Goal: Task Accomplishment & Management: Use online tool/utility

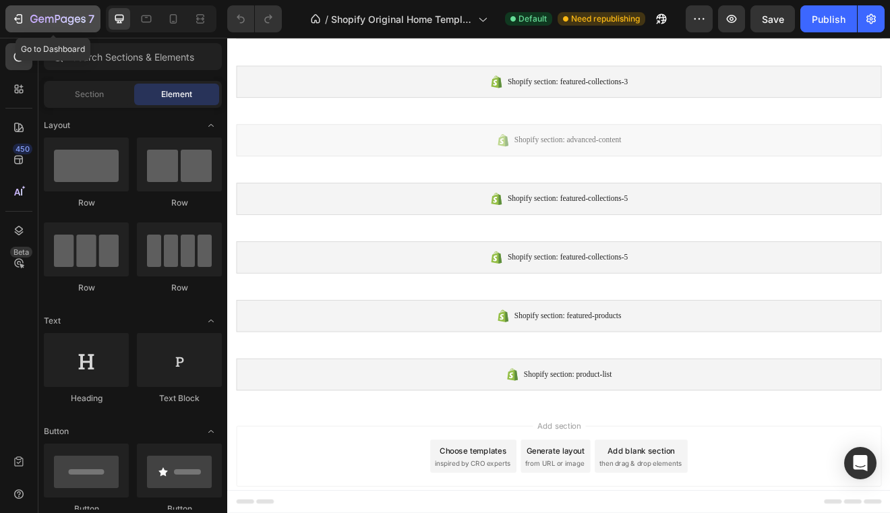
click at [22, 19] on icon "button" at bounding box center [17, 18] width 13 height 13
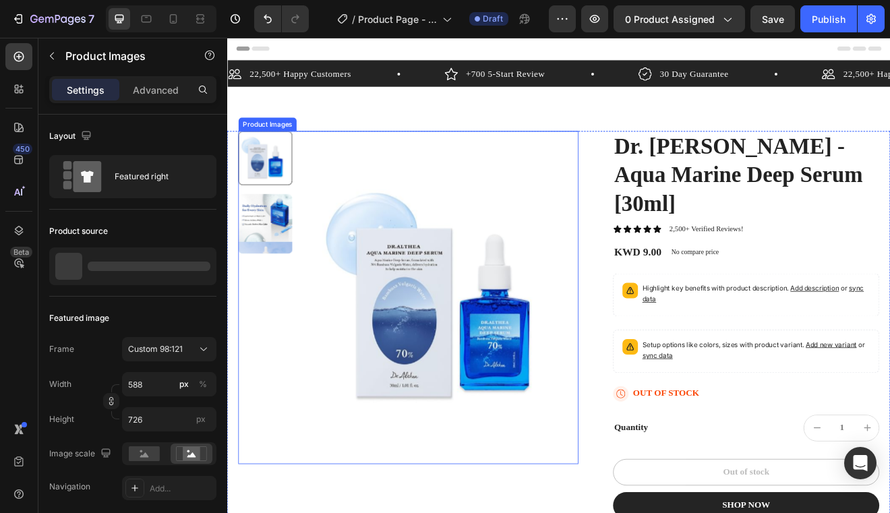
click at [411, 280] on img at bounding box center [491, 355] width 329 height 407
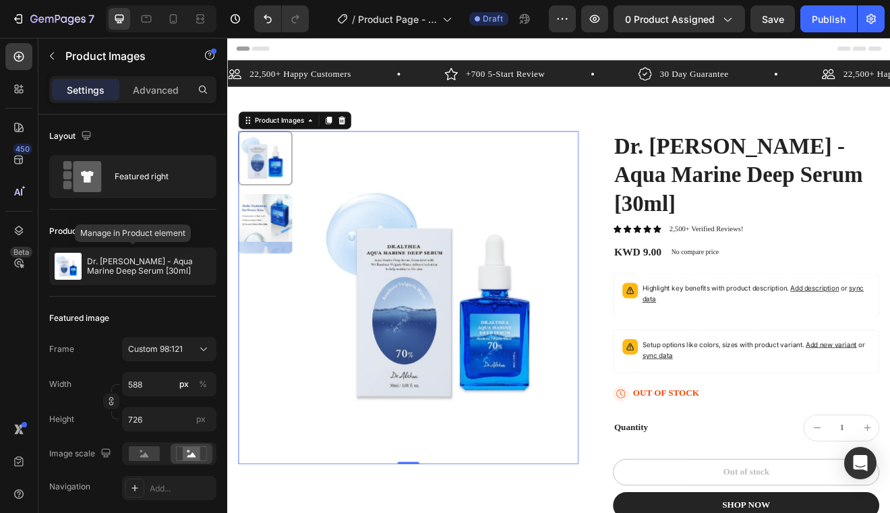
click at [122, 264] on p "Dr. [PERSON_NAME] - Aqua Marine Deep Serum [30ml]" at bounding box center [149, 266] width 124 height 19
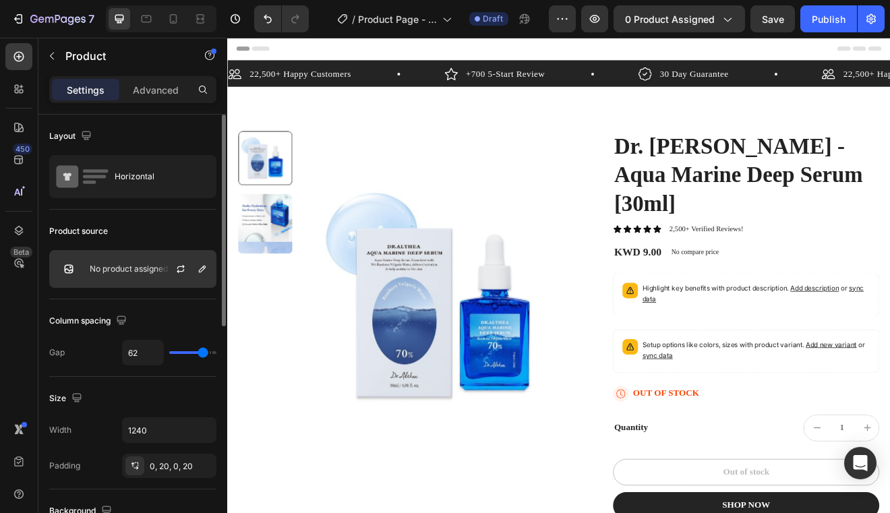
click at [127, 272] on p "No product assigned" at bounding box center [129, 268] width 78 height 9
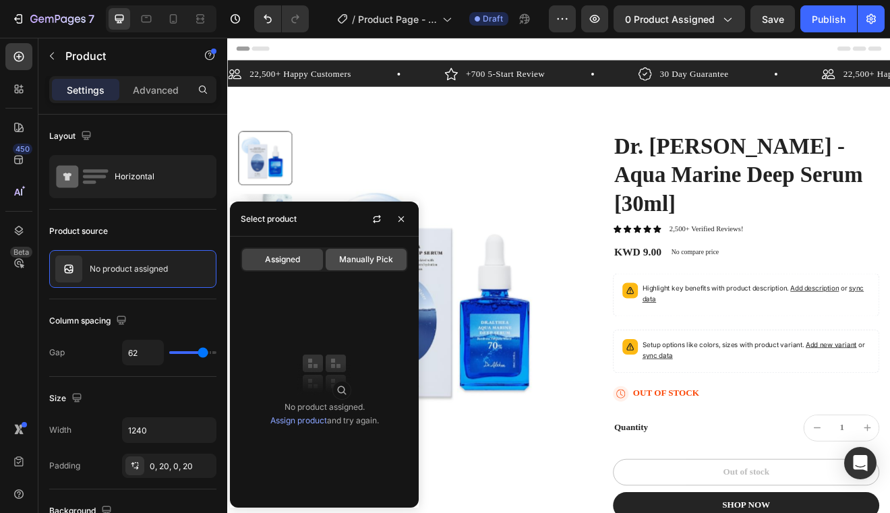
click at [349, 260] on span "Manually Pick" at bounding box center [366, 260] width 54 height 12
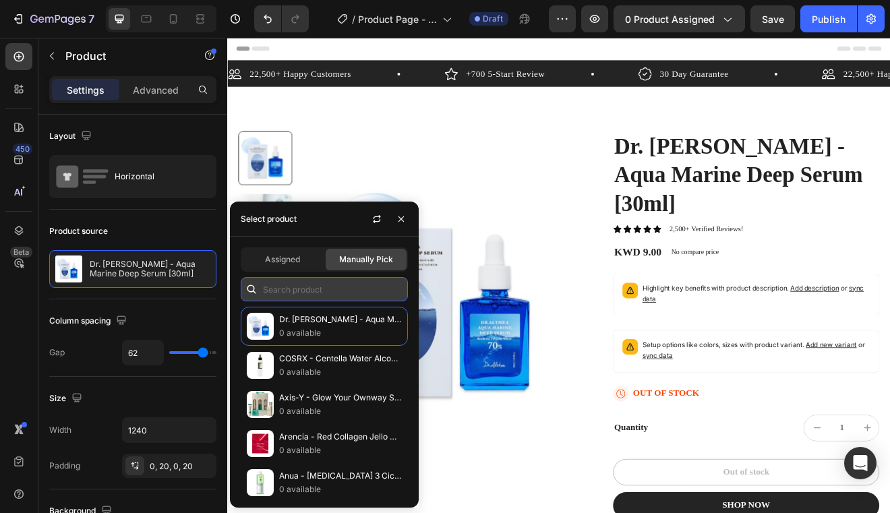
click at [316, 280] on input "text" at bounding box center [324, 289] width 167 height 24
type input "v"
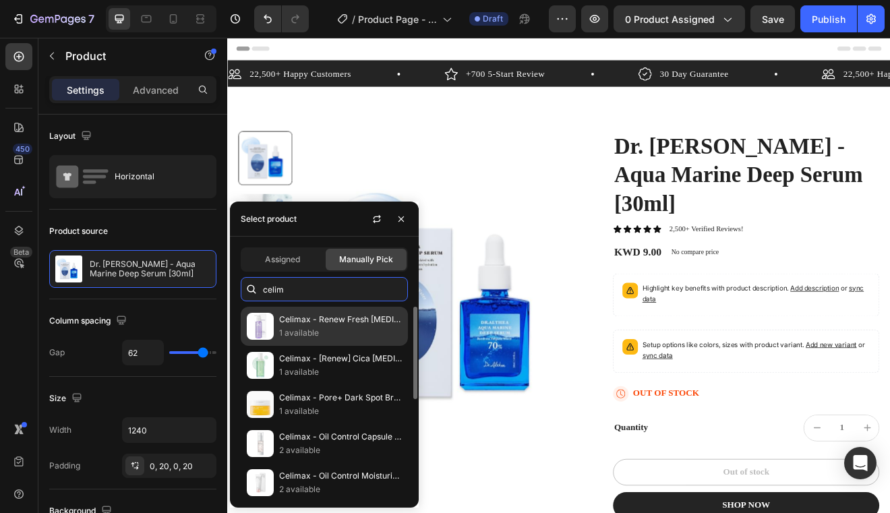
type input "celim"
click at [324, 320] on p "Celimax - Renew Fresh [MEDICAL_DATA] Jojoba Cleansing Oil [150ml]" at bounding box center [340, 319] width 123 height 13
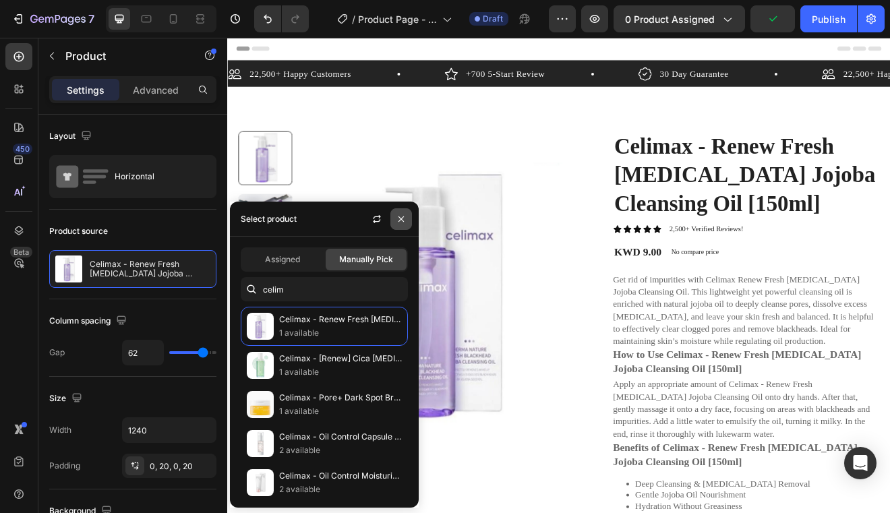
click at [395, 218] on button "button" at bounding box center [401, 219] width 22 height 22
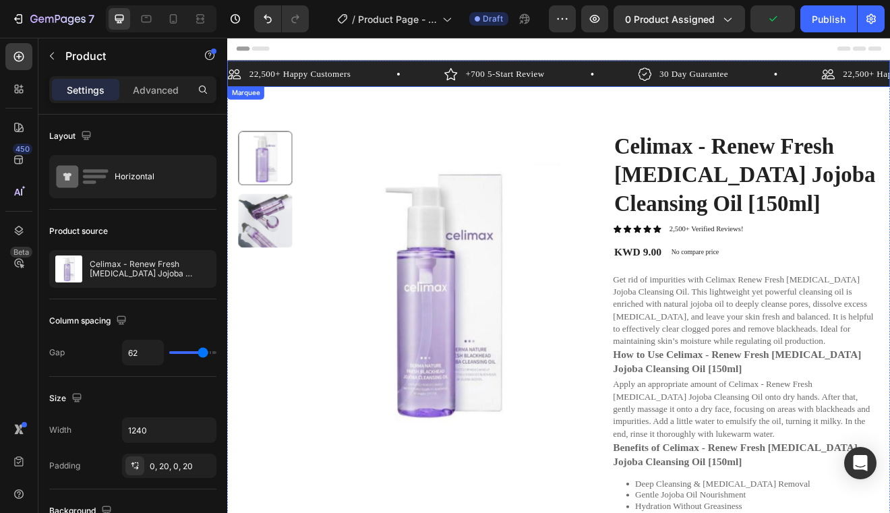
click at [451, 65] on div "22,500+ Happy Customers Item List +700 5-Start Review Item List 30 Day Guarante…" at bounding box center [631, 81] width 809 height 32
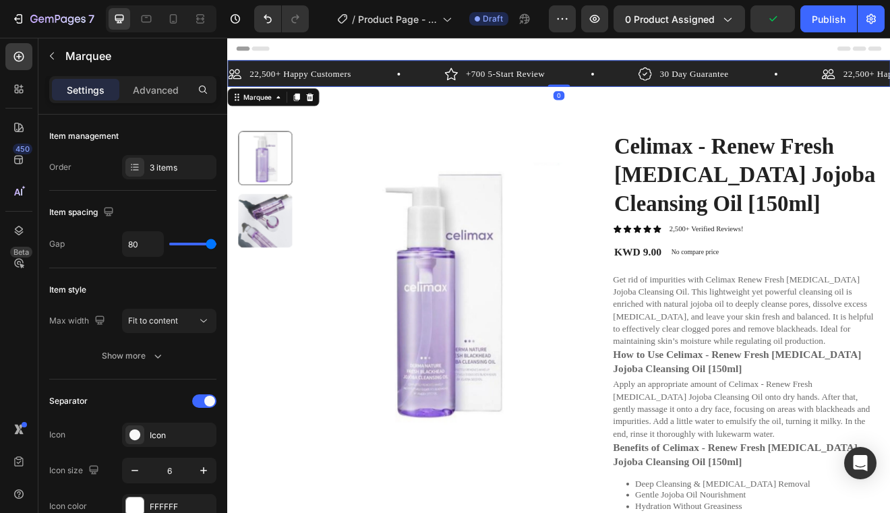
click at [453, 77] on div "22,500+ Happy Customers Item List" at bounding box center [360, 82] width 264 height 20
click at [328, 109] on icon at bounding box center [328, 110] width 9 height 9
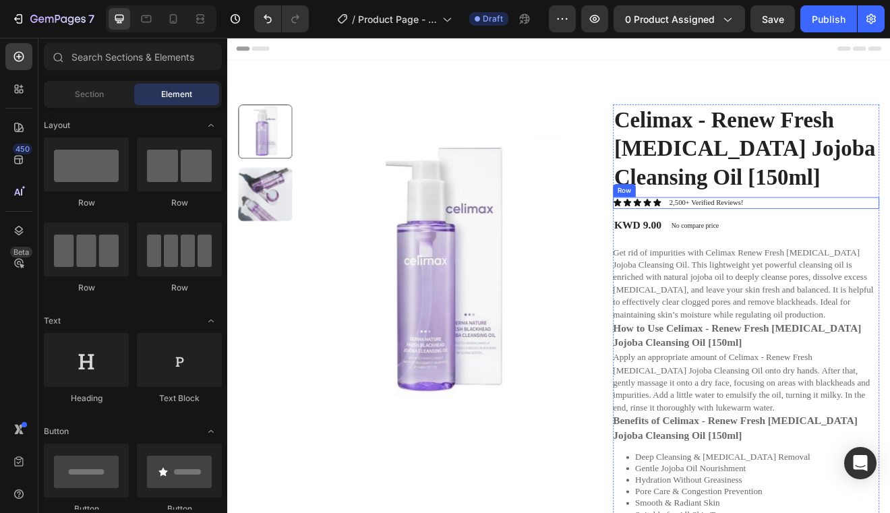
click at [890, 247] on div "Icon Icon Icon Icon Icon Icon List 2,500+ Verified Reviews! Text Block Row" at bounding box center [860, 240] width 325 height 14
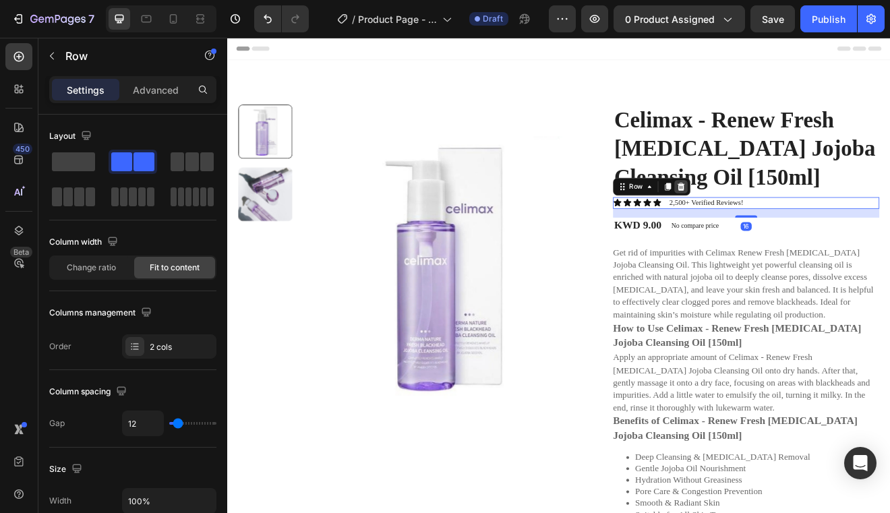
click at [788, 228] on div at bounding box center [781, 220] width 16 height 16
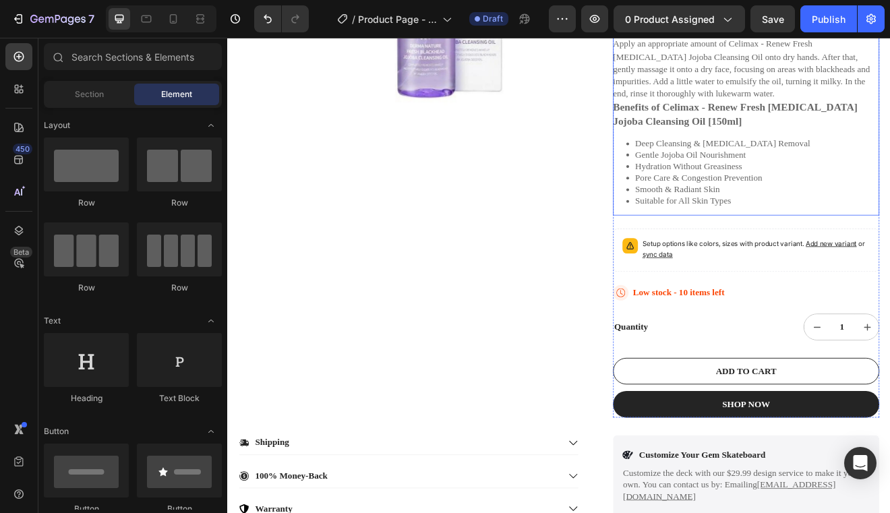
scroll to position [483, 0]
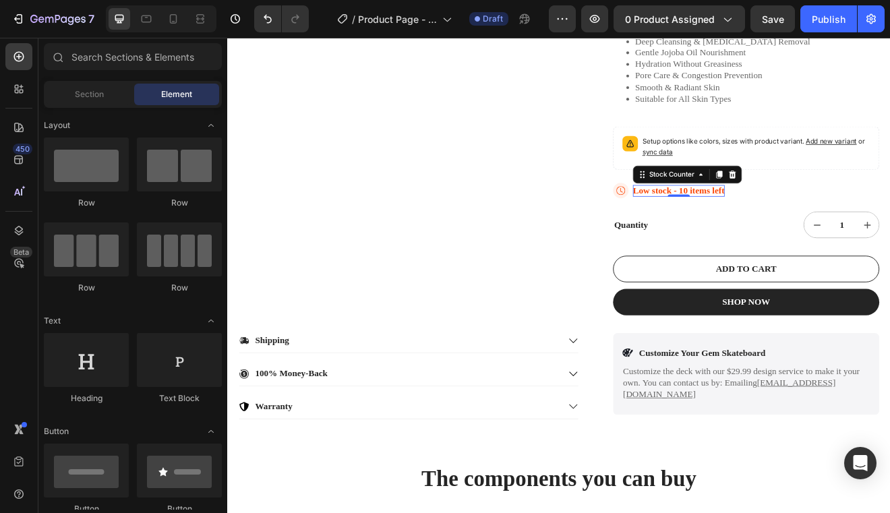
click at [819, 232] on p "Low stock - 10 items left" at bounding box center [778, 225] width 112 height 14
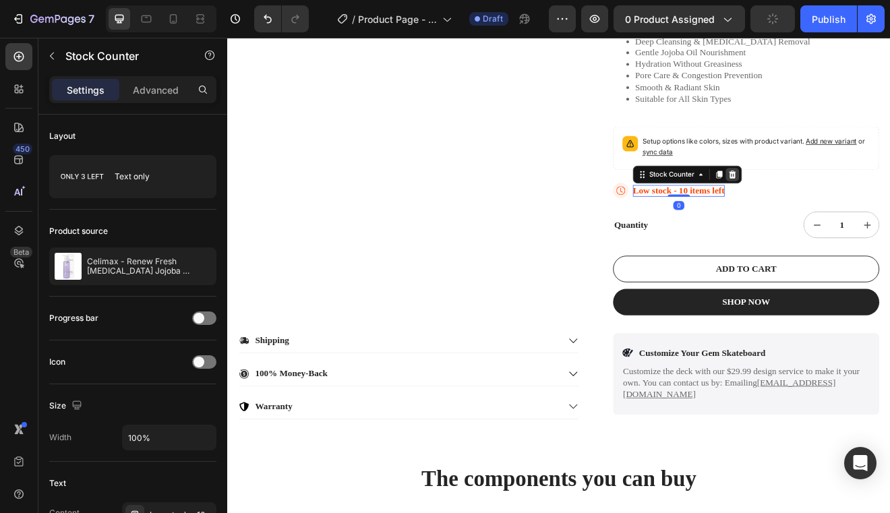
click at [846, 210] on icon at bounding box center [844, 204] width 9 height 9
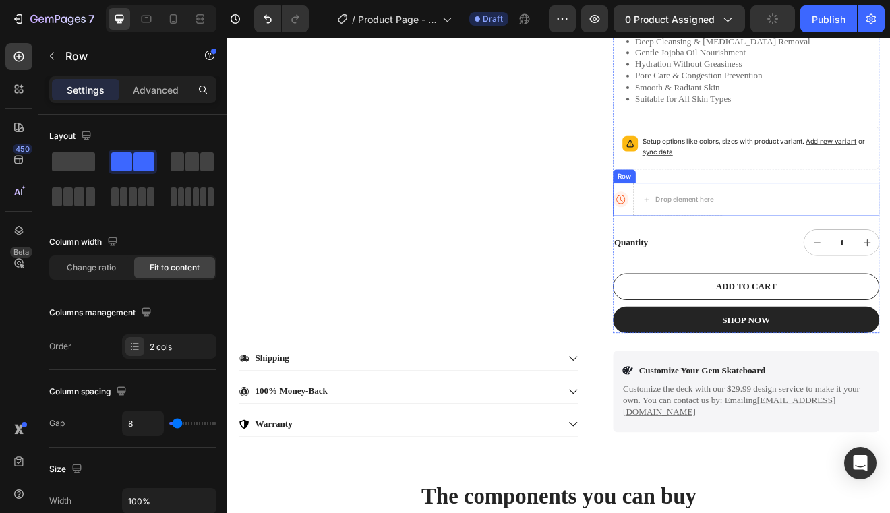
click at [876, 256] on div "Icon Drop element here Row" at bounding box center [860, 235] width 325 height 40
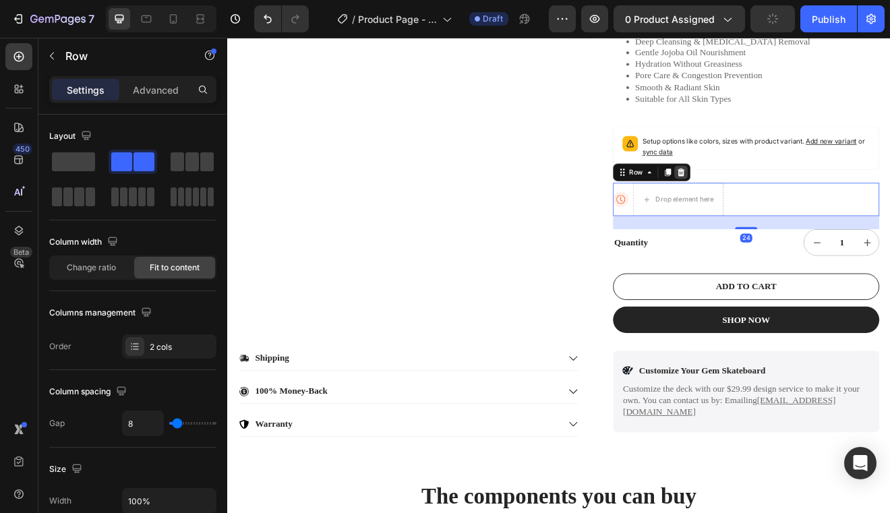
click at [780, 207] on icon at bounding box center [781, 202] width 9 height 9
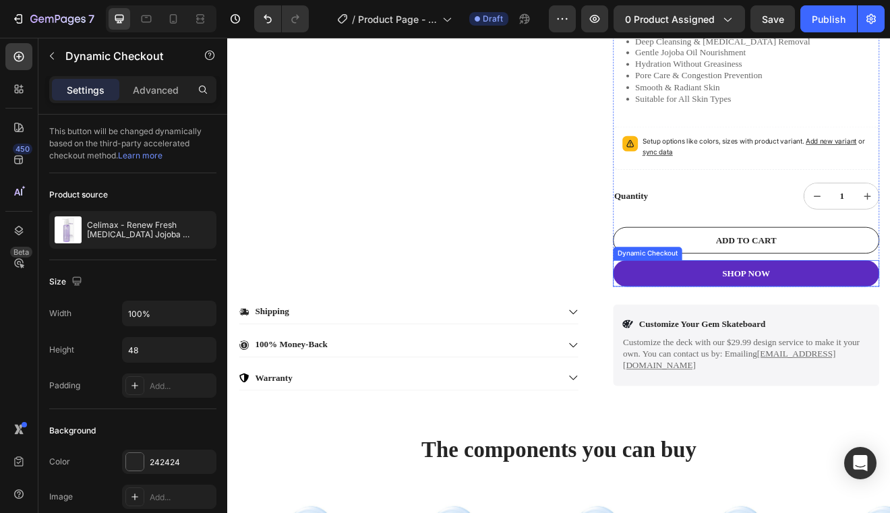
click at [774, 342] on button "SHOP NOW" at bounding box center [860, 326] width 325 height 32
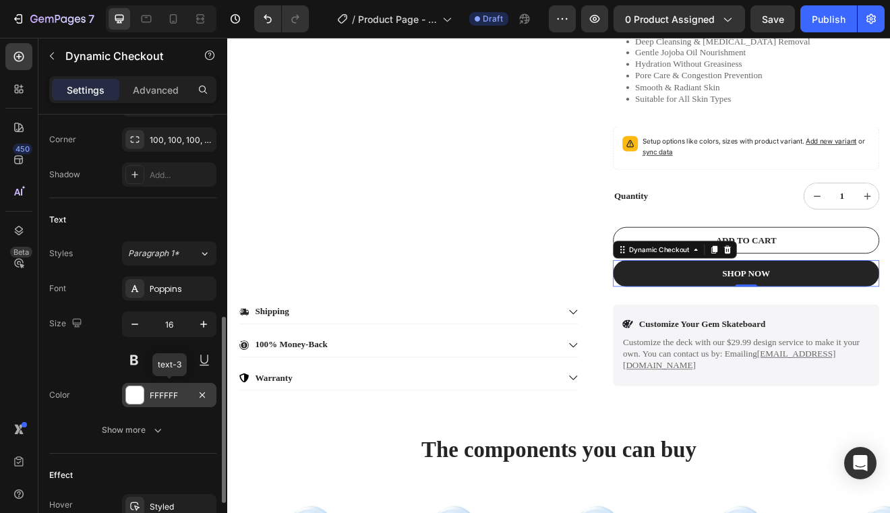
scroll to position [475, 0]
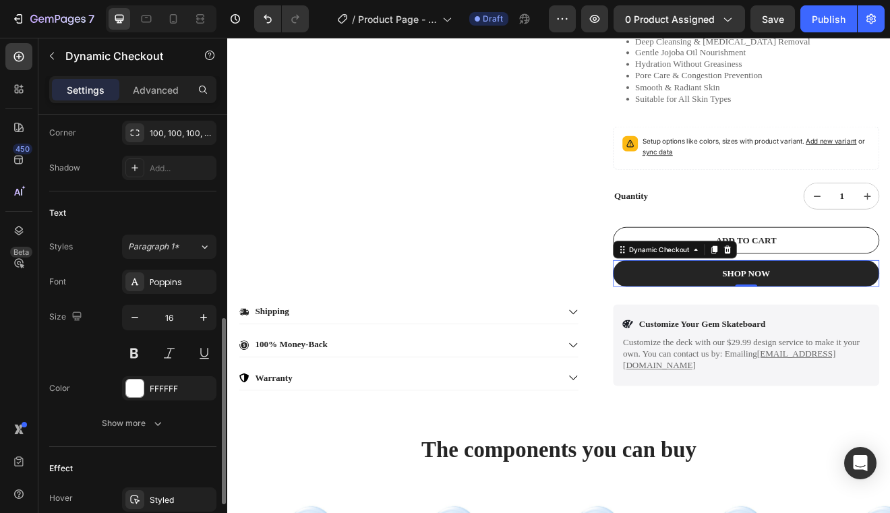
click at [147, 375] on div "Font Poppins Size 16 Color FFFFFF Show more" at bounding box center [132, 353] width 167 height 166
click at [138, 394] on div at bounding box center [135, 389] width 18 height 18
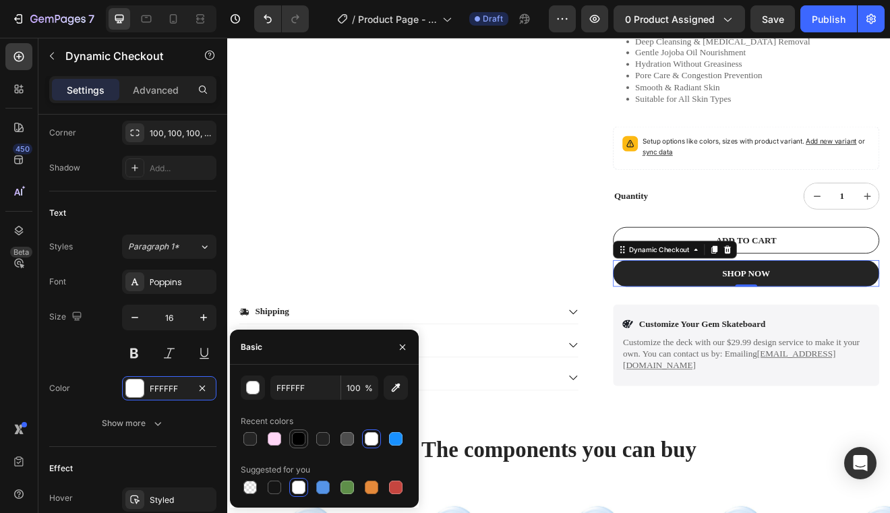
click at [289, 434] on div at bounding box center [298, 439] width 19 height 19
type input "000000"
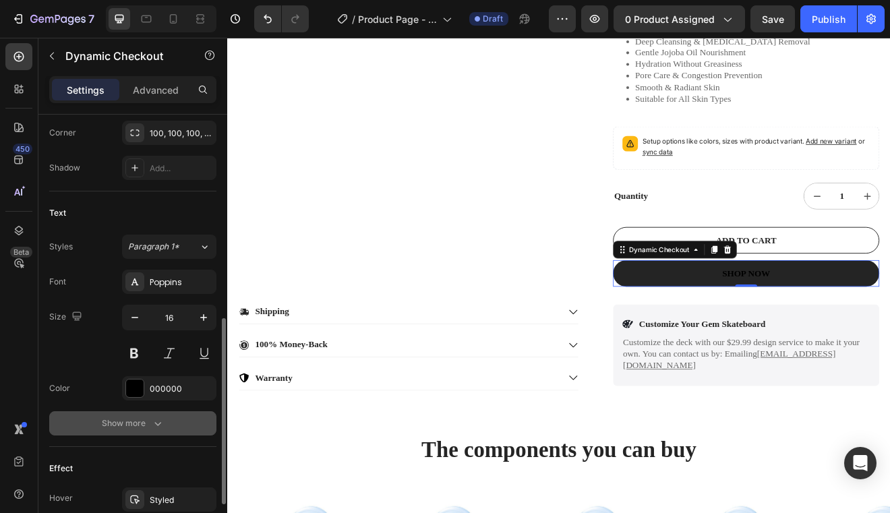
click at [177, 430] on button "Show more" at bounding box center [132, 423] width 167 height 24
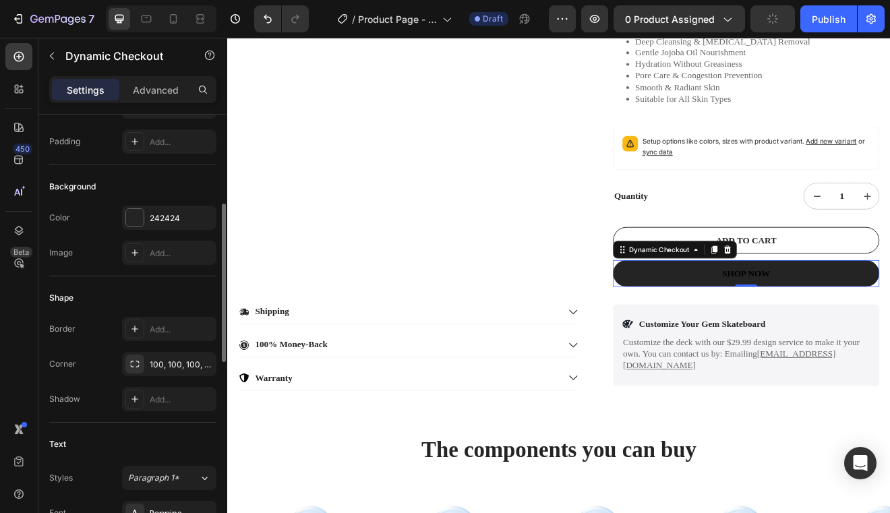
scroll to position [248, 0]
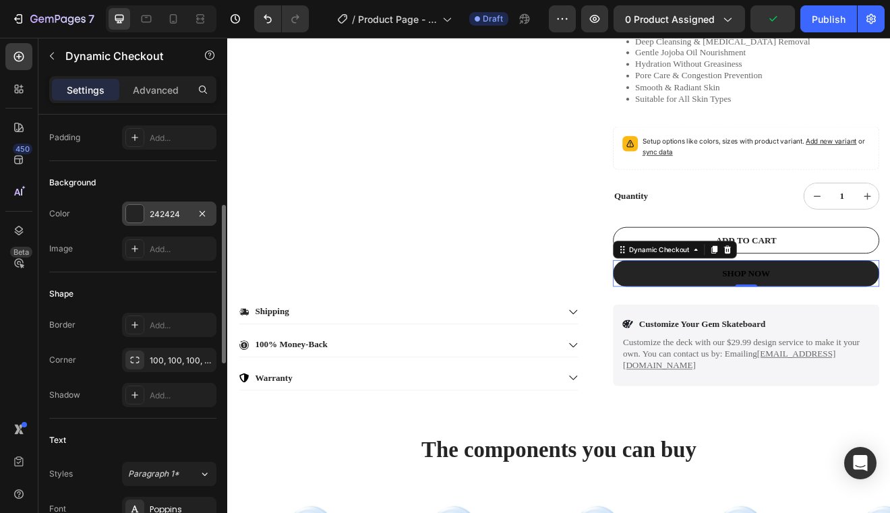
click at [164, 212] on div "242424" at bounding box center [169, 214] width 39 height 12
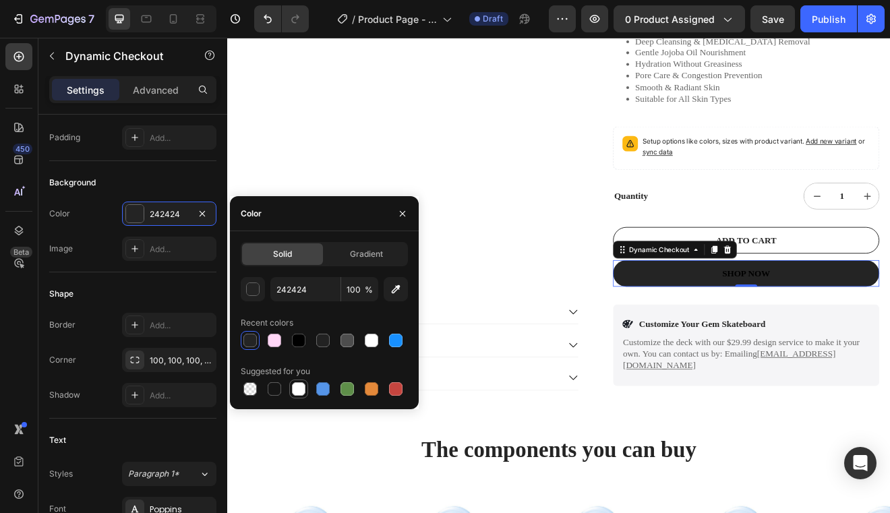
click at [298, 391] on div at bounding box center [298, 388] width 13 height 13
type input "FFFFFF"
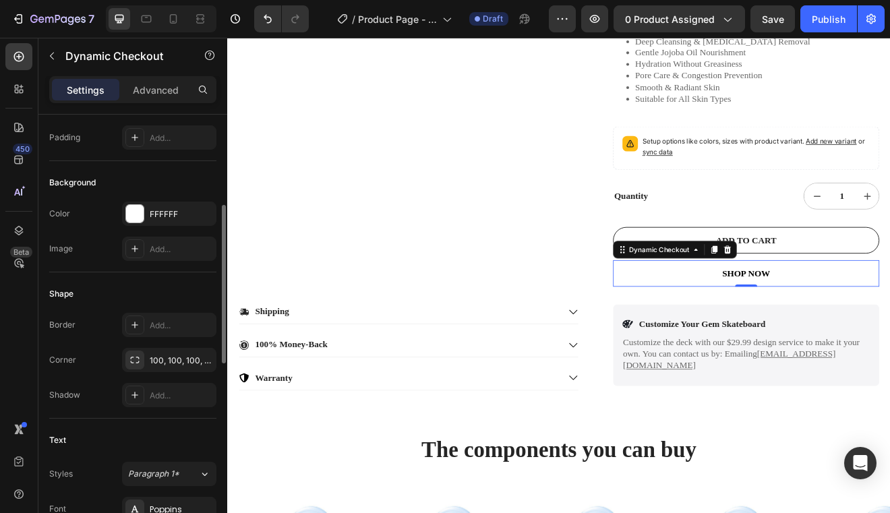
click at [115, 308] on div "Shape Border Add... Corner 100, 100, 100, 100 Shadow Add..." at bounding box center [132, 345] width 167 height 146
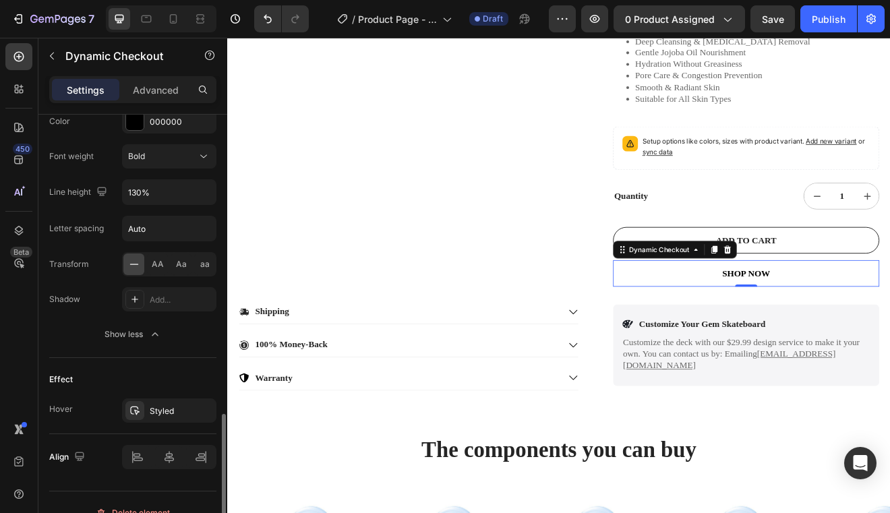
scroll to position [763, 0]
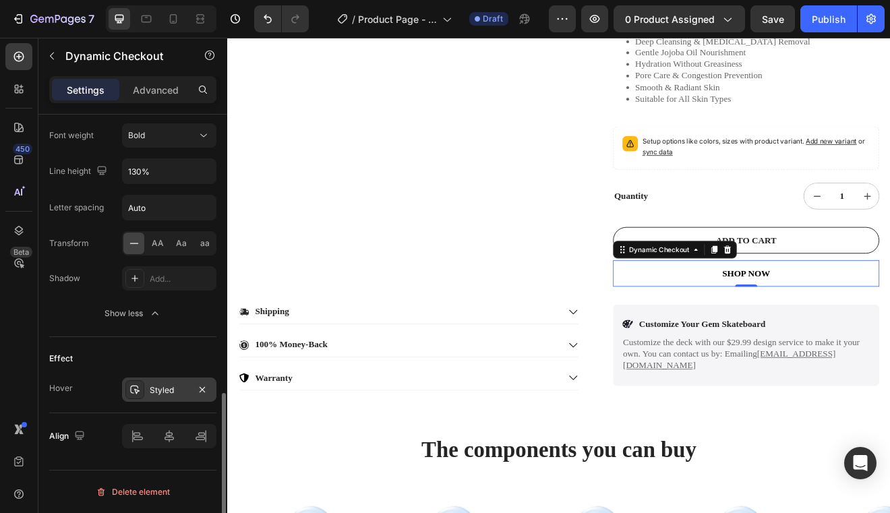
click at [140, 401] on div "Styled" at bounding box center [169, 390] width 94 height 24
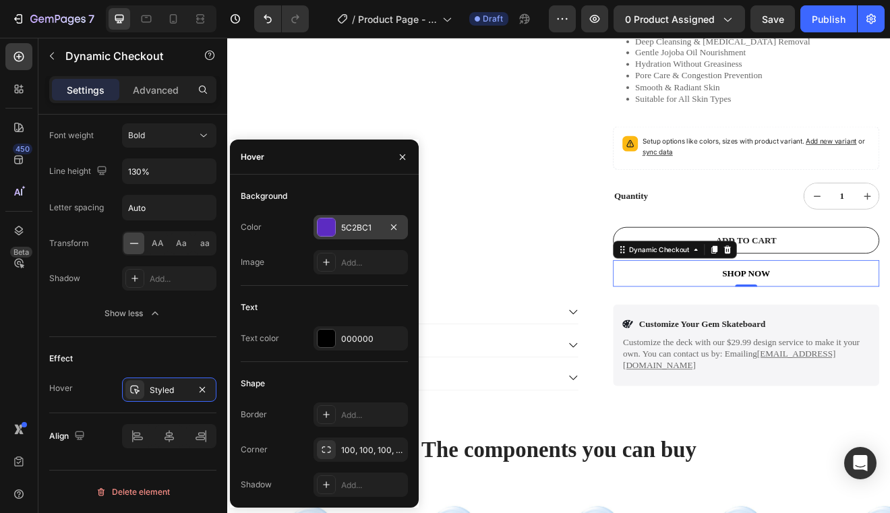
click at [322, 234] on div at bounding box center [327, 227] width 18 height 18
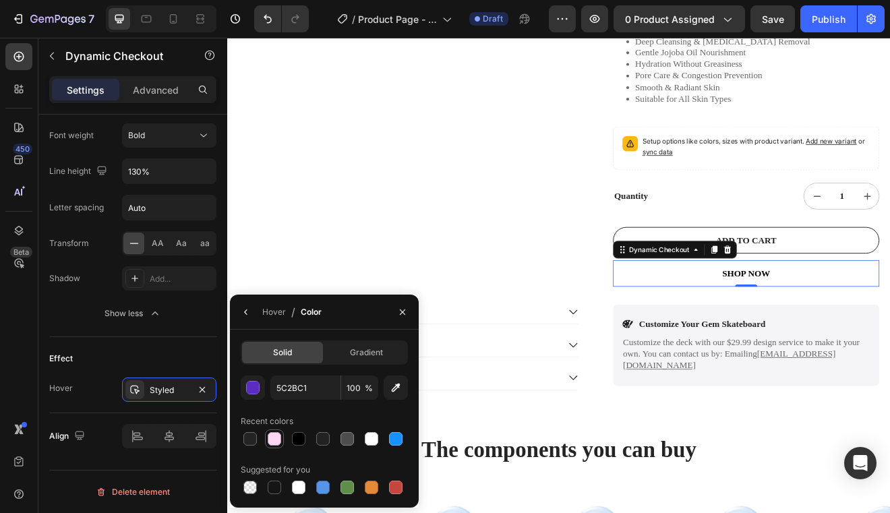
click at [272, 442] on div at bounding box center [274, 438] width 13 height 13
type input "FFD6F6"
click at [780, 24] on div "Save" at bounding box center [773, 19] width 22 height 14
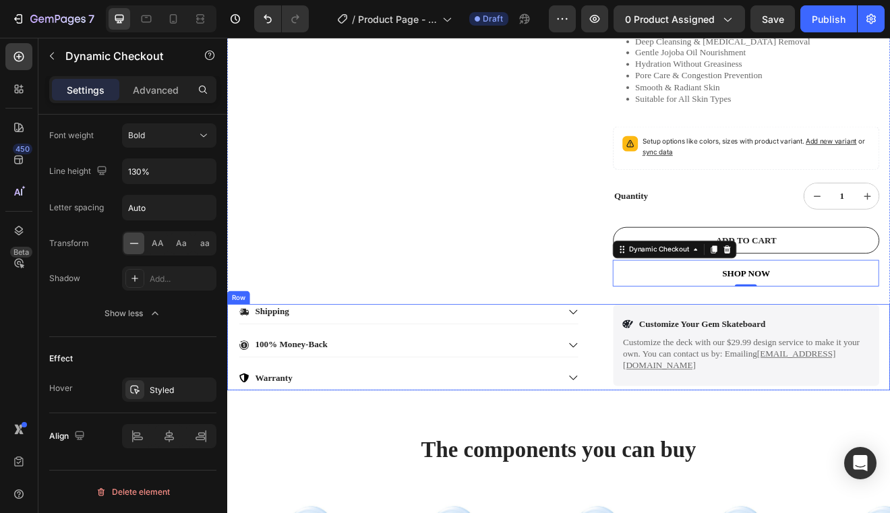
click at [678, 461] on div "Shipping 100% Money-Back Warranty Accordion Icon Customize Your Gem Skateboard …" at bounding box center [631, 415] width 809 height 105
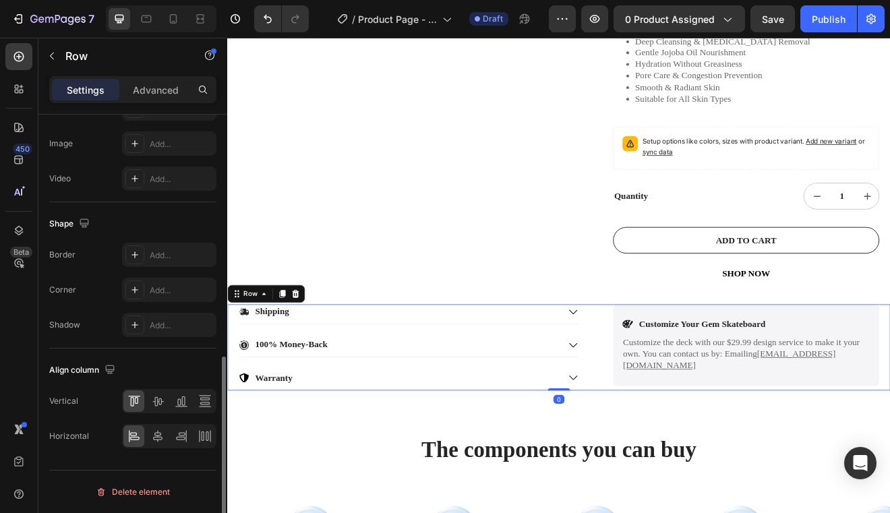
scroll to position [0, 0]
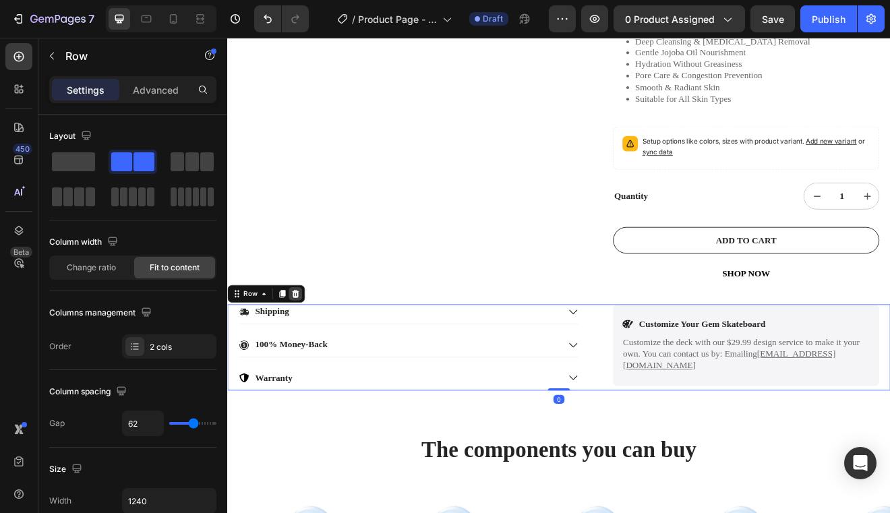
click at [307, 355] on icon at bounding box center [310, 350] width 9 height 9
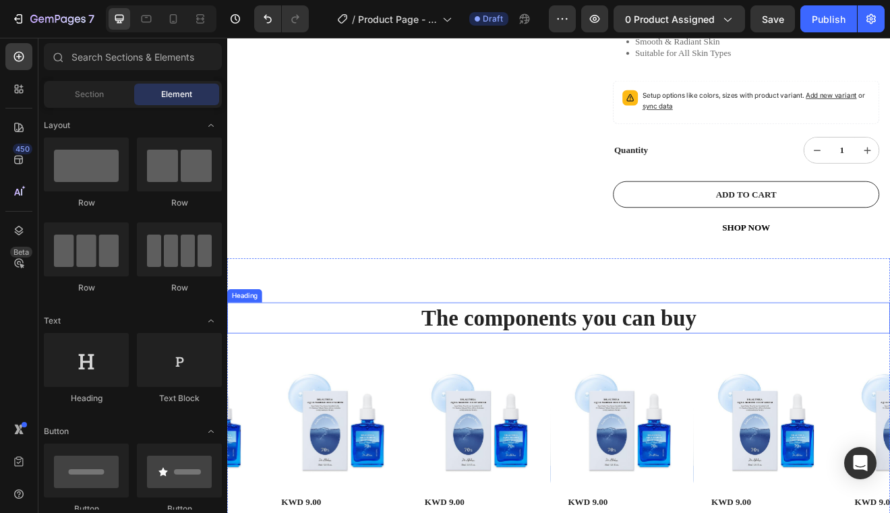
scroll to position [638, 0]
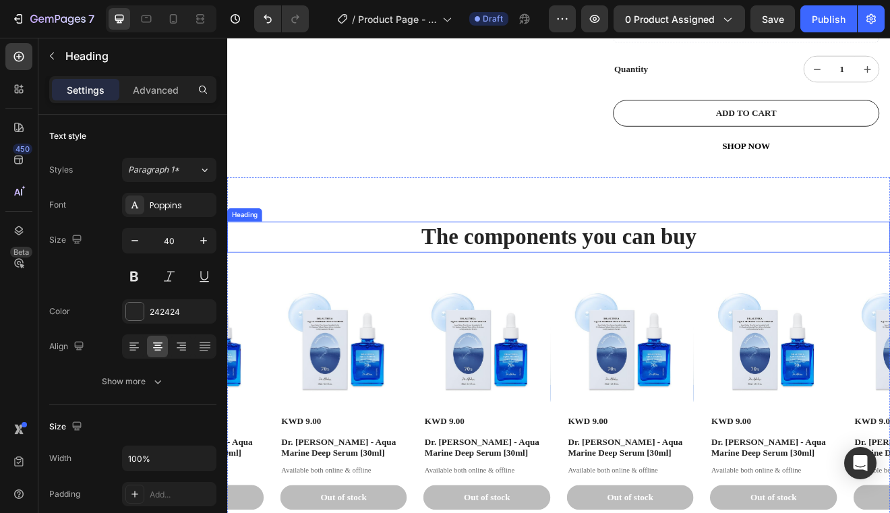
click at [483, 300] on h2 "The components you can buy" at bounding box center [631, 281] width 809 height 38
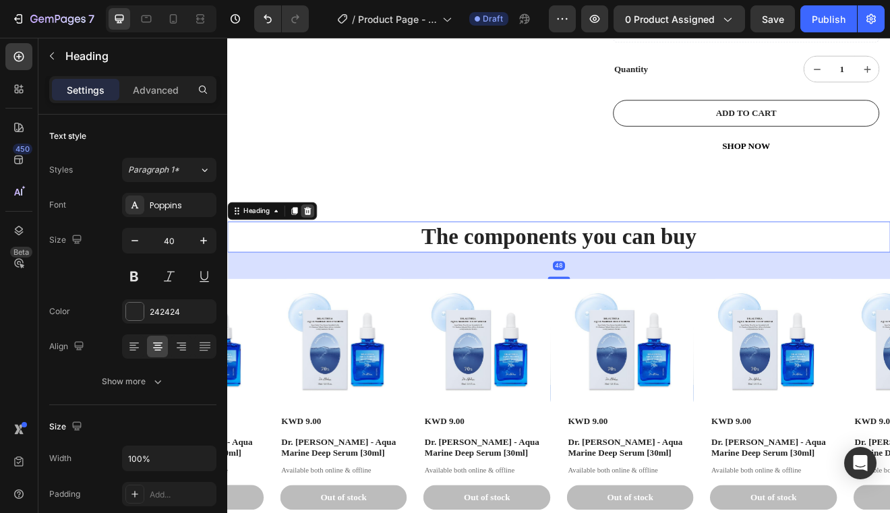
click at [333, 258] on div at bounding box center [325, 249] width 16 height 16
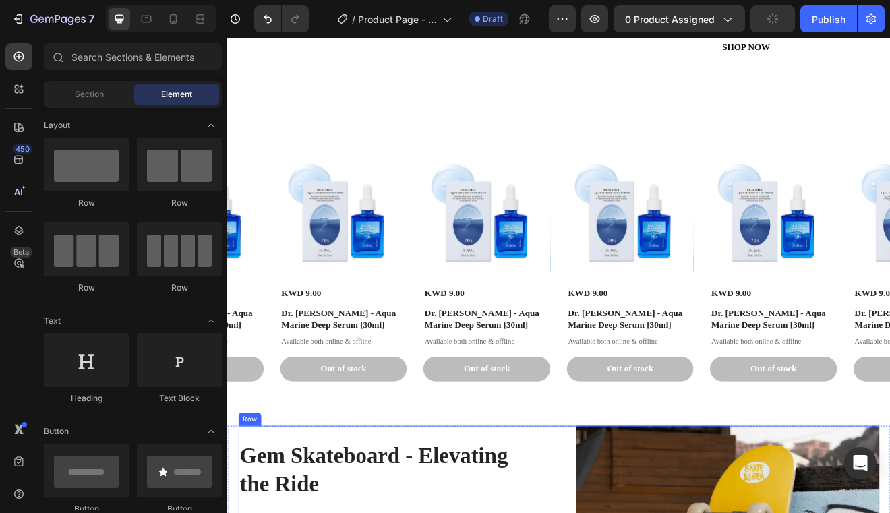
scroll to position [760, 0]
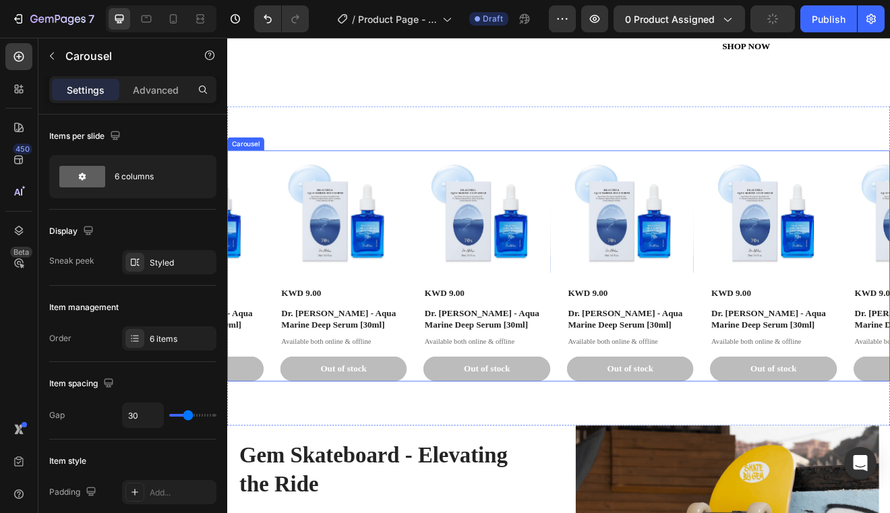
click at [281, 359] on div "Product Images KWD 9.00 Product Price Product Price Dr. Althea - Aqua Marine De…" at bounding box center [631, 316] width 809 height 282
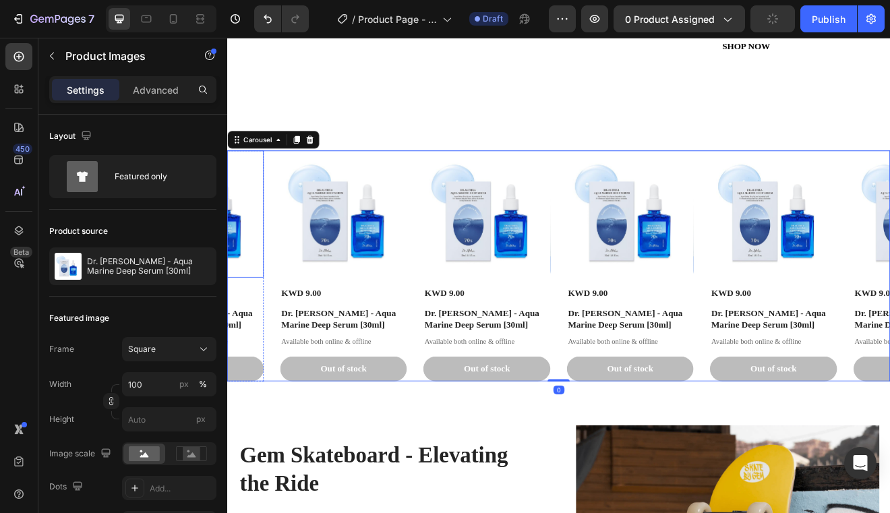
click at [255, 310] on img at bounding box center [194, 252] width 154 height 154
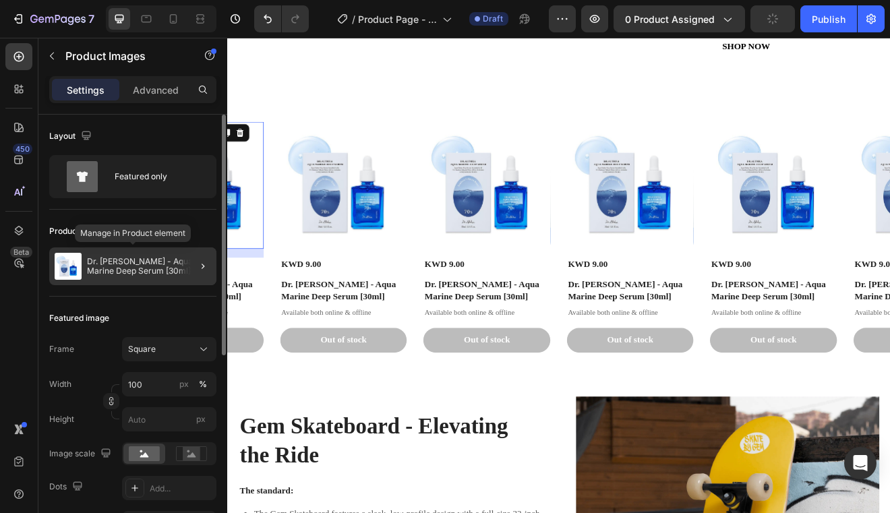
click at [133, 281] on div "Dr. [PERSON_NAME] - Aqua Marine Deep Serum [30ml]" at bounding box center [132, 266] width 167 height 38
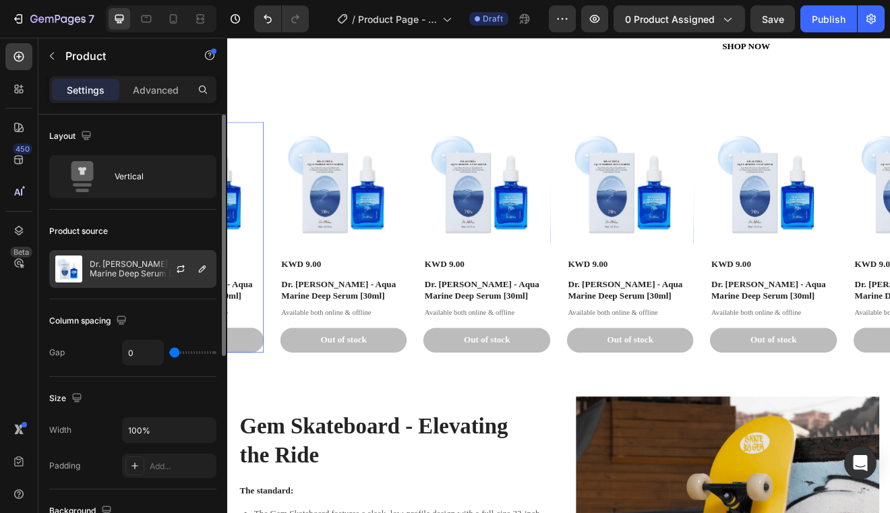
click at [148, 270] on p "Dr. [PERSON_NAME] - Aqua Marine Deep Serum [30ml]" at bounding box center [150, 269] width 121 height 19
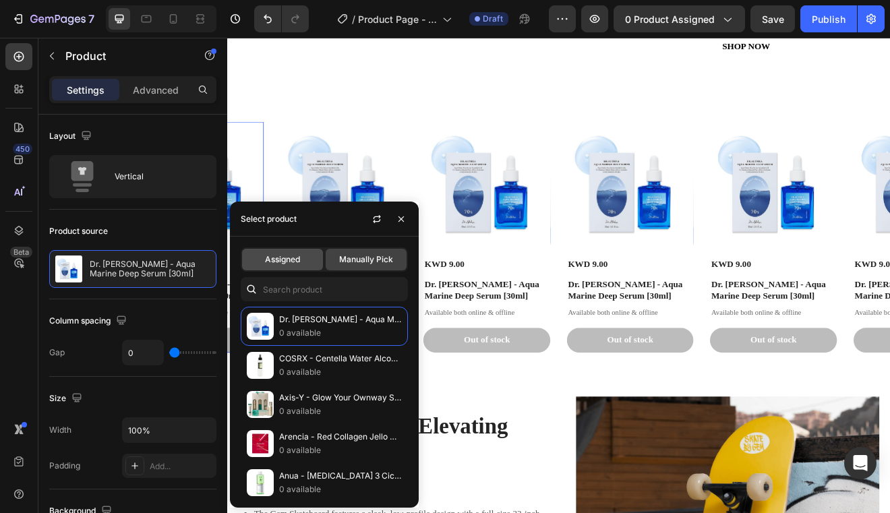
click at [291, 259] on span "Assigned" at bounding box center [282, 260] width 35 height 12
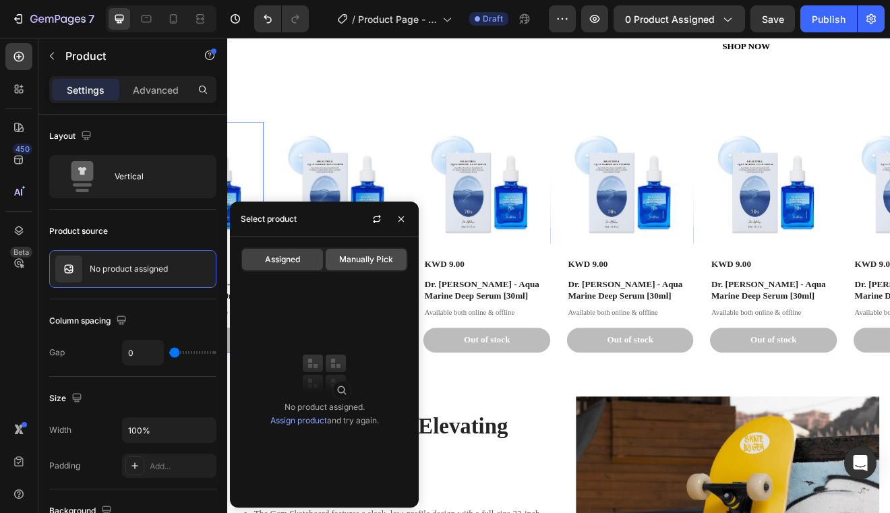
click at [344, 264] on span "Manually Pick" at bounding box center [366, 260] width 54 height 12
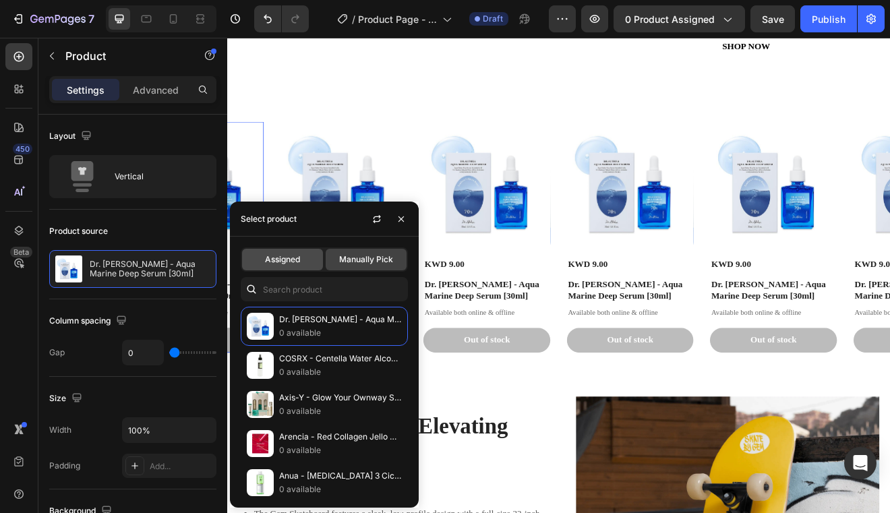
click at [289, 260] on span "Assigned" at bounding box center [282, 260] width 35 height 12
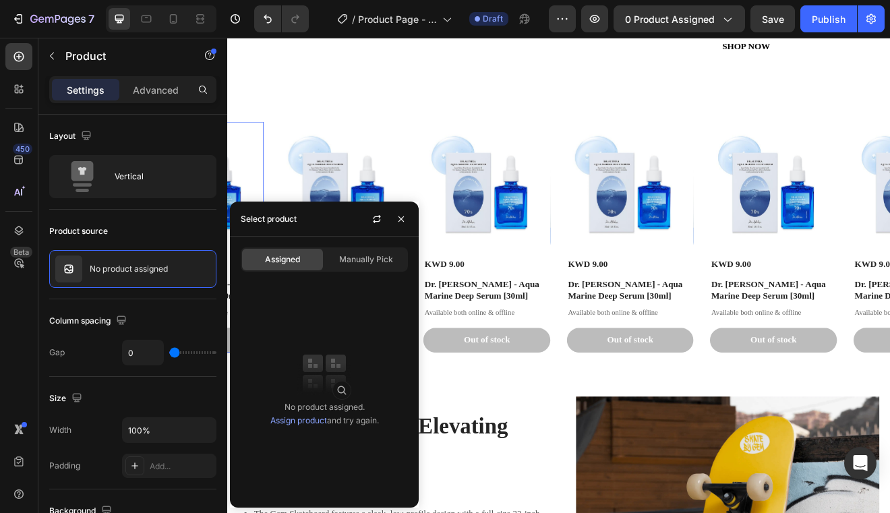
click at [299, 282] on div "No product assigned. Assign product and try again." at bounding box center [324, 387] width 189 height 220
click at [352, 256] on span "Manually Pick" at bounding box center [366, 260] width 54 height 12
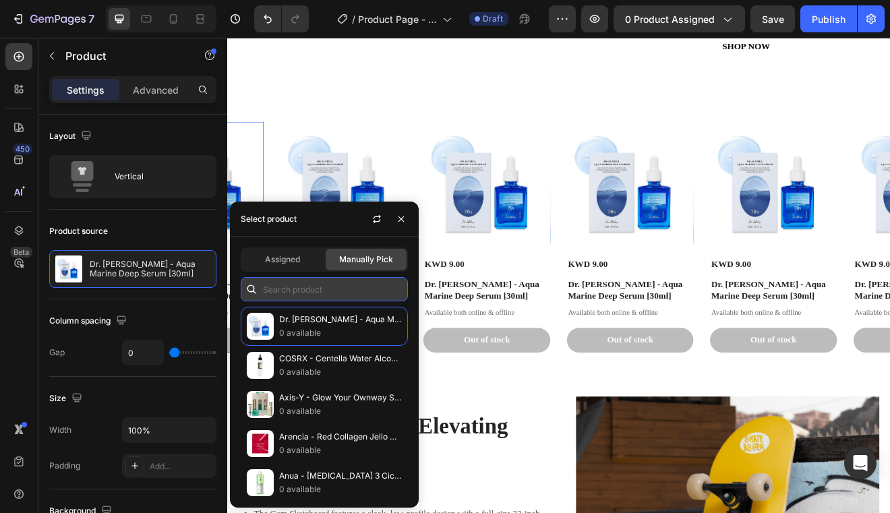
click at [331, 280] on input "text" at bounding box center [324, 289] width 167 height 24
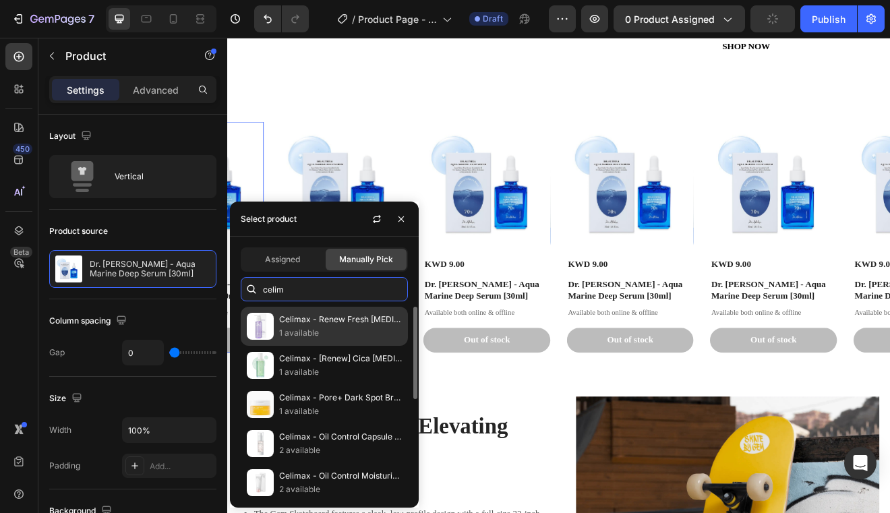
type input "celim"
click at [308, 325] on p "Celimax - Renew Fresh [MEDICAL_DATA] Jojoba Cleansing Oil [150ml]" at bounding box center [340, 319] width 123 height 13
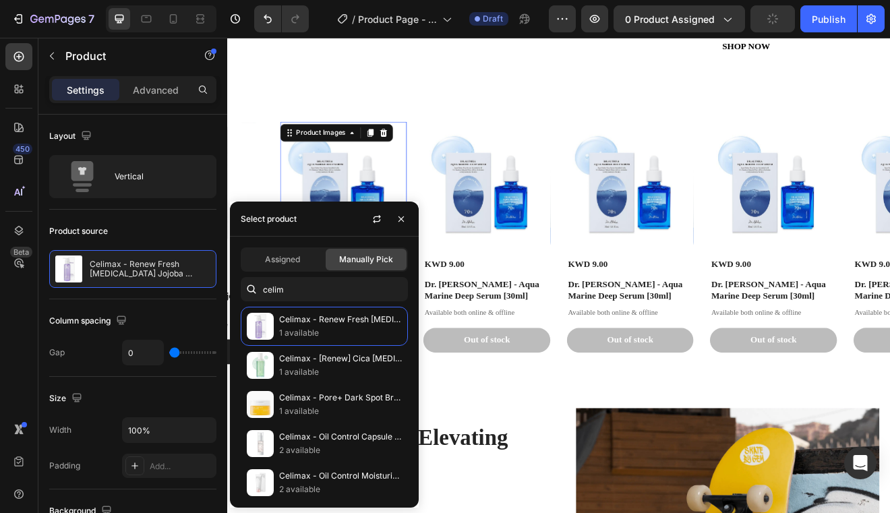
click at [363, 202] on img at bounding box center [369, 217] width 154 height 154
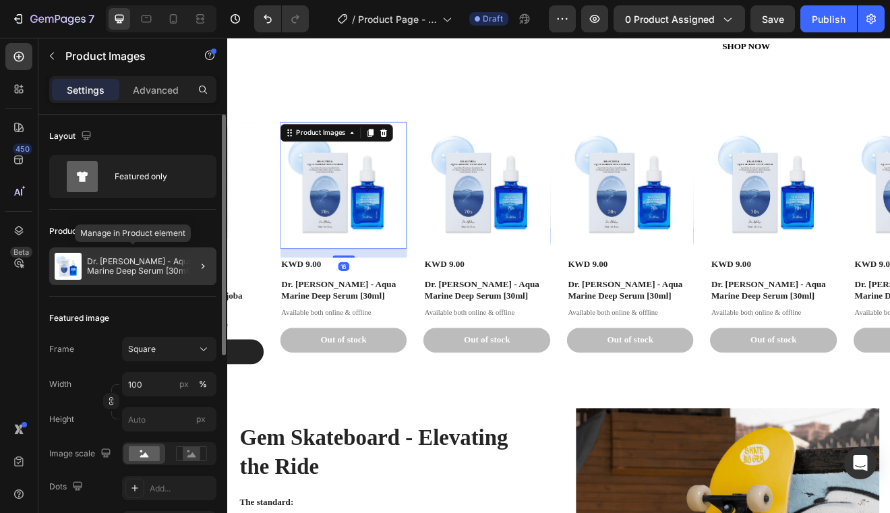
click at [155, 263] on p "Dr. [PERSON_NAME] - Aqua Marine Deep Serum [30ml]" at bounding box center [149, 266] width 124 height 19
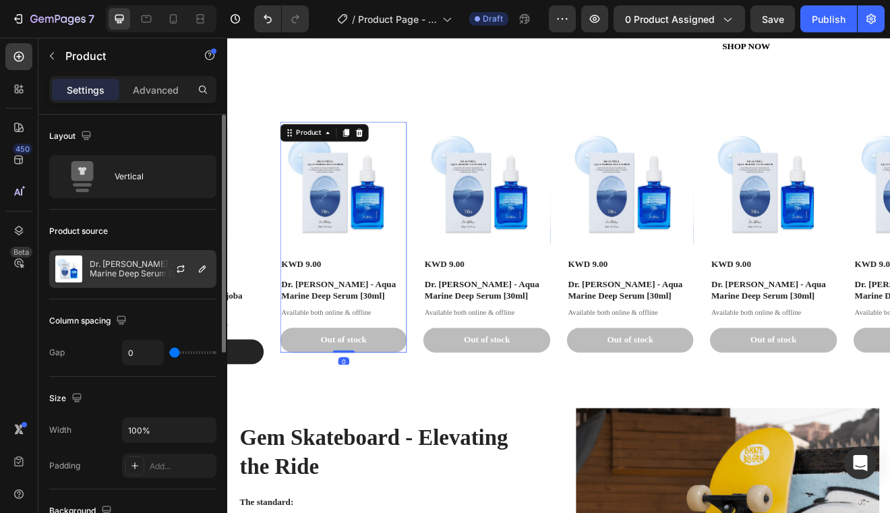
click at [163, 281] on div at bounding box center [185, 269] width 59 height 36
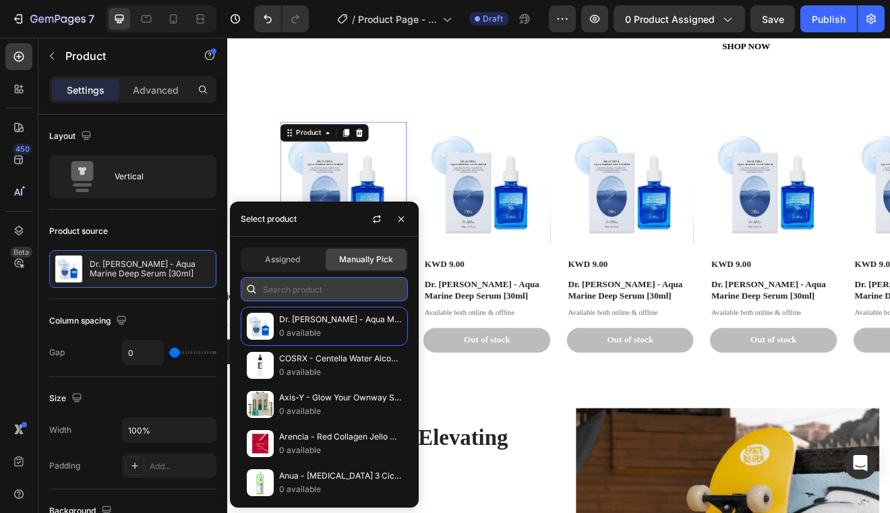
click at [289, 290] on input "text" at bounding box center [324, 289] width 167 height 24
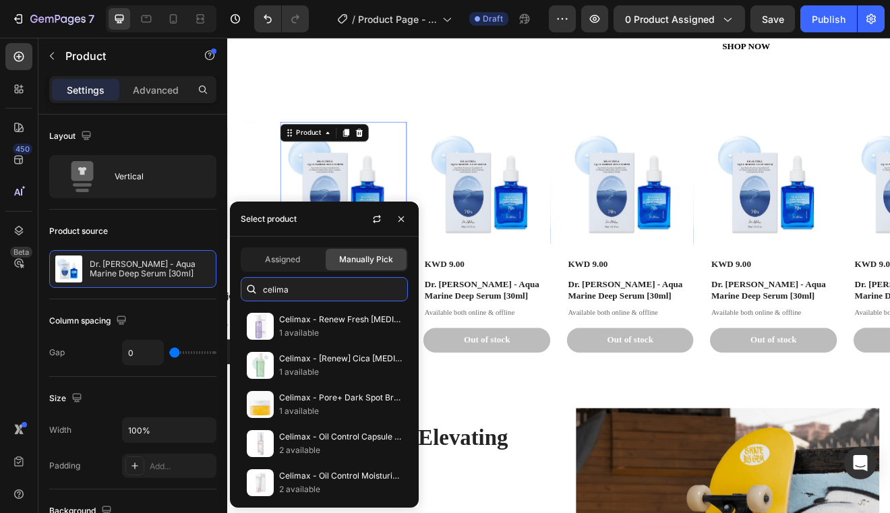
type input "celima"
click at [320, 378] on p "1 available" at bounding box center [340, 372] width 123 height 13
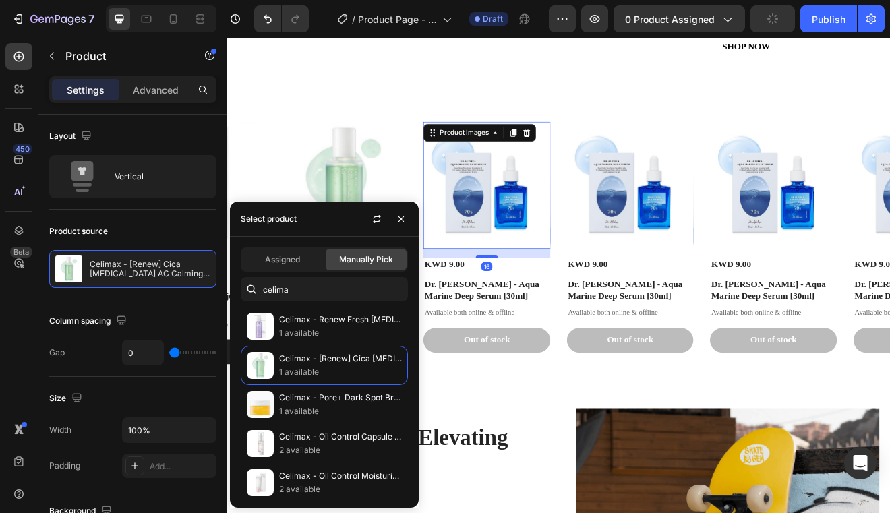
click at [558, 234] on img at bounding box center [544, 217] width 154 height 154
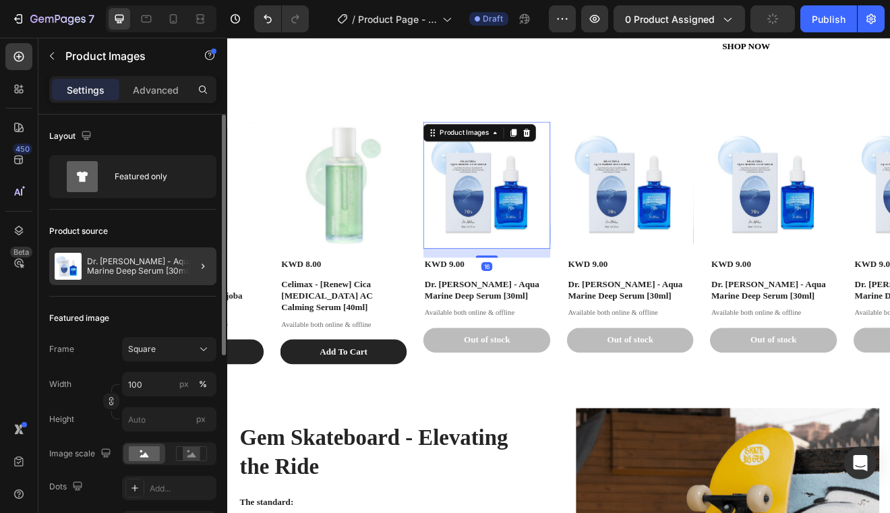
click at [142, 274] on p "Dr. [PERSON_NAME] - Aqua Marine Deep Serum [30ml]" at bounding box center [149, 266] width 124 height 19
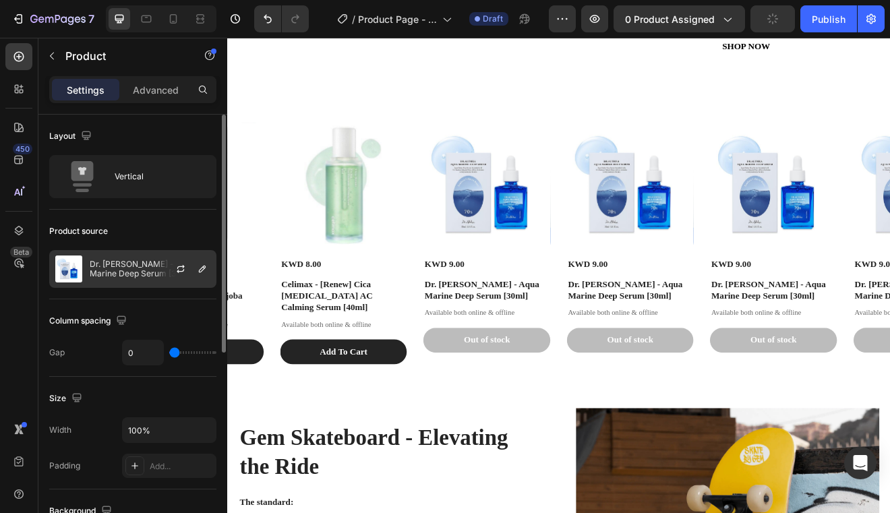
click at [154, 286] on div "Dr. [PERSON_NAME] - Aqua Marine Deep Serum [30ml]" at bounding box center [132, 269] width 167 height 38
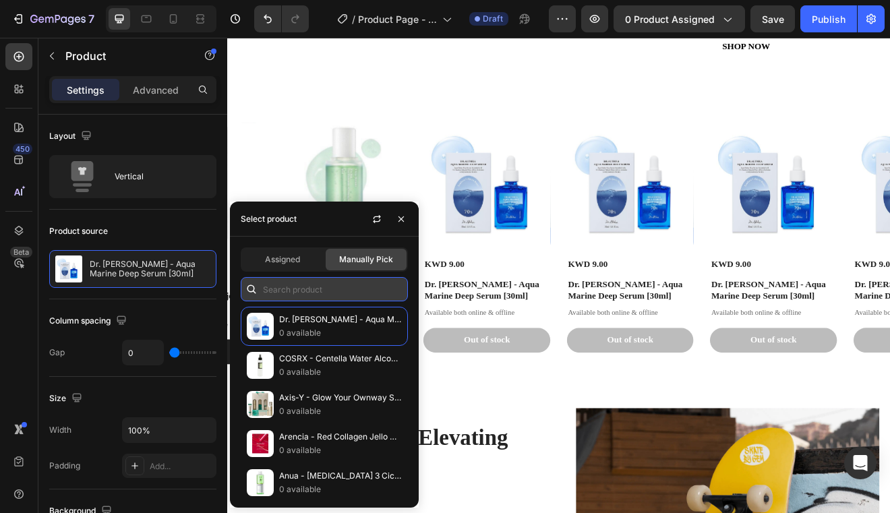
click at [295, 289] on input "text" at bounding box center [324, 289] width 167 height 24
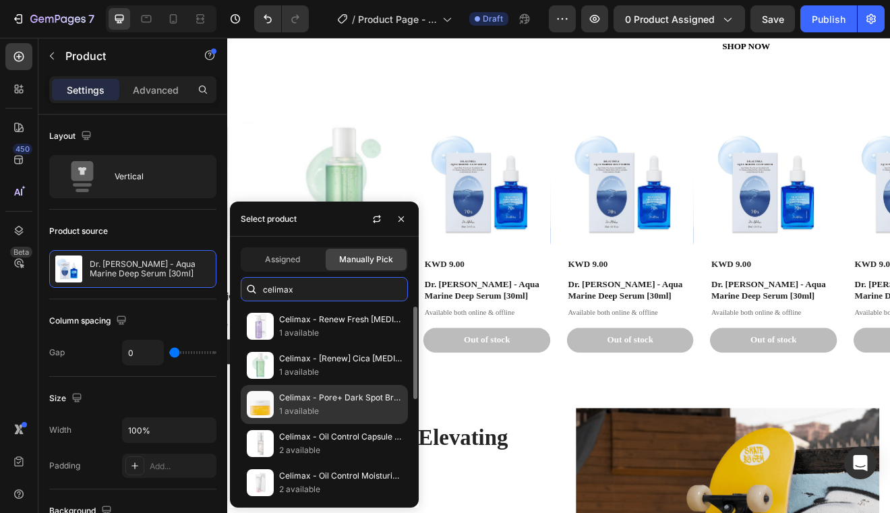
type input "celimax"
click at [318, 405] on p "1 available" at bounding box center [340, 411] width 123 height 13
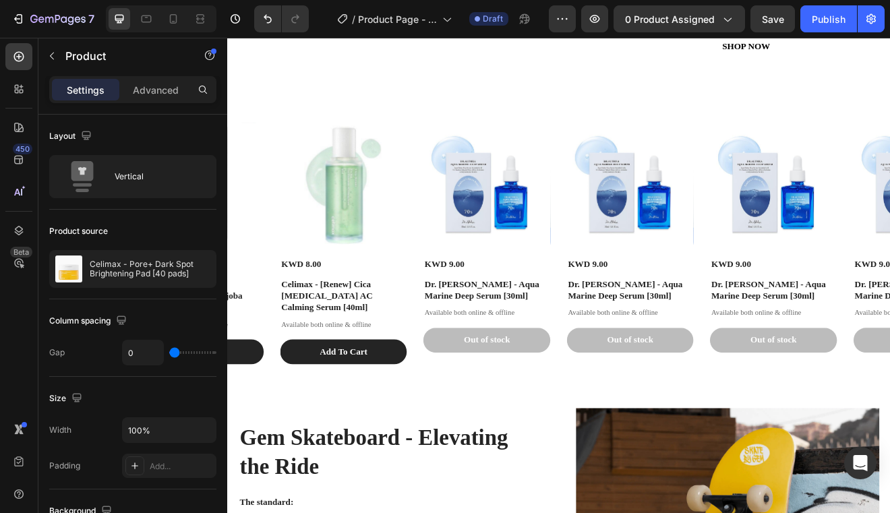
click at [13, 371] on div "450 Beta" at bounding box center [18, 229] width 27 height 373
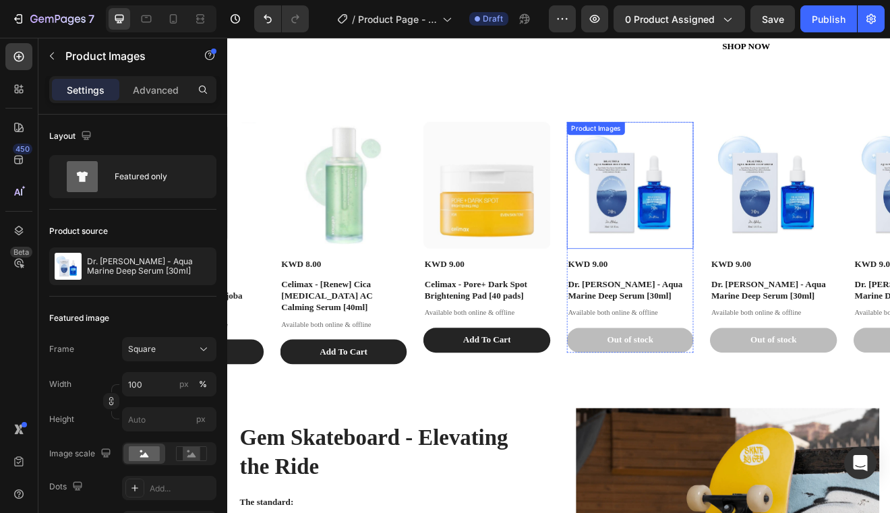
click at [725, 274] on img at bounding box center [719, 217] width 154 height 154
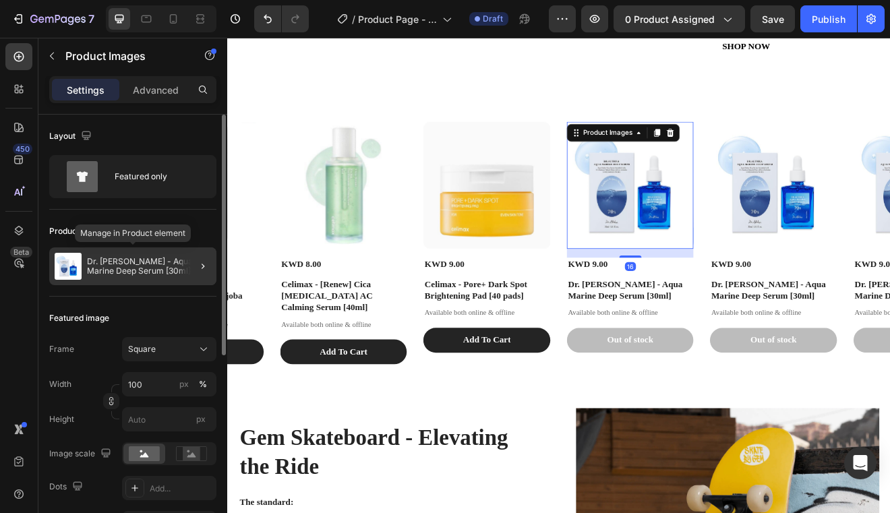
click at [121, 268] on p "Dr. [PERSON_NAME] - Aqua Marine Deep Serum [30ml]" at bounding box center [149, 266] width 124 height 19
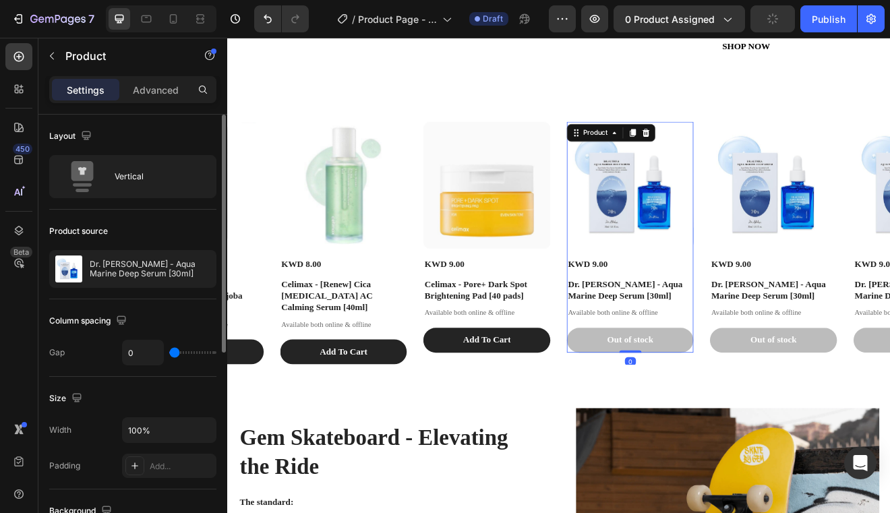
click at [156, 288] on div "Product source Dr. Althea - Aqua Marine Deep Serum [30ml]" at bounding box center [132, 255] width 167 height 90
click at [169, 272] on div at bounding box center [185, 269] width 59 height 36
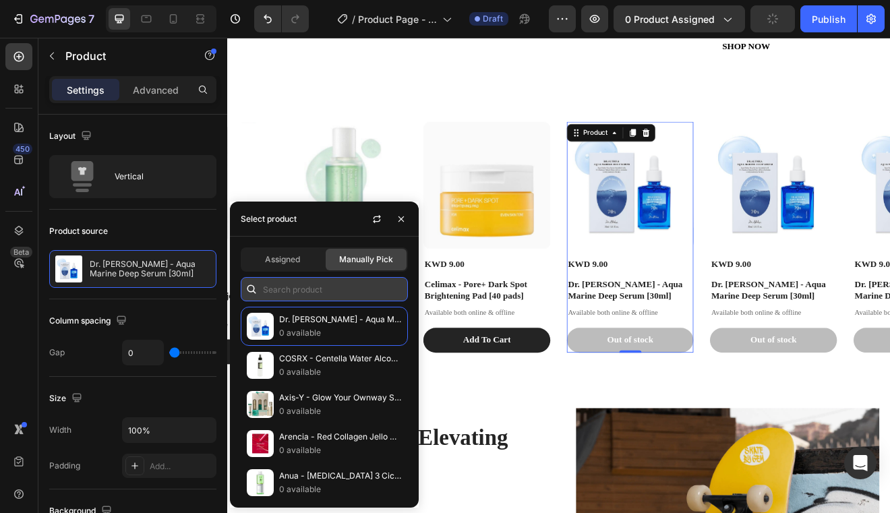
click at [343, 281] on input "text" at bounding box center [324, 289] width 167 height 24
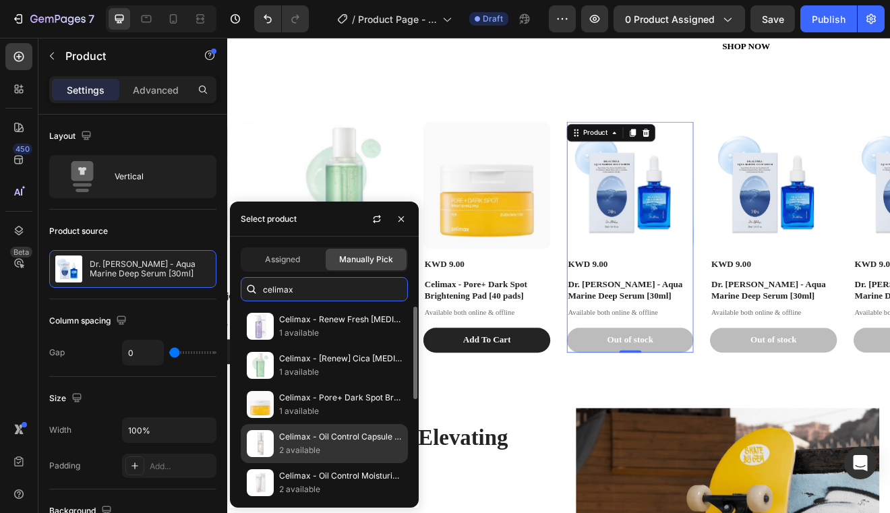
type input "celimax"
click at [305, 441] on p "Celimax - Oil Control Capsule Essence [30ml]" at bounding box center [340, 436] width 123 height 13
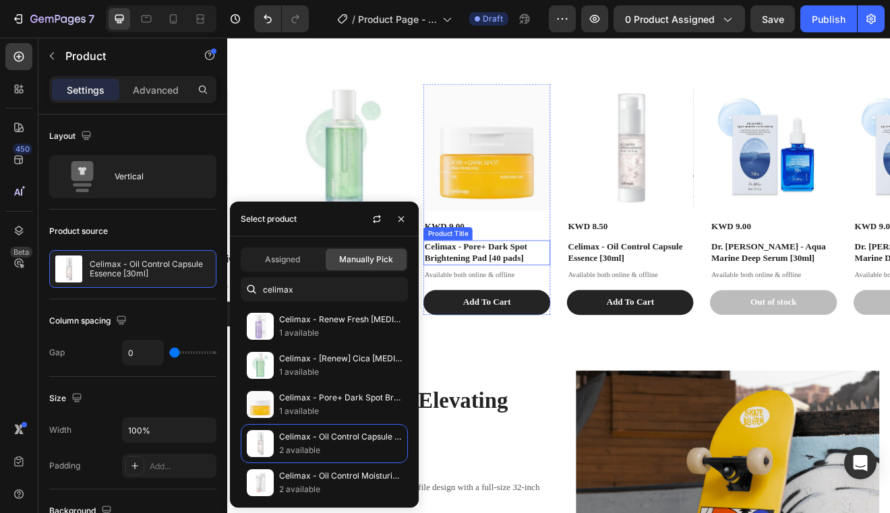
scroll to position [823, 0]
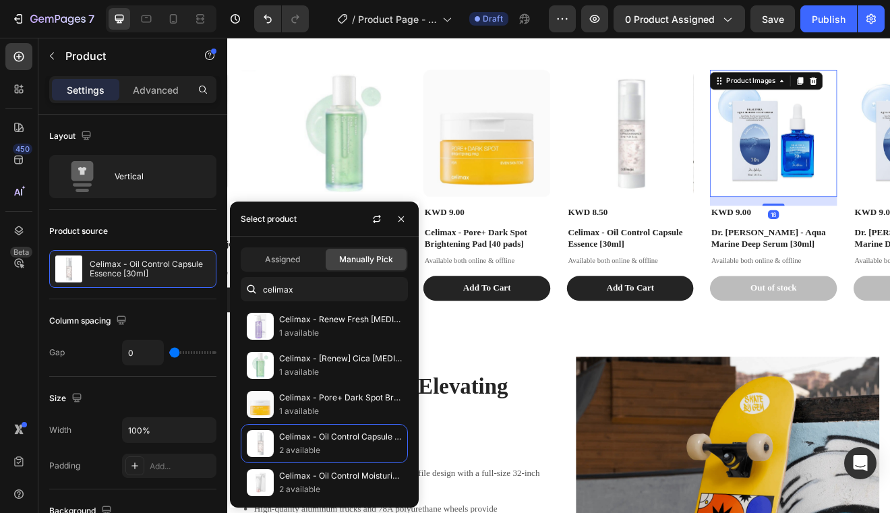
click at [890, 192] on img at bounding box center [894, 155] width 154 height 154
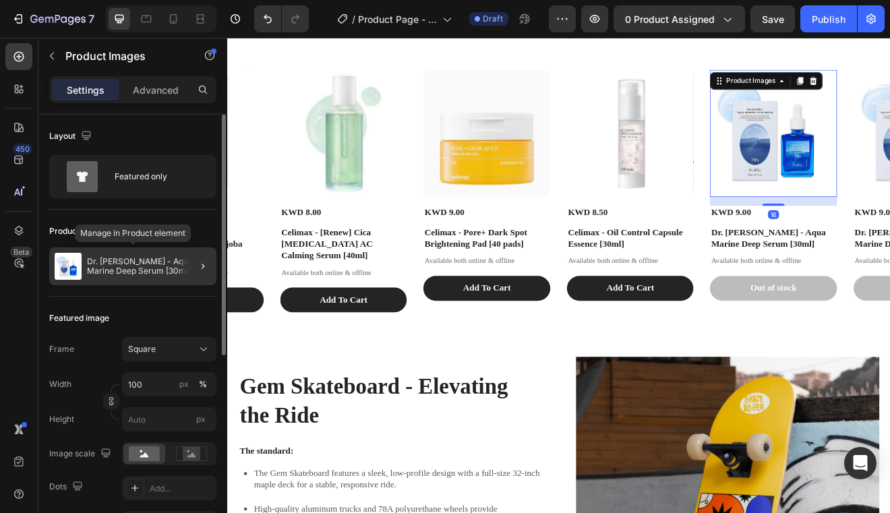
click at [124, 281] on div "Dr. [PERSON_NAME] - Aqua Marine Deep Serum [30ml]" at bounding box center [132, 266] width 167 height 38
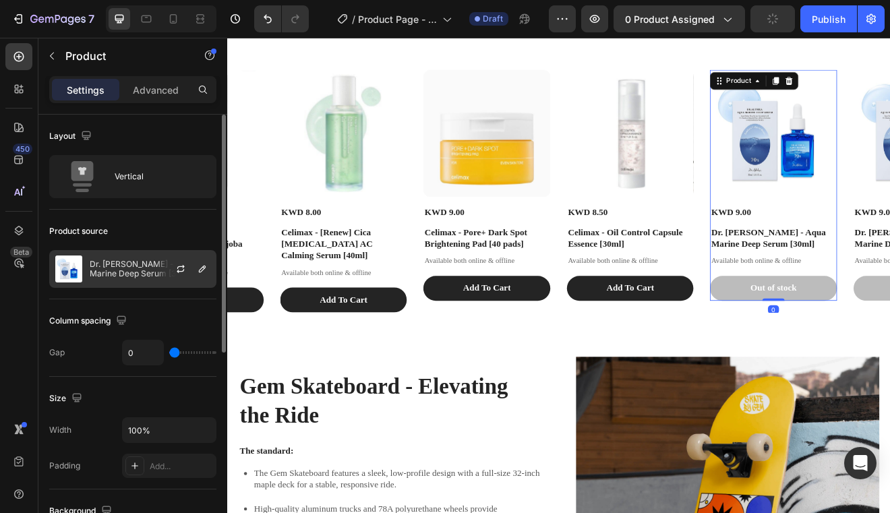
drag, startPoint x: 177, startPoint y: 270, endPoint x: 135, endPoint y: 278, distance: 43.1
click at [135, 279] on div "Dr. [PERSON_NAME] - Aqua Marine Deep Serum [30ml]" at bounding box center [132, 269] width 167 height 38
click at [135, 278] on p "Dr. [PERSON_NAME] - Aqua Marine Deep Serum [30ml]" at bounding box center [150, 269] width 121 height 19
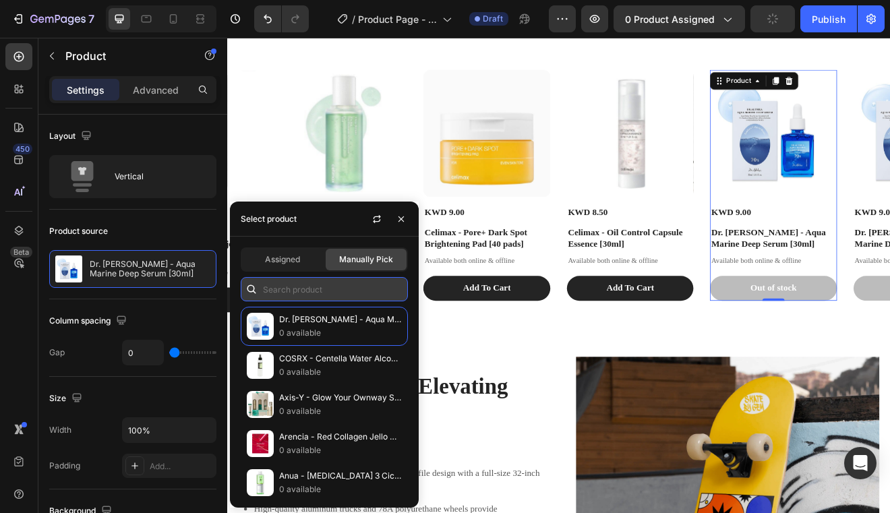
click at [360, 294] on input "text" at bounding box center [324, 289] width 167 height 24
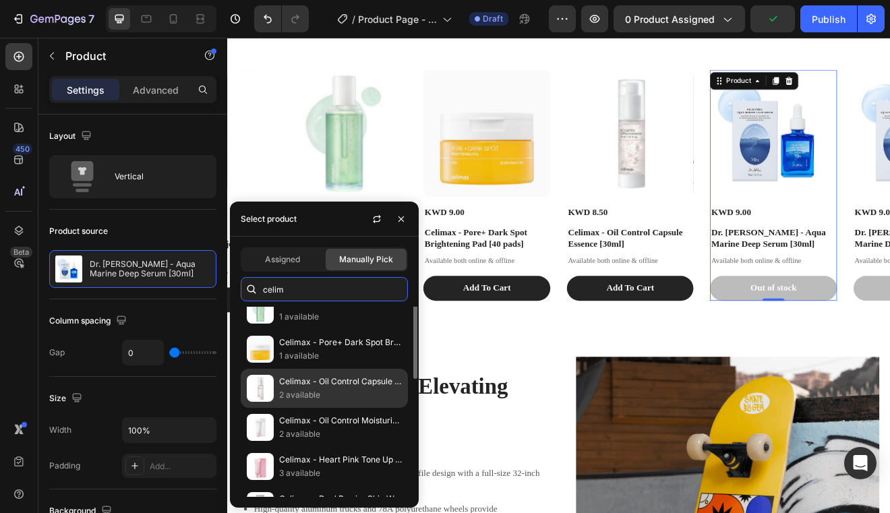
scroll to position [84, 0]
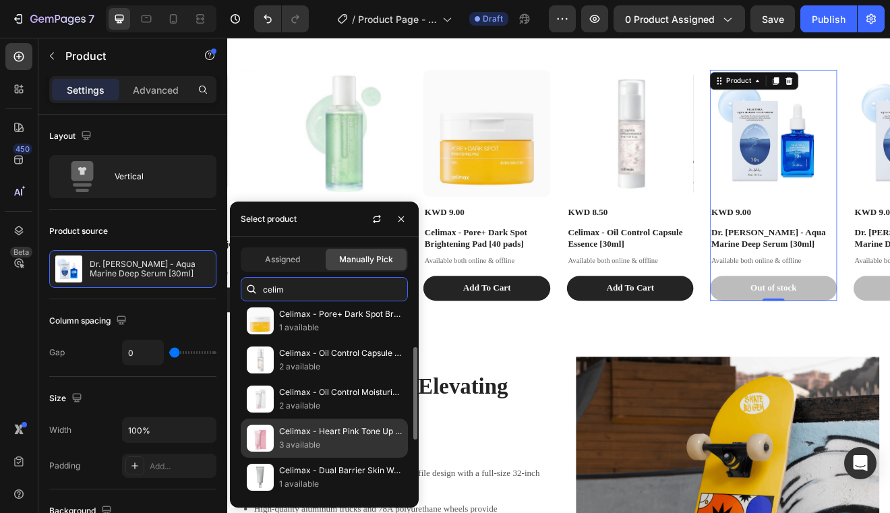
type input "celim"
click at [342, 448] on p "3 available" at bounding box center [340, 444] width 123 height 13
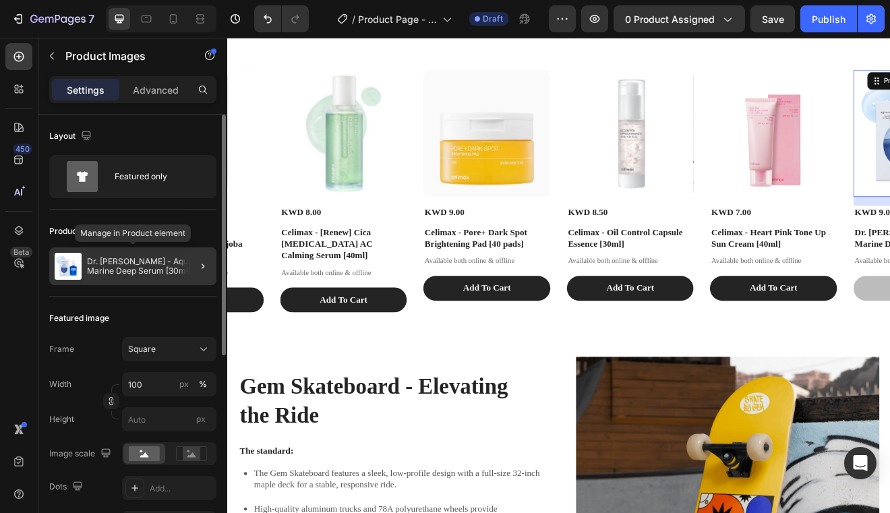
click at [136, 260] on p "Dr. [PERSON_NAME] - Aqua Marine Deep Serum [30ml]" at bounding box center [149, 266] width 124 height 19
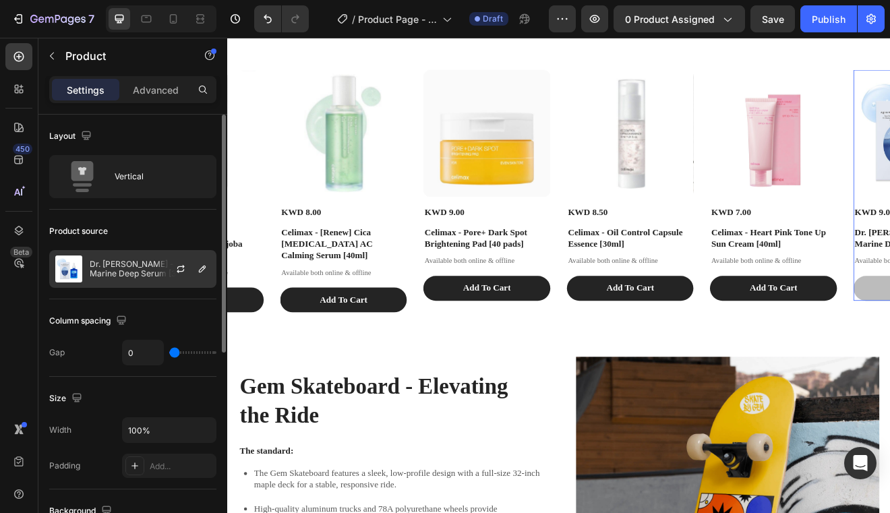
click at [157, 266] on div at bounding box center [185, 269] width 59 height 36
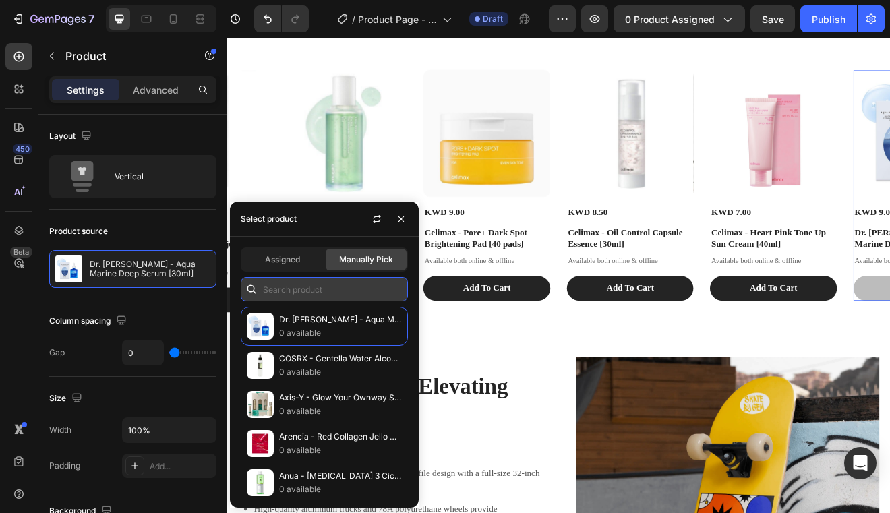
click at [281, 277] on input "text" at bounding box center [324, 289] width 167 height 24
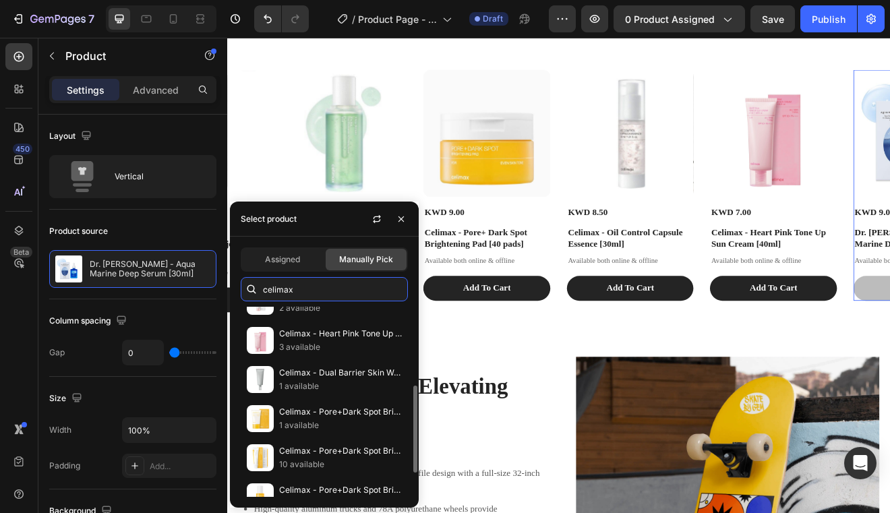
scroll to position [186, 0]
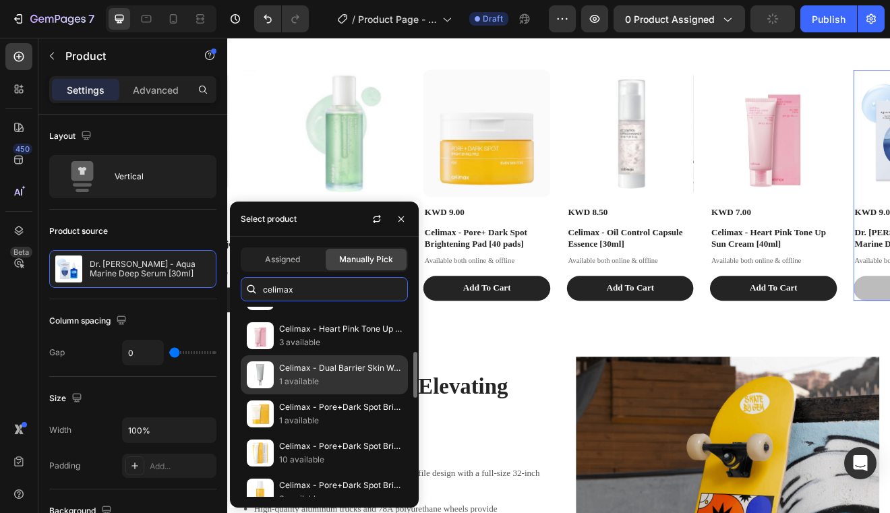
type input "celimax"
click at [330, 372] on p "Celimax - Dual Barrier Skin Wearable Cream [50ml]" at bounding box center [340, 367] width 123 height 13
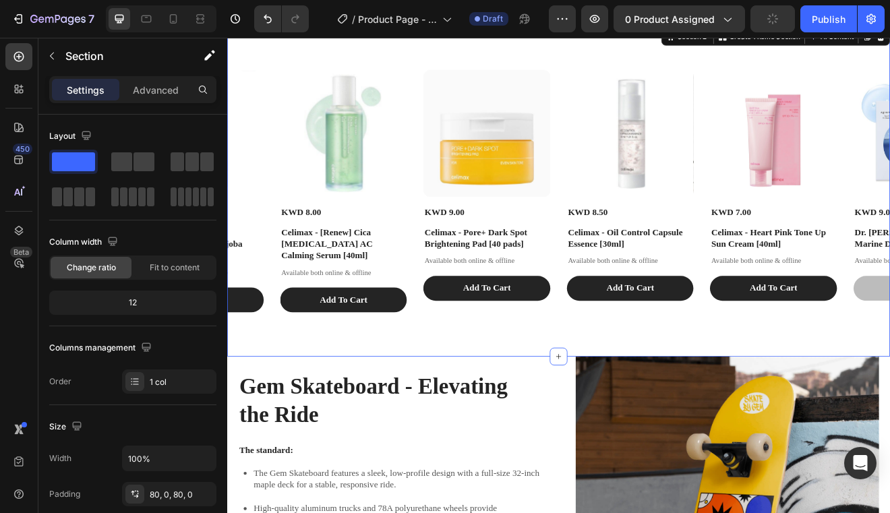
click at [515, 428] on div "Product Images KWD 8.00 Product Price Product Price Celimax - [Renew] Cica Niac…" at bounding box center [631, 226] width 809 height 404
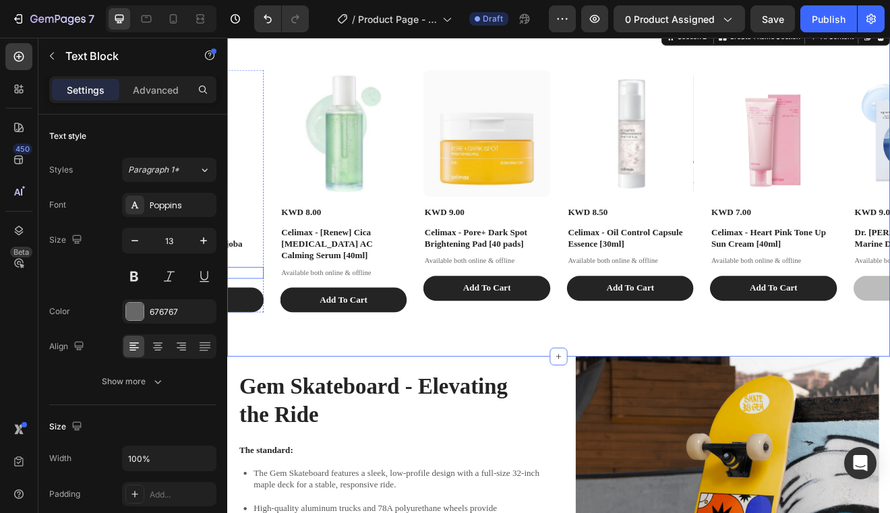
click at [239, 331] on p "Available both online & offline" at bounding box center [194, 325] width 152 height 11
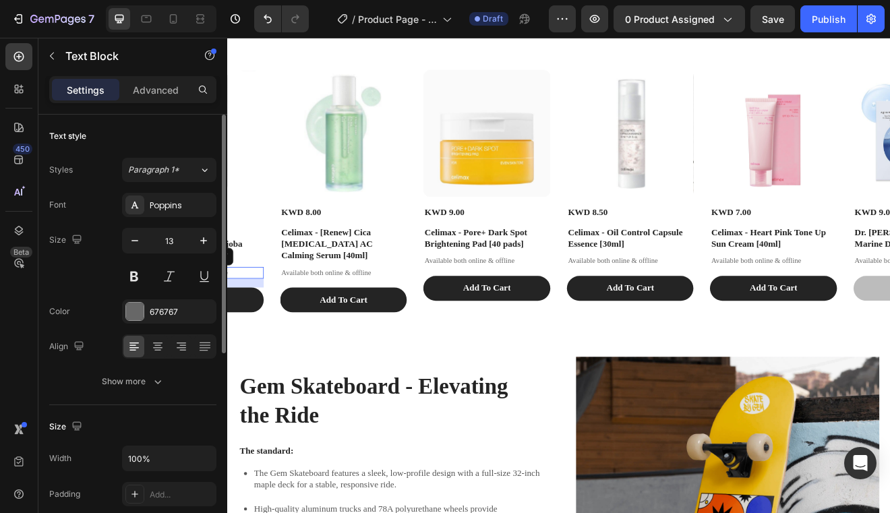
scroll to position [362, 0]
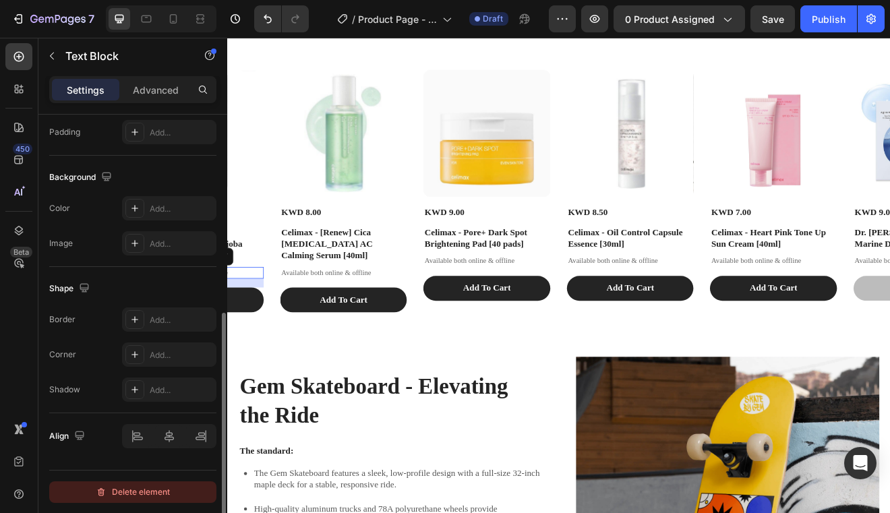
click at [136, 494] on div "Delete element" at bounding box center [133, 492] width 74 height 16
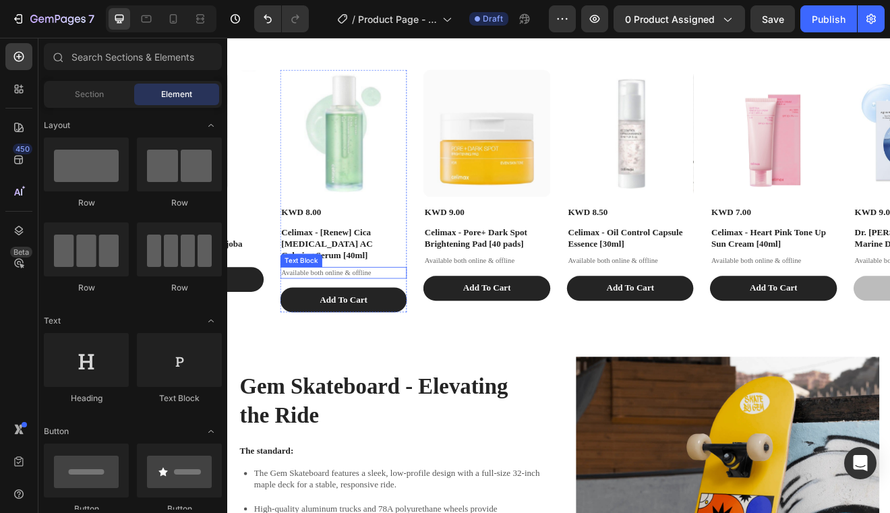
click at [353, 331] on p "Available both online & offline" at bounding box center [369, 325] width 152 height 11
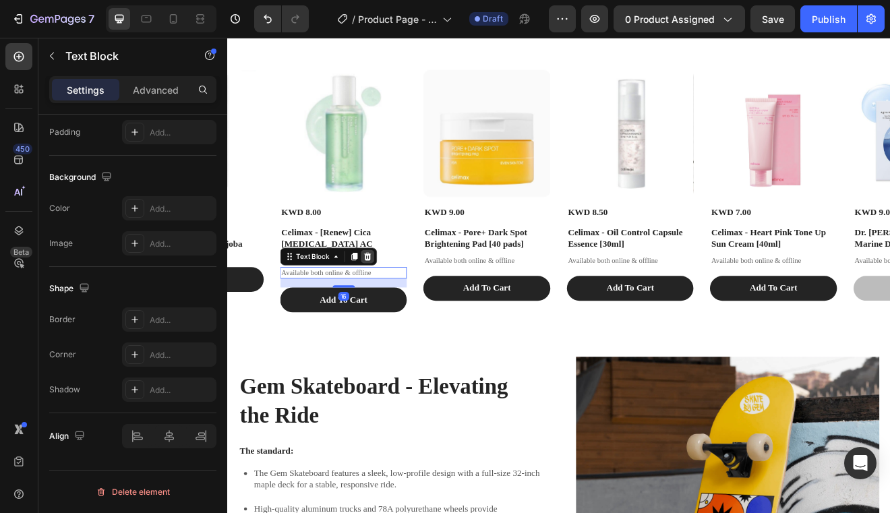
click at [398, 310] on icon at bounding box center [399, 305] width 9 height 9
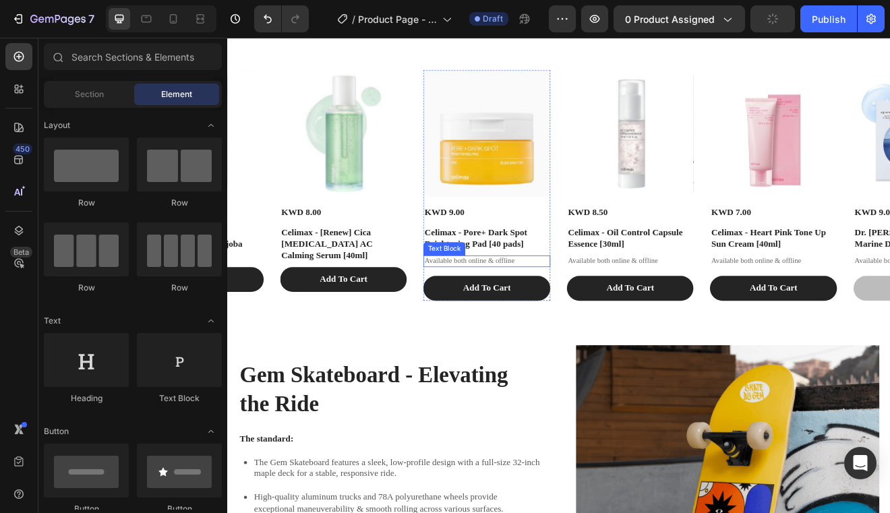
click at [525, 317] on p "Available both online & offline" at bounding box center [544, 310] width 152 height 11
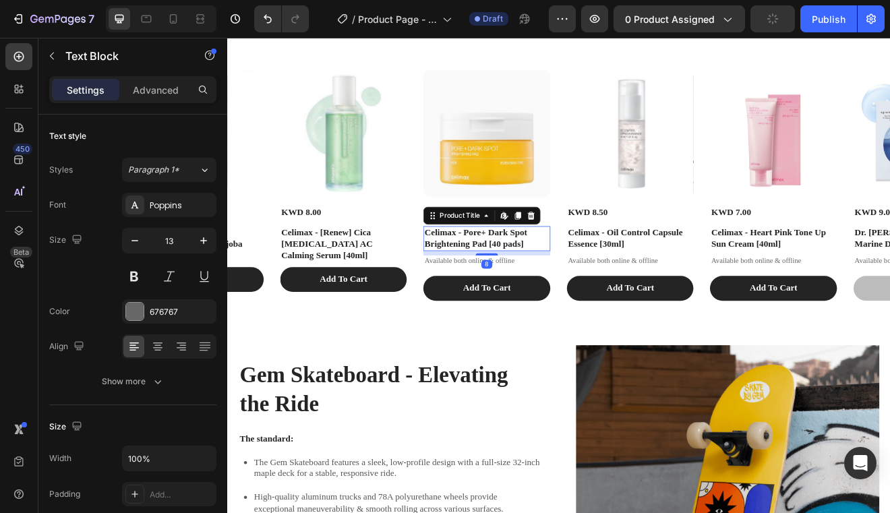
click at [585, 299] on h1 "Celimax - Pore+ Dark Spot Brightening Pad [40 pads]" at bounding box center [544, 283] width 154 height 31
click at [570, 317] on p "Available both online & offline" at bounding box center [544, 310] width 152 height 11
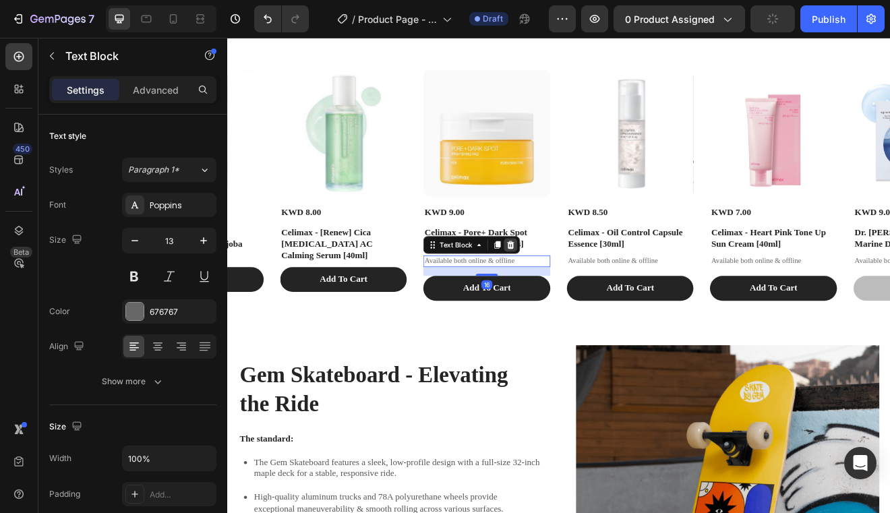
click at [579, 299] on div at bounding box center [573, 291] width 16 height 16
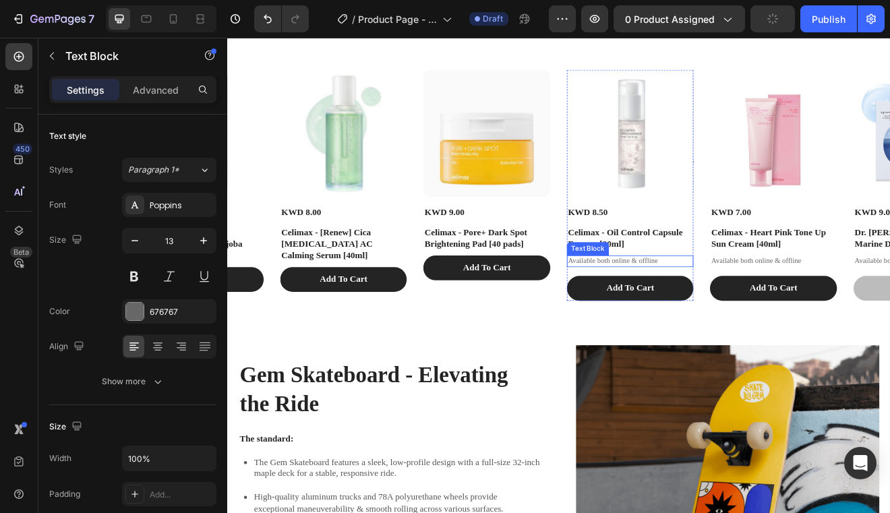
click at [679, 317] on p "Available both online & offline" at bounding box center [719, 310] width 152 height 11
click at [752, 297] on icon at bounding box center [748, 291] width 11 height 11
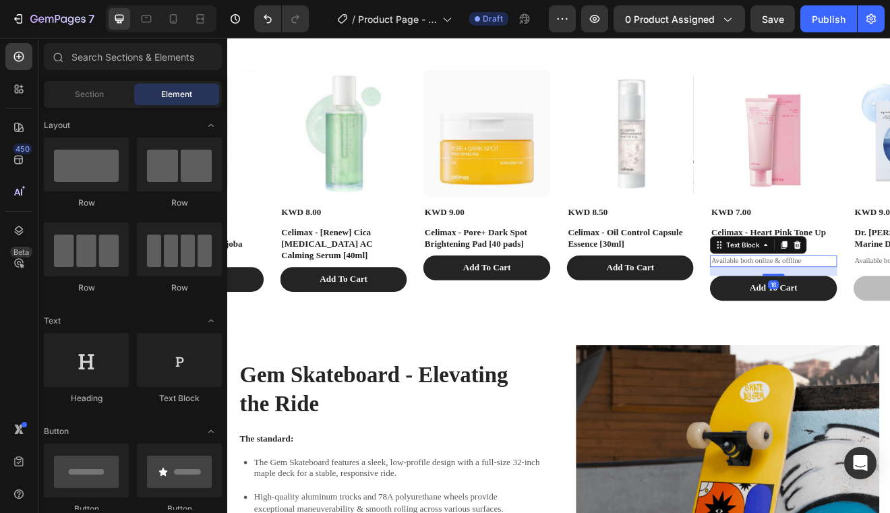
click at [859, 317] on p "Available both online & offline" at bounding box center [894, 310] width 152 height 11
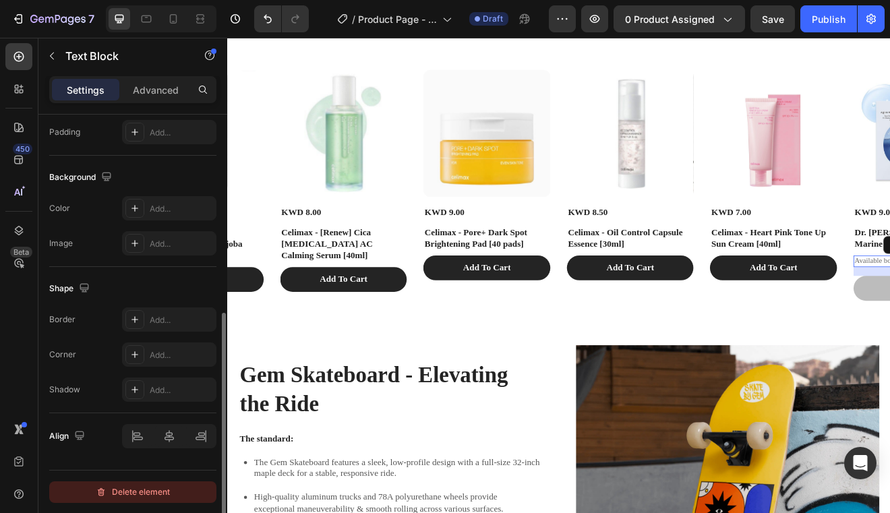
click at [138, 488] on div "Delete element" at bounding box center [133, 492] width 74 height 16
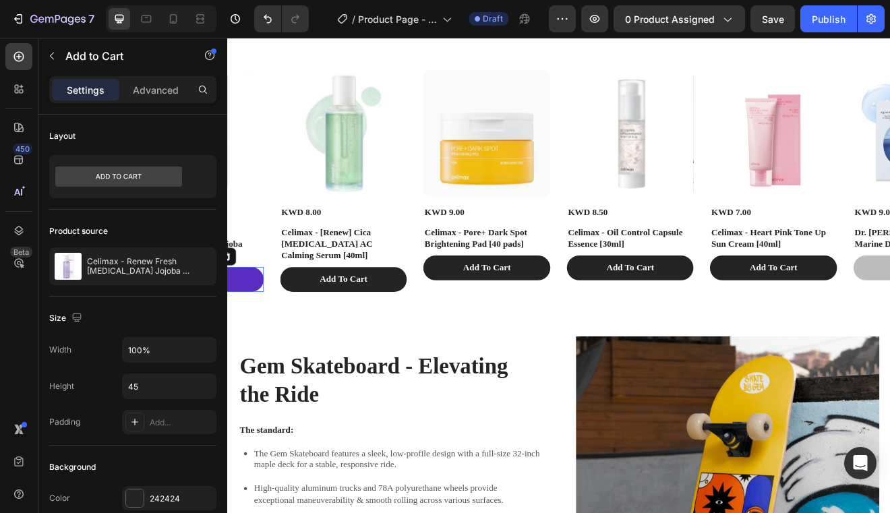
click at [265, 349] on button "Add To Cart" at bounding box center [194, 333] width 154 height 30
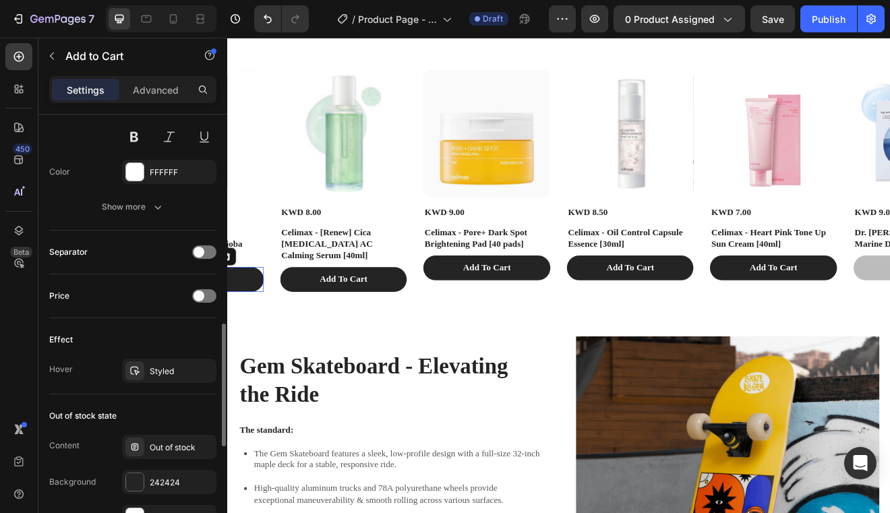
scroll to position [714, 0]
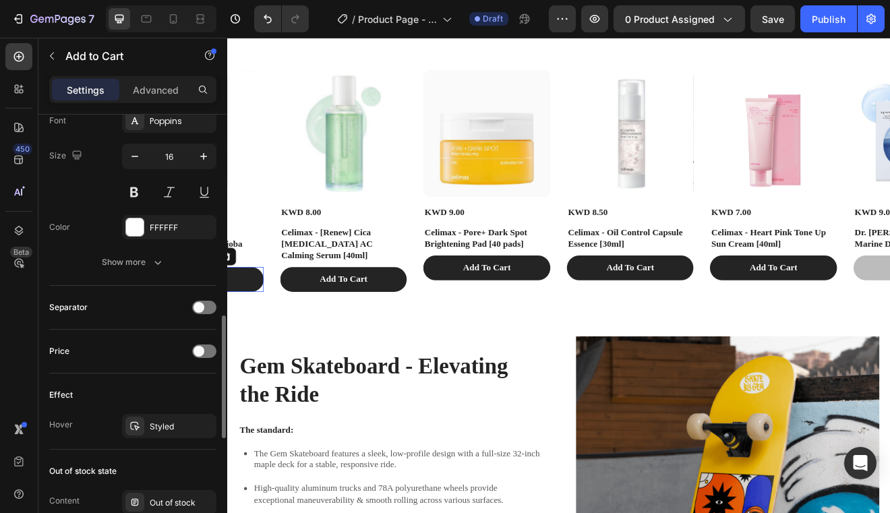
click at [146, 444] on div "Effect Hover Styled" at bounding box center [132, 412] width 167 height 76
click at [147, 424] on div "Styled" at bounding box center [169, 426] width 94 height 24
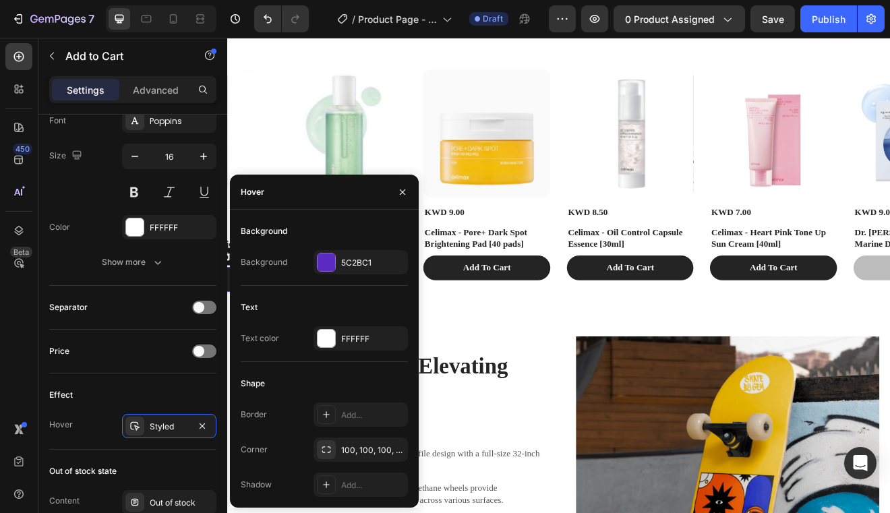
click at [339, 276] on div "Background Background 5C2BC1" at bounding box center [324, 253] width 167 height 65
click at [342, 264] on div "5C2BC1" at bounding box center [360, 263] width 39 height 12
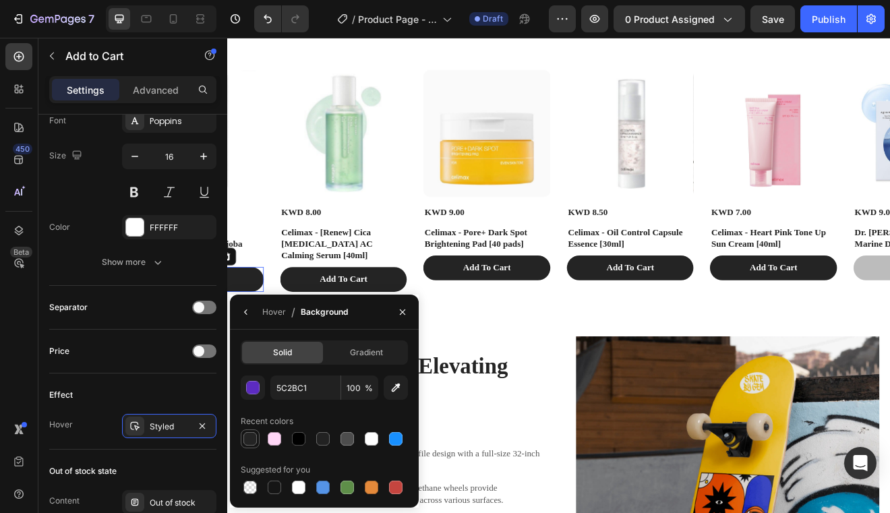
click at [254, 445] on div at bounding box center [249, 438] width 13 height 13
type input "242424"
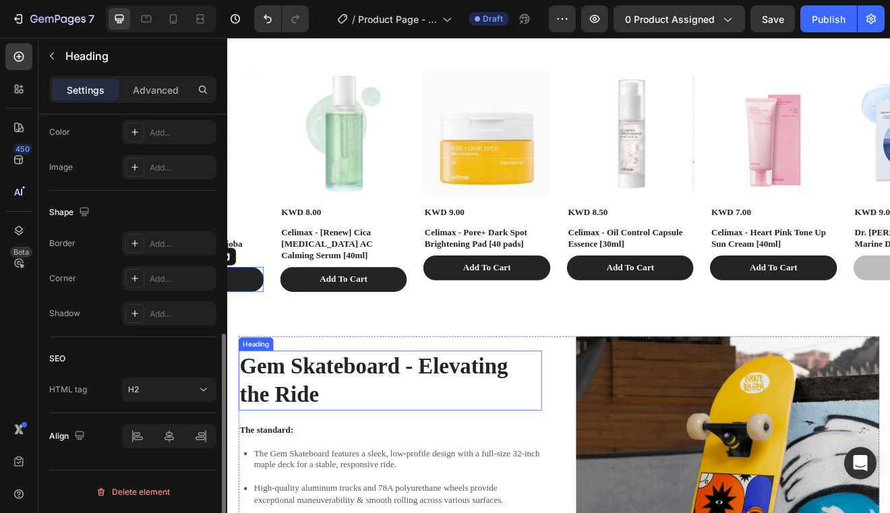
click at [543, 455] on h2 "Gem Skateboard - Elevating the Ride" at bounding box center [426, 456] width 370 height 73
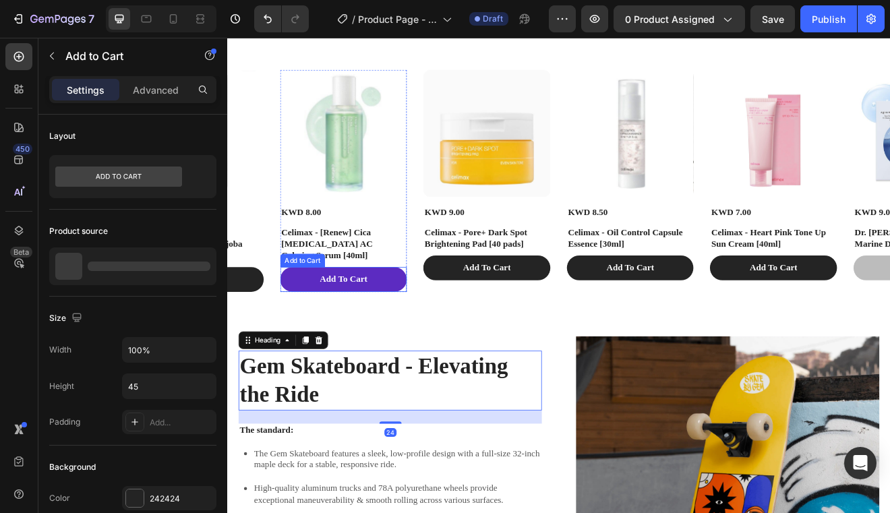
click at [302, 349] on button "Add To Cart" at bounding box center [369, 333] width 154 height 30
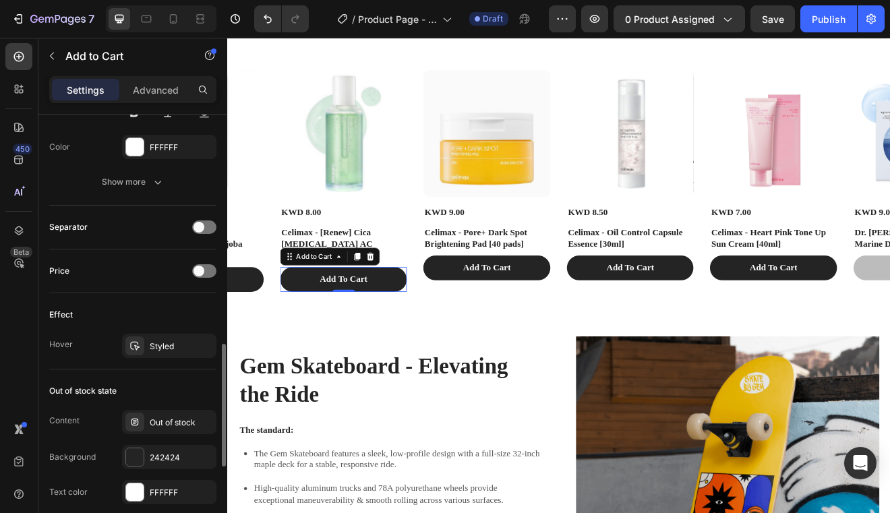
scroll to position [798, 0]
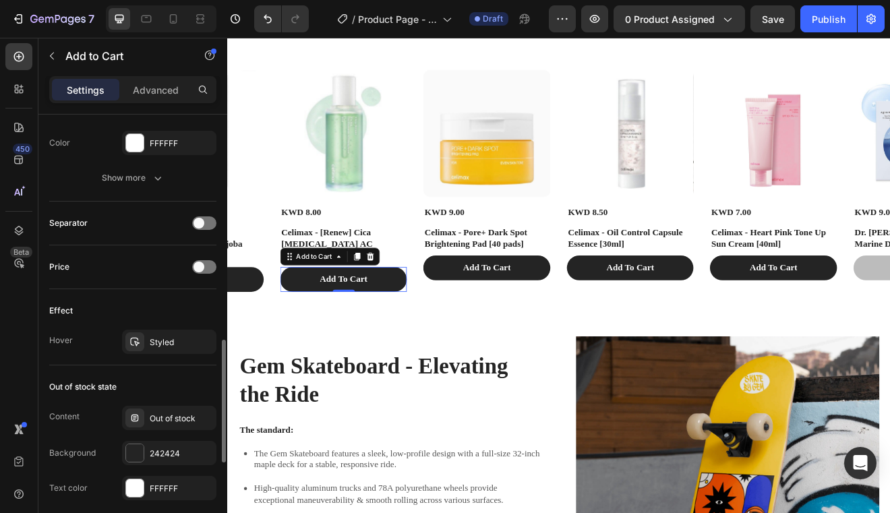
click at [156, 361] on div "Effect Hover Styled" at bounding box center [132, 327] width 167 height 76
click at [158, 351] on div "Styled" at bounding box center [169, 342] width 94 height 24
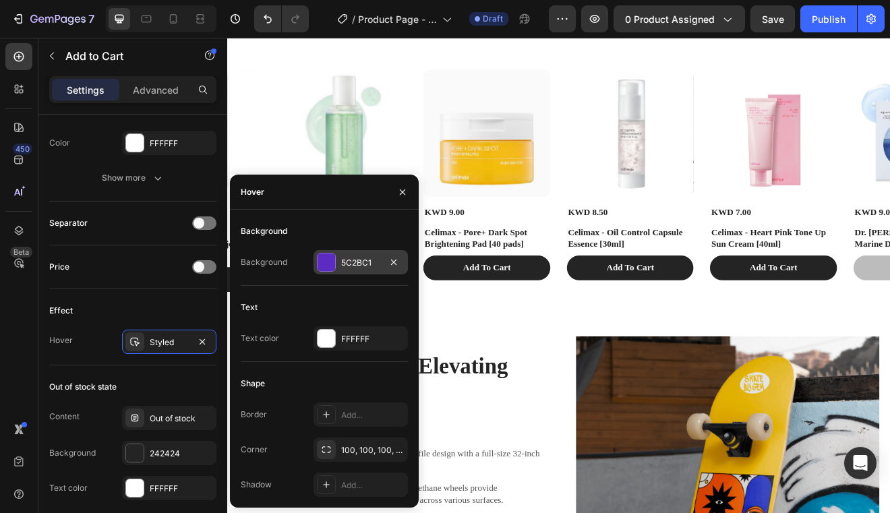
click at [341, 264] on div "5C2BC1" at bounding box center [360, 263] width 39 height 12
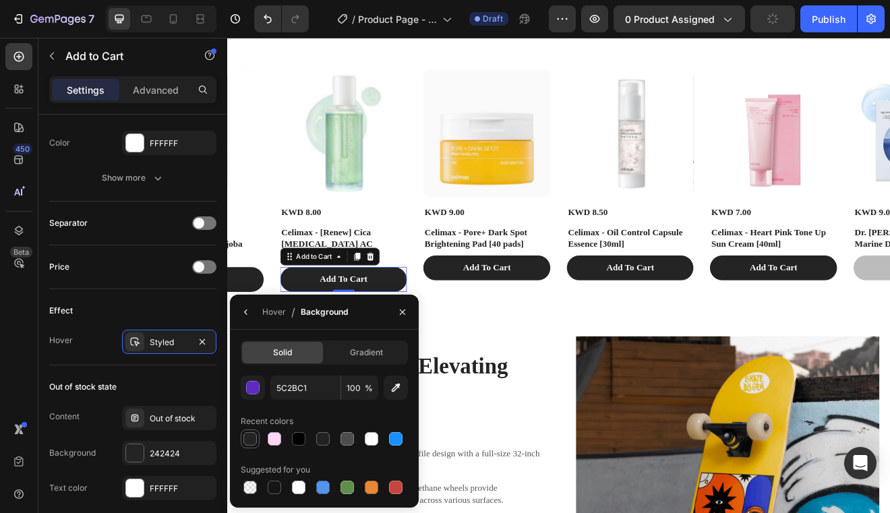
click at [254, 441] on div at bounding box center [249, 438] width 13 height 13
type input "242424"
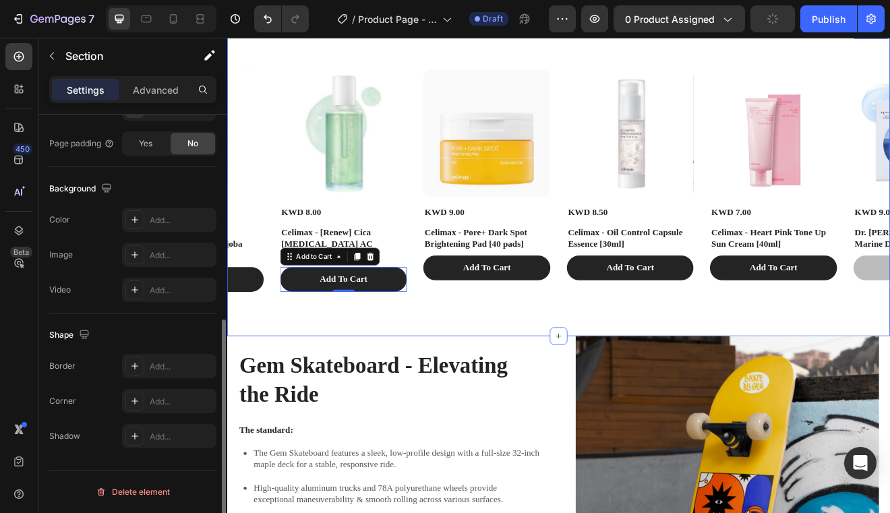
scroll to position [0, 0]
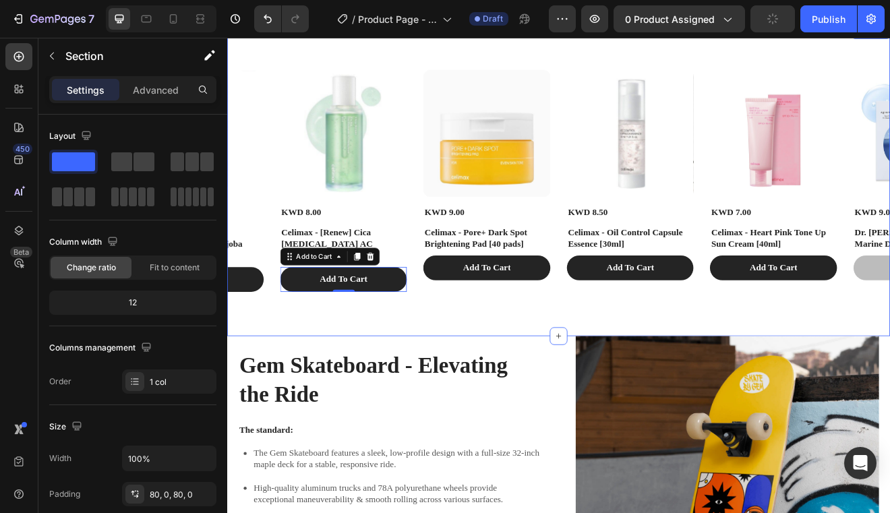
click at [528, 403] on div "Product Images KWD 8.00 Product Price Product Price Celimax - [Renew] Cica Niac…" at bounding box center [631, 213] width 809 height 379
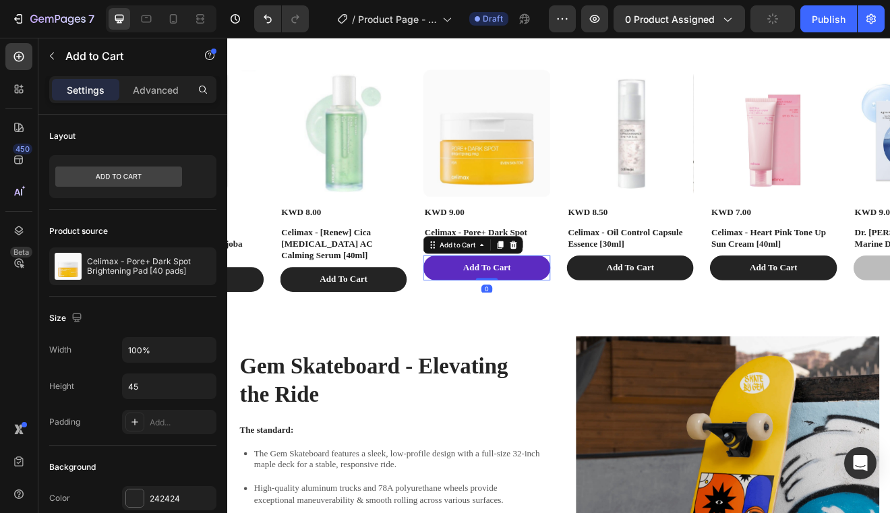
click at [478, 334] on button "Add To Cart" at bounding box center [544, 319] width 154 height 30
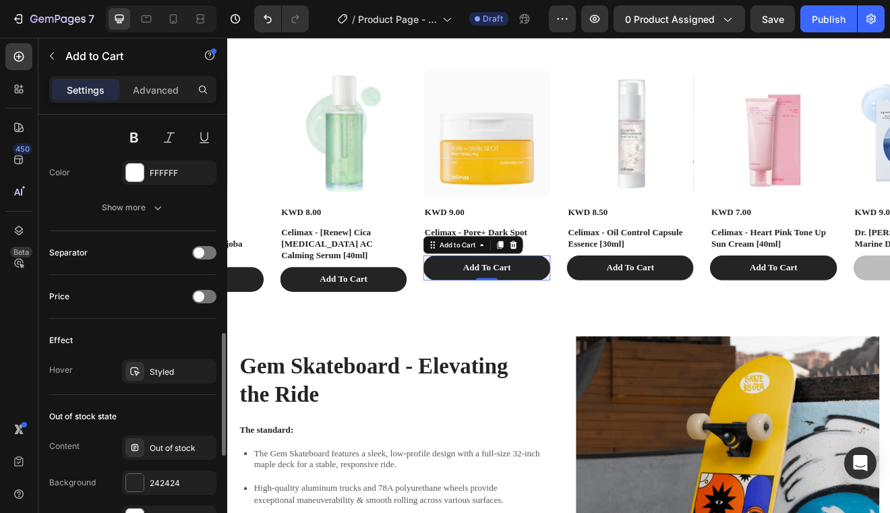
scroll to position [770, 0]
click at [147, 369] on div "Styled" at bounding box center [169, 370] width 94 height 24
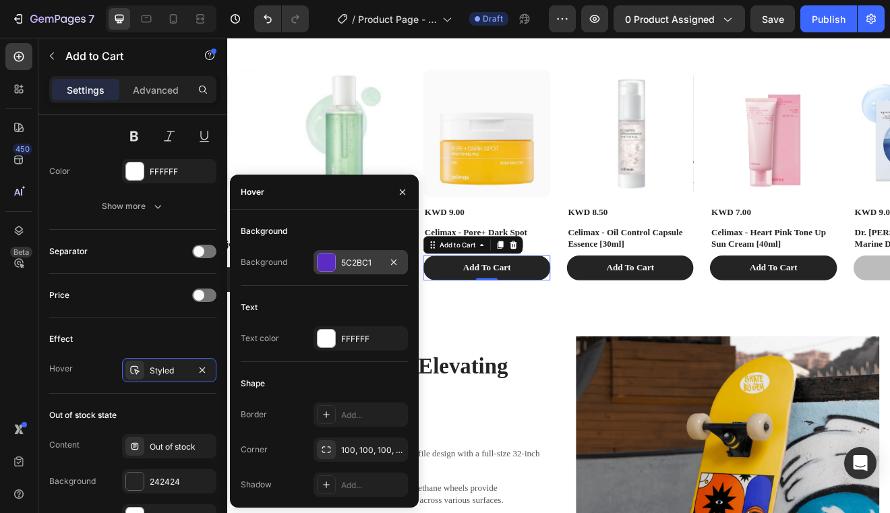
click at [337, 257] on div "5C2BC1" at bounding box center [361, 262] width 94 height 24
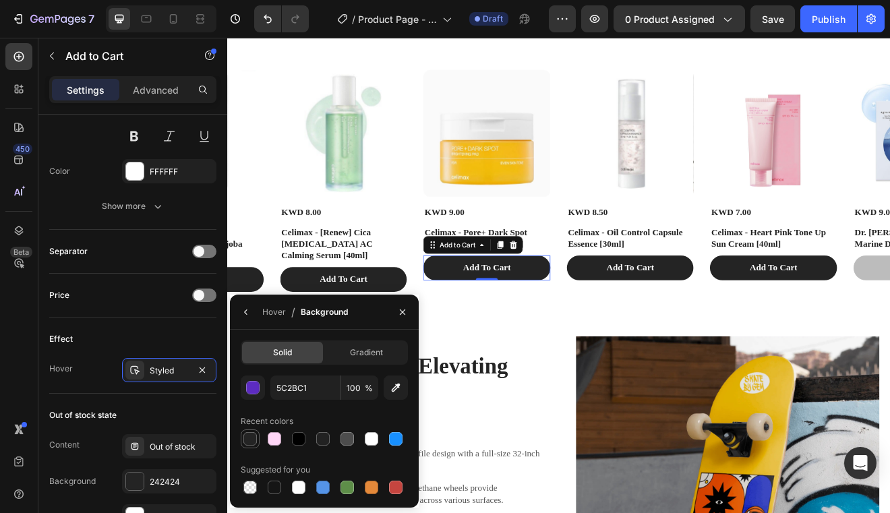
click at [248, 440] on div at bounding box center [249, 438] width 13 height 13
type input "242424"
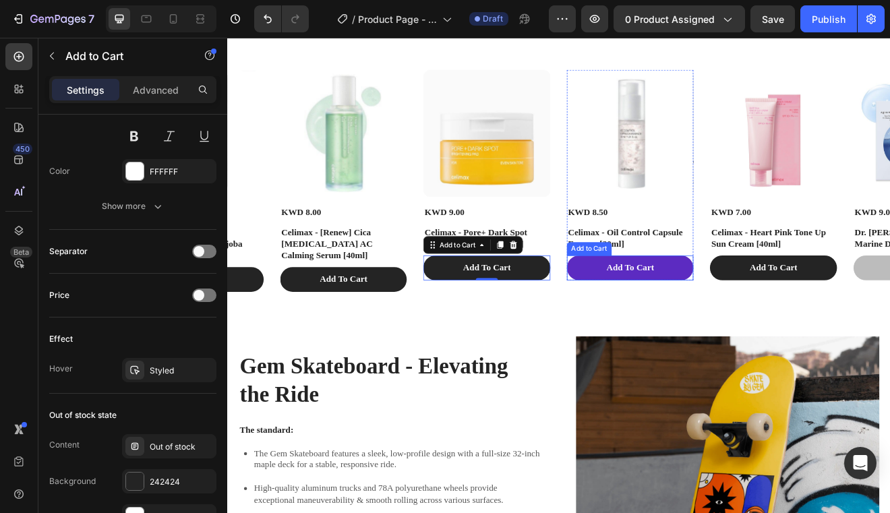
click at [653, 334] on button "Add To Cart" at bounding box center [719, 319] width 154 height 30
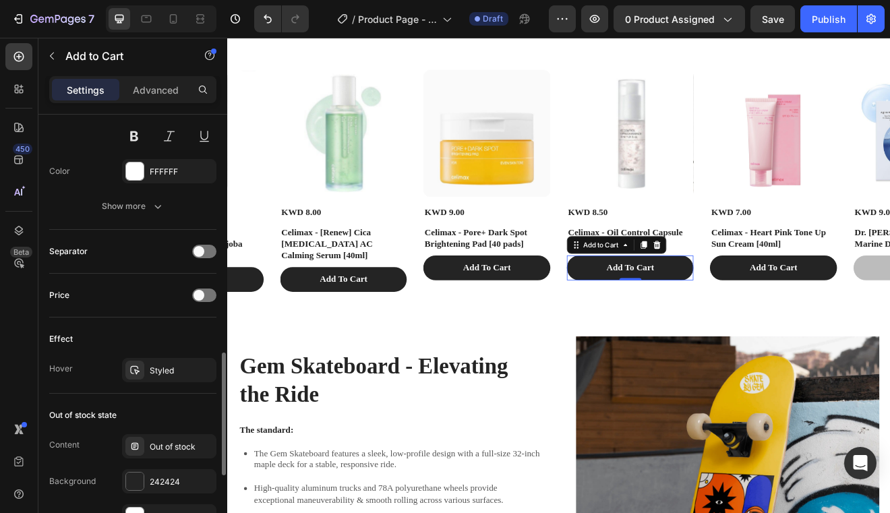
scroll to position [791, 0]
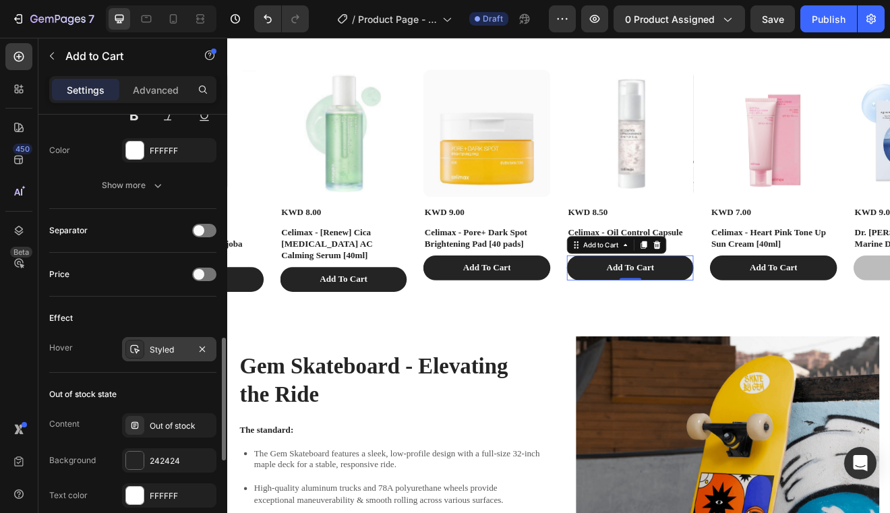
click at [151, 341] on div "Styled" at bounding box center [169, 349] width 94 height 24
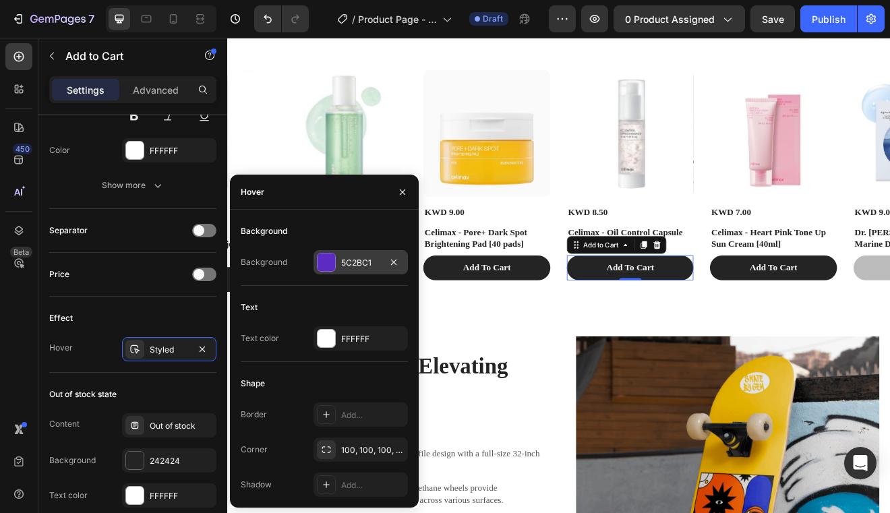
click at [343, 262] on div "5C2BC1" at bounding box center [360, 263] width 39 height 12
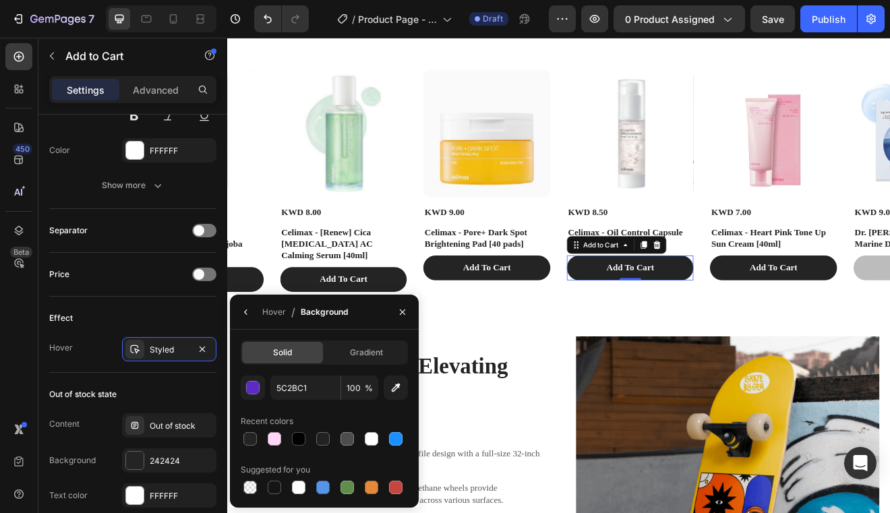
click at [255, 448] on div "5C2BC1 100 % Recent colors Suggested for you" at bounding box center [324, 436] width 167 height 121
click at [254, 444] on div at bounding box center [249, 438] width 13 height 13
type input "242424"
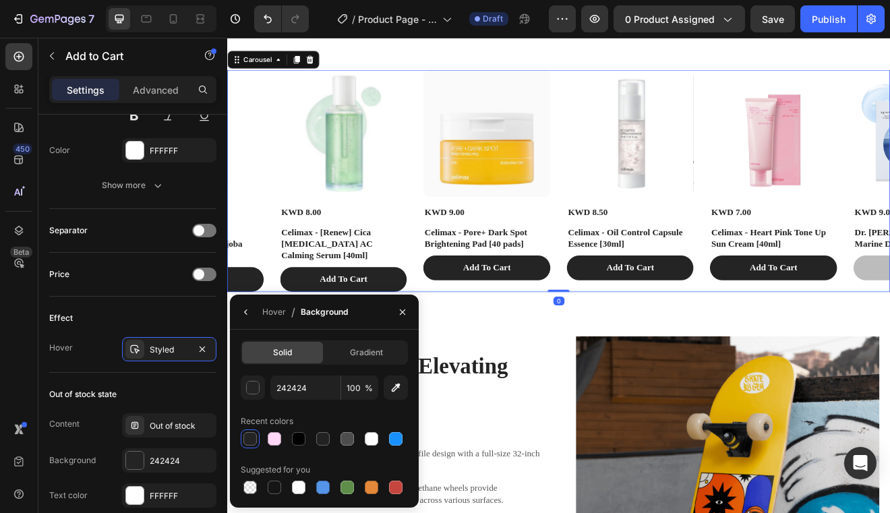
click at [833, 349] on div "Product Images KWD 7.00 Product Price Product Price Celimax - Heart Pink Tone U…" at bounding box center [894, 213] width 154 height 271
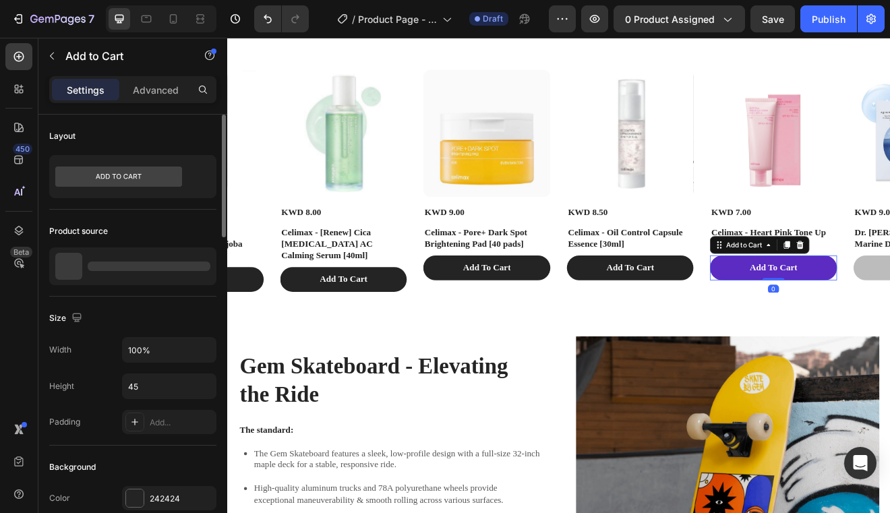
click at [833, 334] on button "Add To Cart" at bounding box center [894, 319] width 154 height 30
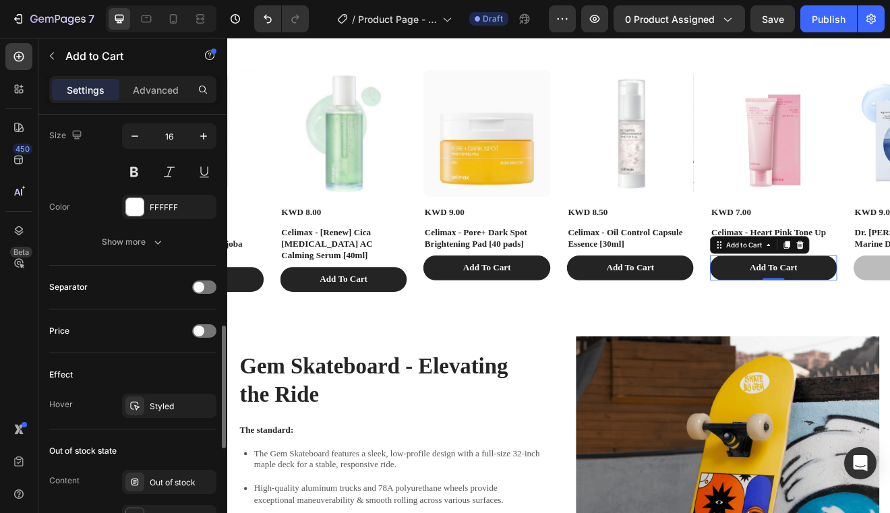
scroll to position [738, 0]
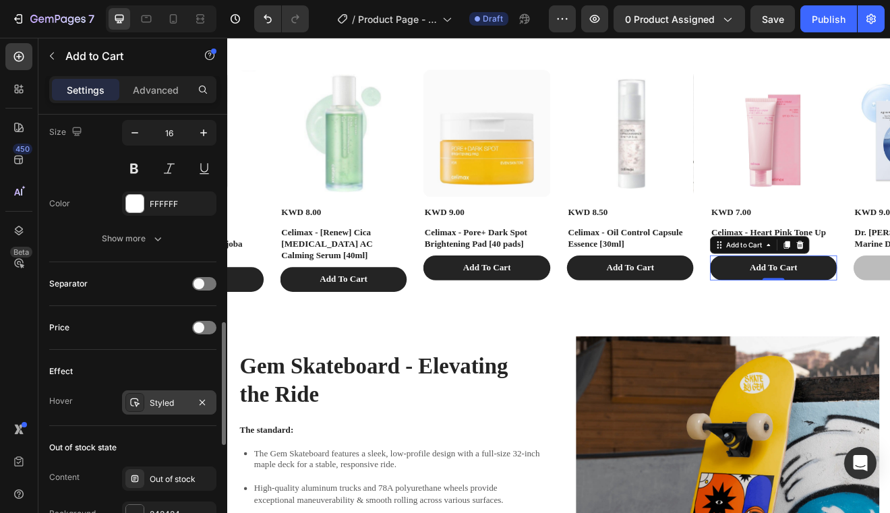
click at [153, 399] on div "Styled" at bounding box center [169, 403] width 39 height 12
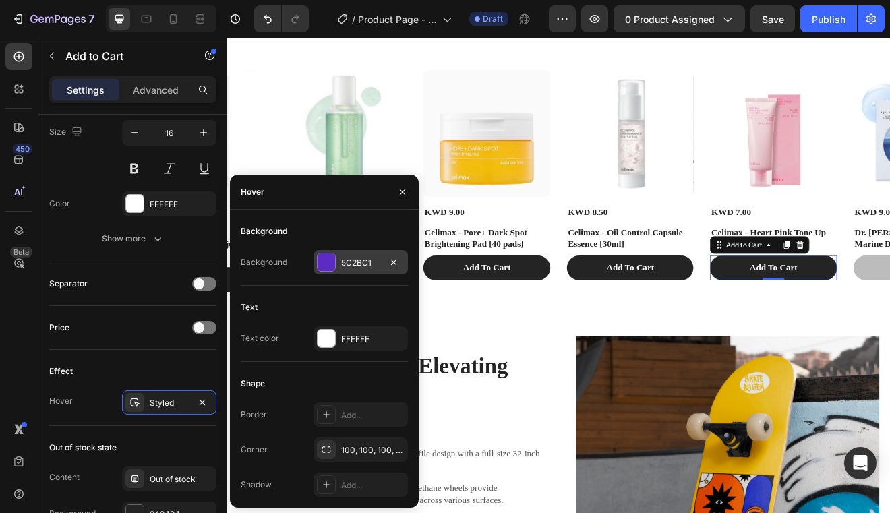
click at [352, 253] on div "5C2BC1" at bounding box center [361, 262] width 94 height 24
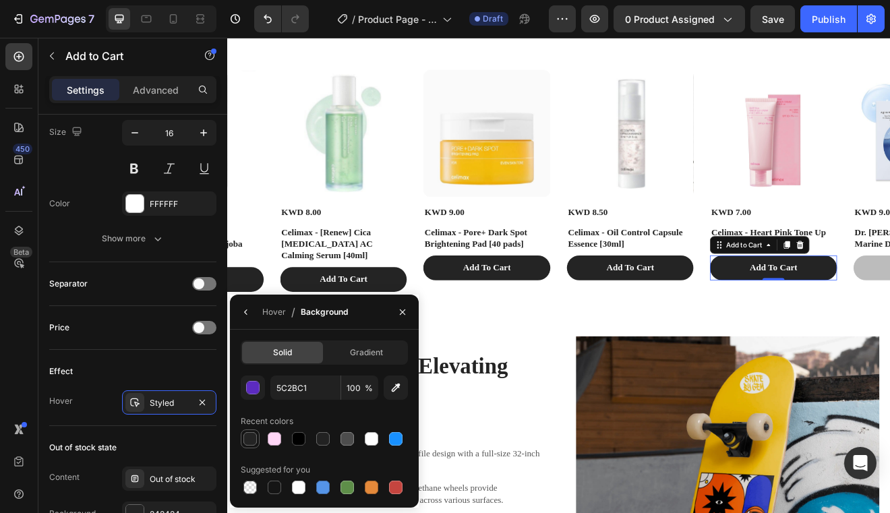
click at [254, 445] on div at bounding box center [250, 439] width 16 height 16
type input "242424"
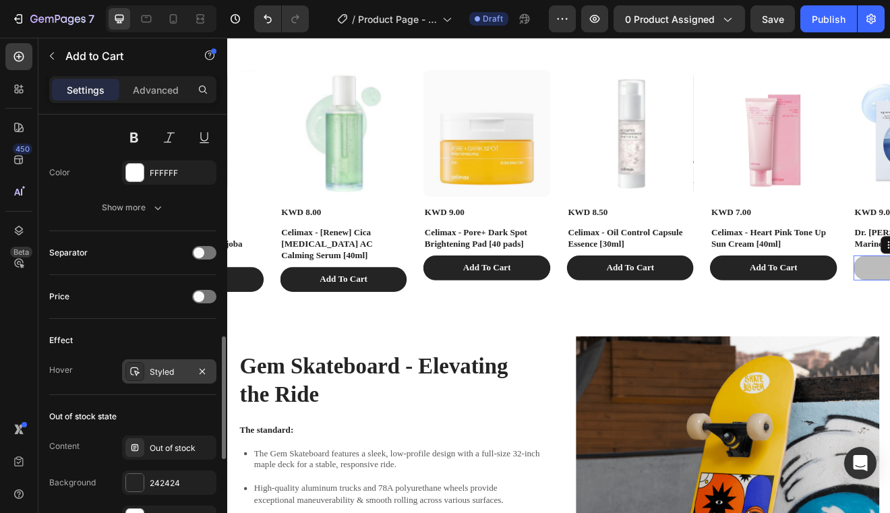
scroll to position [777, 0]
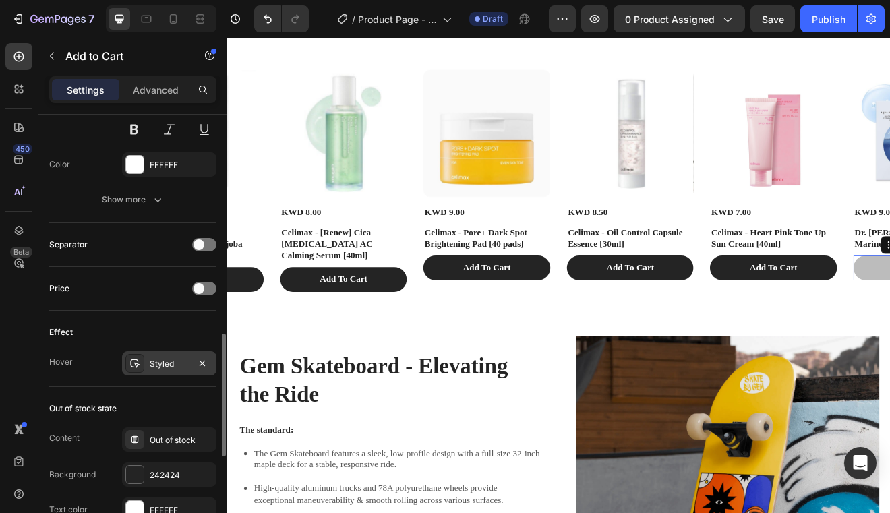
click at [156, 365] on div "Styled" at bounding box center [169, 364] width 39 height 12
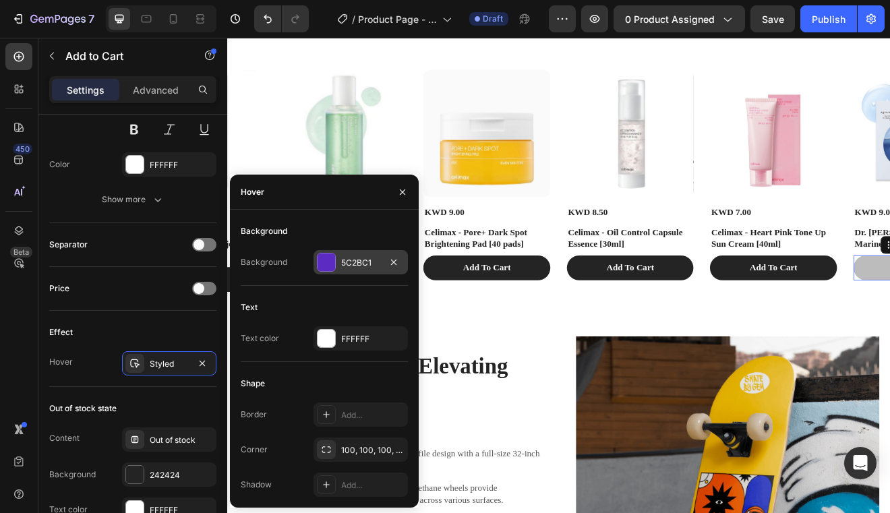
click at [352, 264] on div "5C2BC1" at bounding box center [360, 263] width 39 height 12
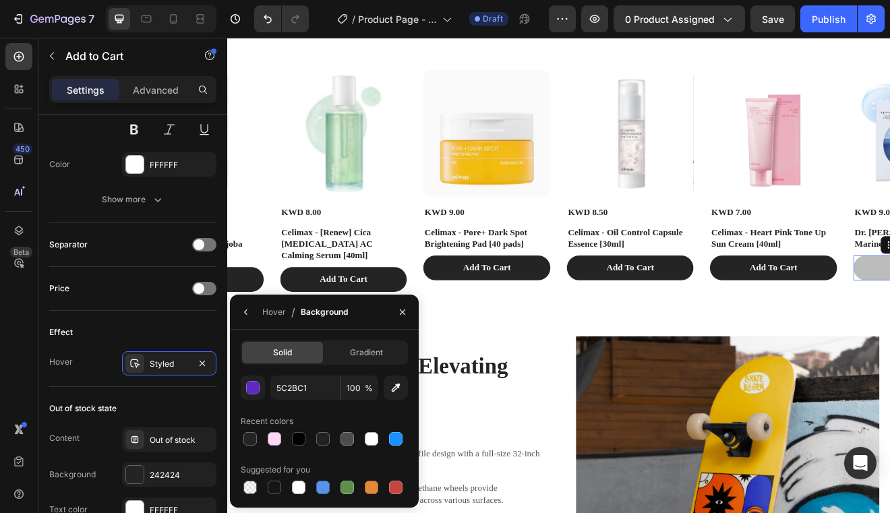
click at [260, 439] on div at bounding box center [324, 439] width 167 height 19
click at [258, 439] on div at bounding box center [250, 439] width 19 height 19
type input "242424"
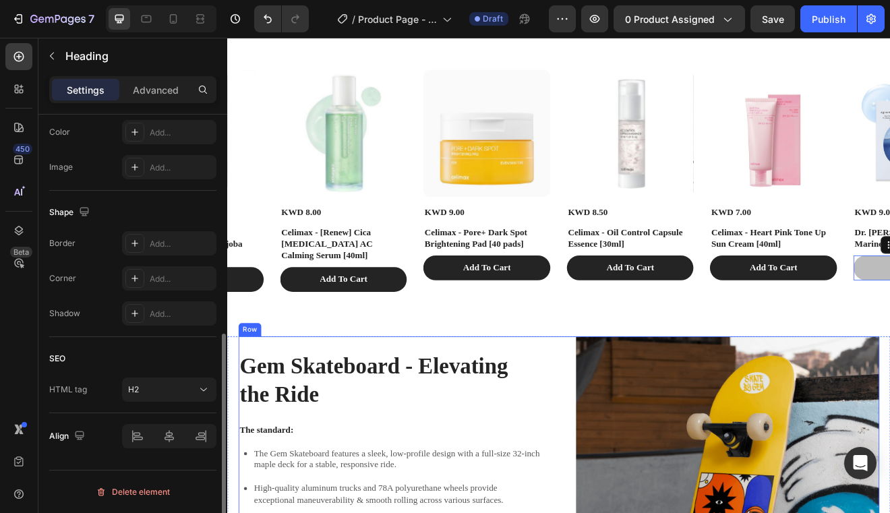
click at [552, 457] on h2 "Gem Skateboard - Elevating the Ride" at bounding box center [426, 456] width 370 height 73
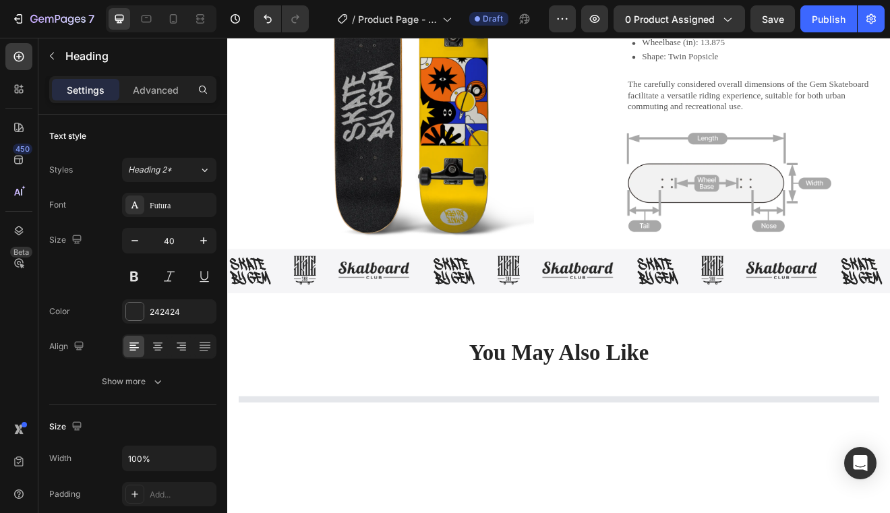
scroll to position [1652, 0]
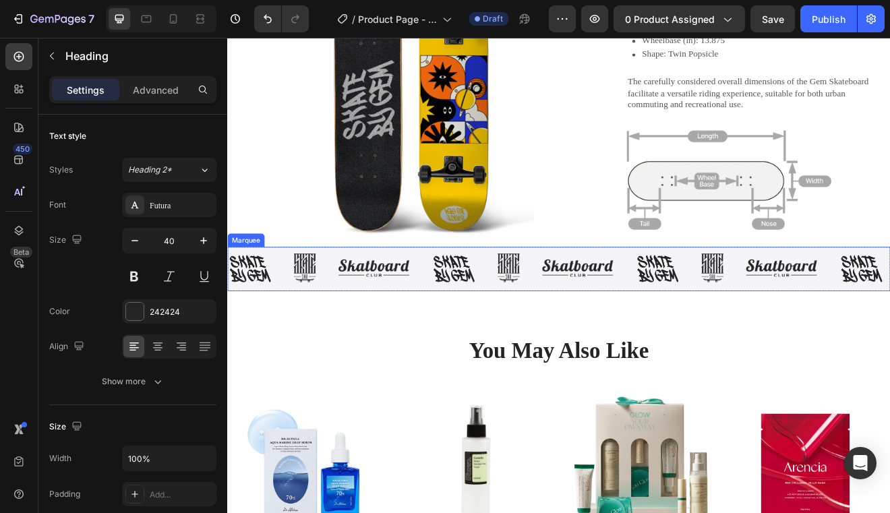
click at [459, 345] on div "Image Image Image Image Image Image Image Image Image Image Image Image Image I…" at bounding box center [631, 320] width 809 height 54
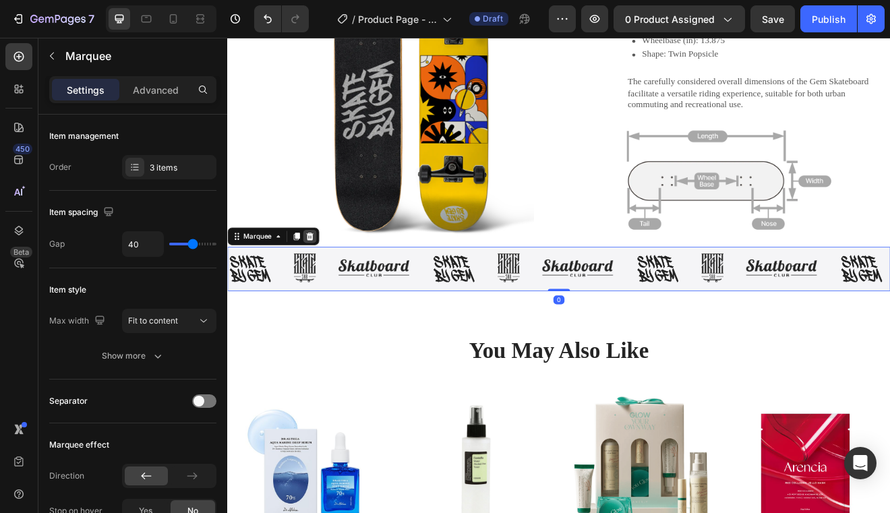
click at [330, 283] on icon at bounding box center [328, 280] width 9 height 9
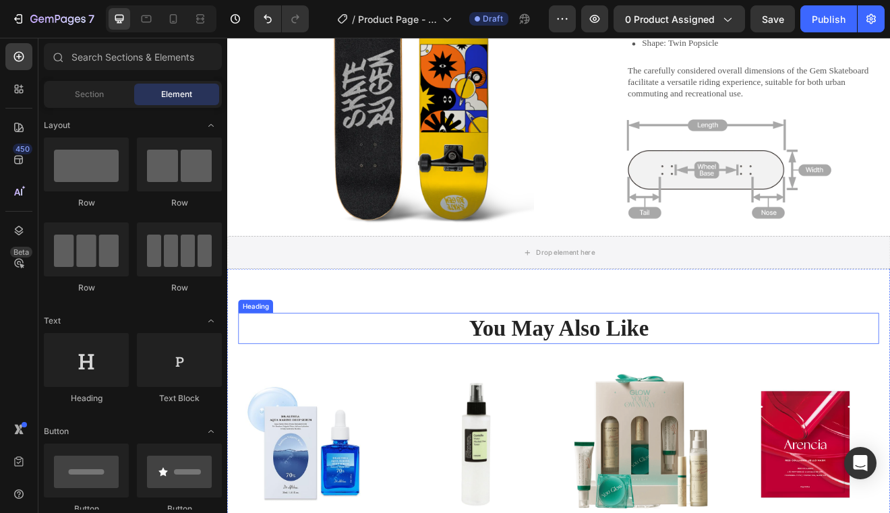
scroll to position [1666, 0]
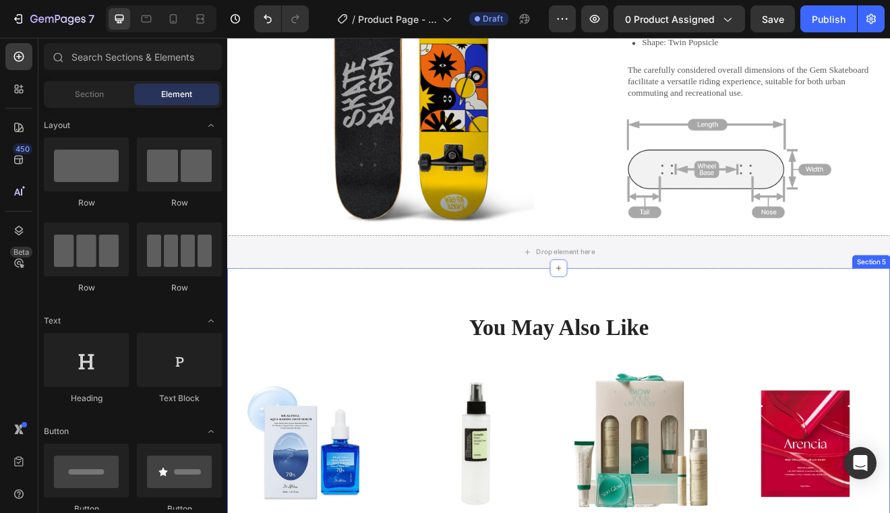
click at [417, 295] on div "Drop element here" at bounding box center [631, 299] width 809 height 40
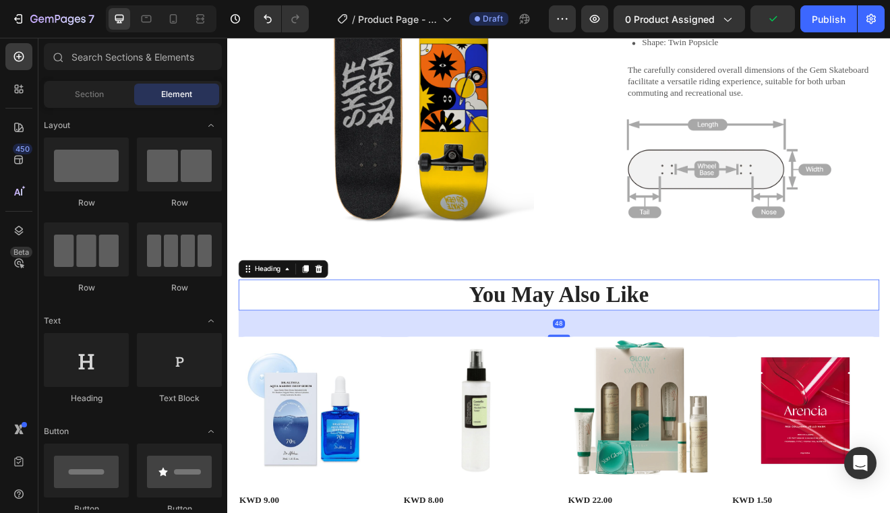
click at [576, 354] on h2 "You May Also Like" at bounding box center [632, 352] width 782 height 38
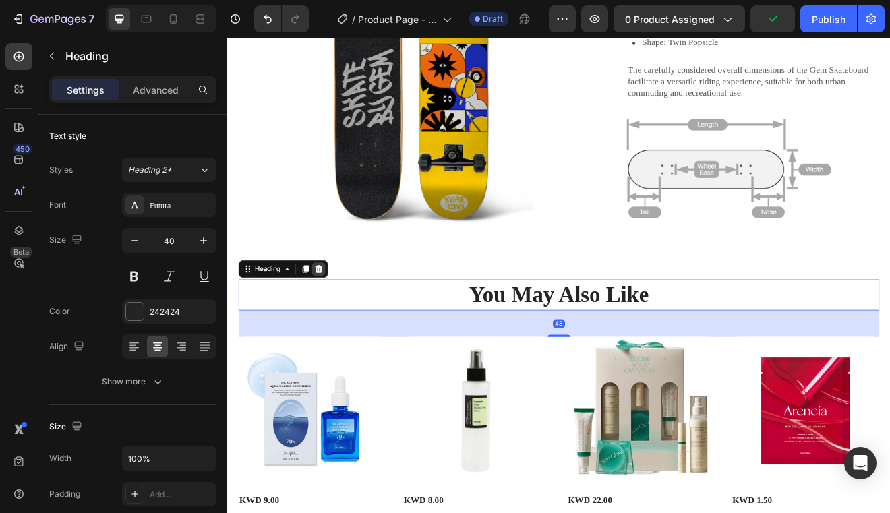
click at [339, 318] on icon at bounding box center [338, 320] width 9 height 9
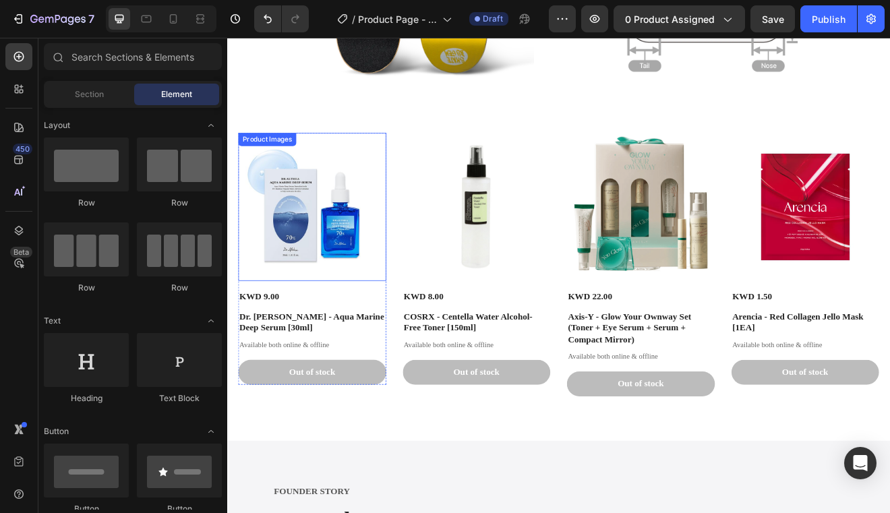
scroll to position [1867, 0]
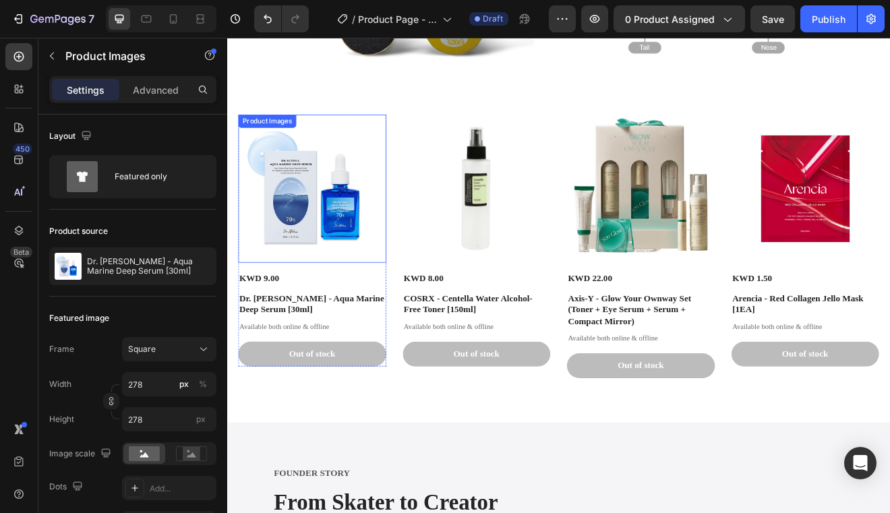
click at [378, 274] on img at bounding box center [331, 222] width 181 height 181
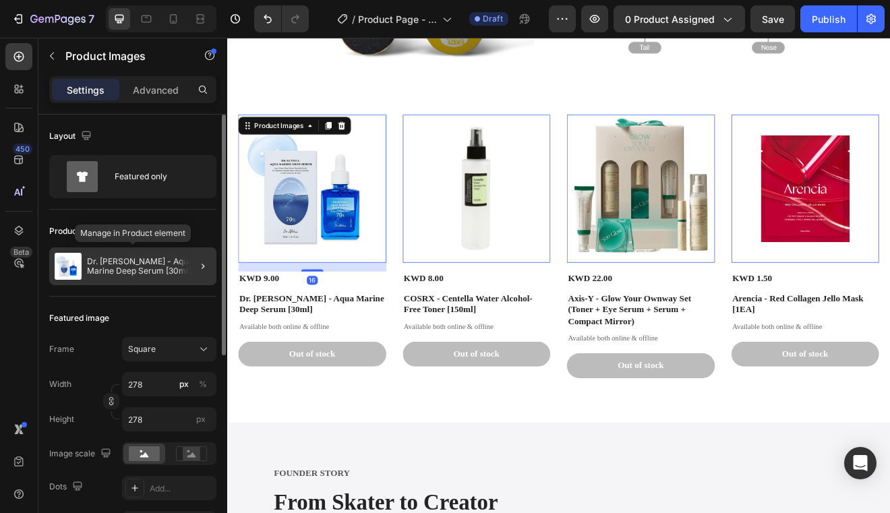
click at [145, 268] on p "Dr. [PERSON_NAME] - Aqua Marine Deep Serum [30ml]" at bounding box center [149, 266] width 124 height 19
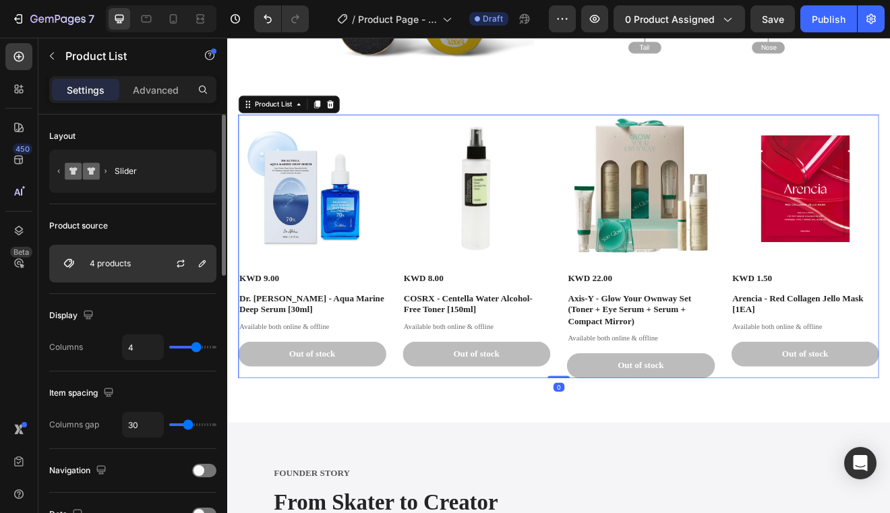
click at [120, 259] on p "4 products" at bounding box center [110, 263] width 41 height 9
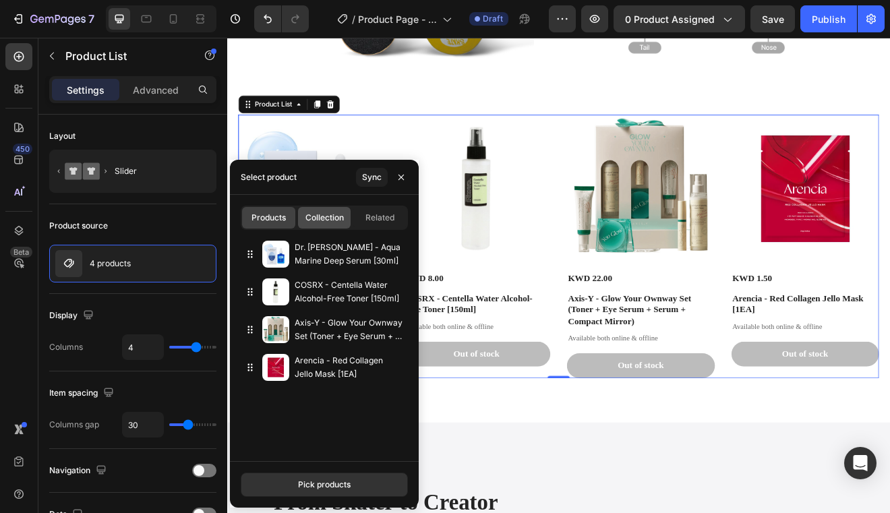
click at [315, 221] on span "Collection" at bounding box center [324, 218] width 38 height 12
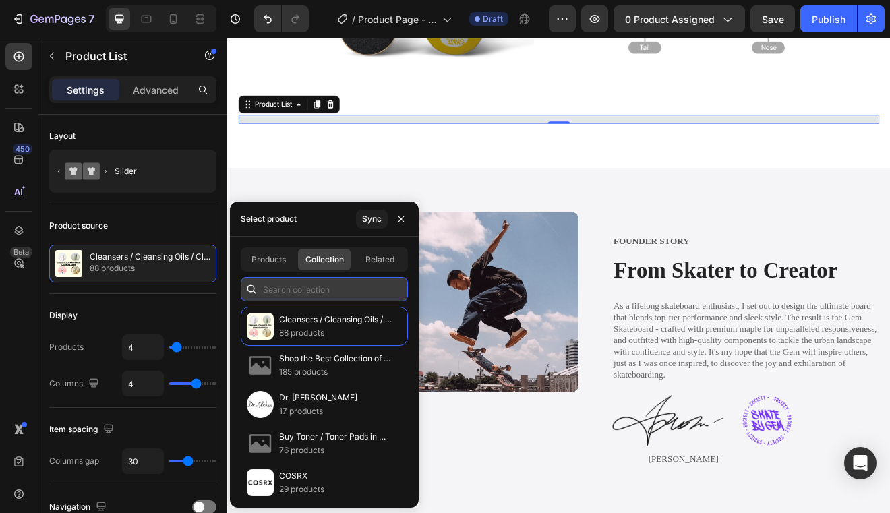
click at [295, 289] on input "text" at bounding box center [324, 289] width 167 height 24
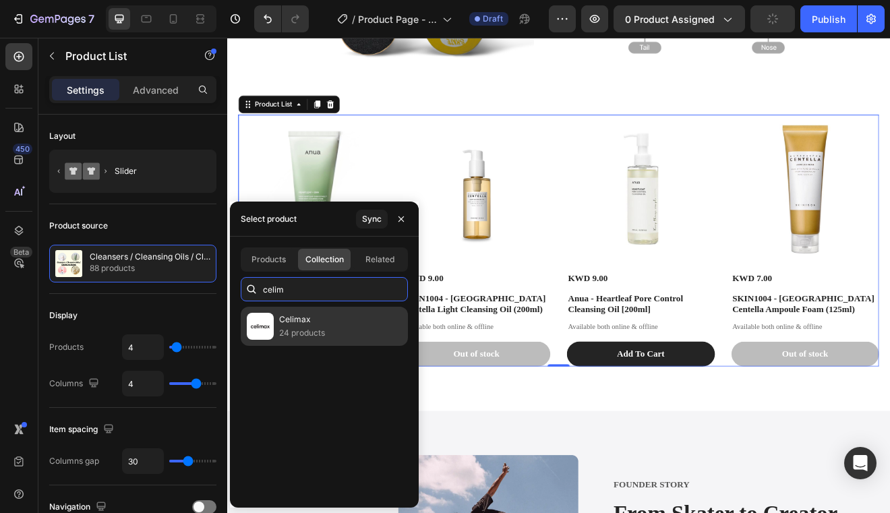
type input "celim"
click at [342, 344] on div "Celimax 24 products" at bounding box center [324, 326] width 167 height 39
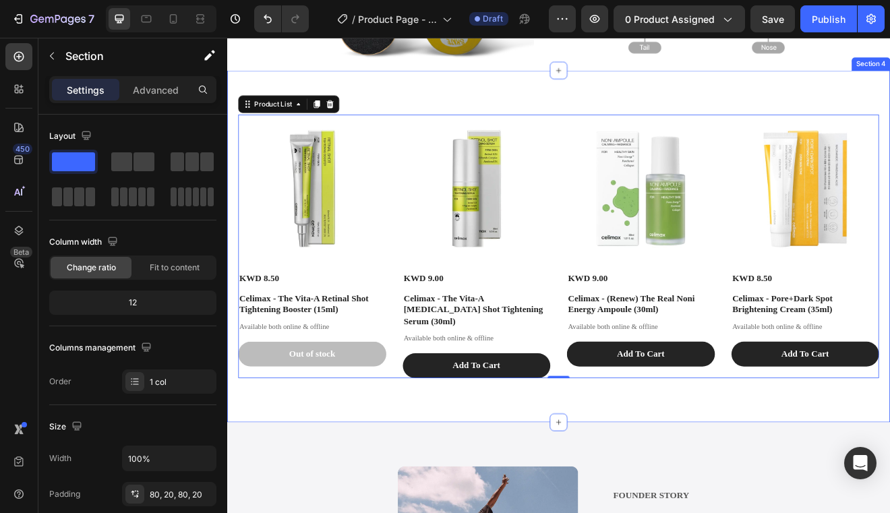
click at [618, 490] on div "Product Images KWD 8.50 Product Price Product Price Celimax - The Vita-A Retina…" at bounding box center [631, 293] width 809 height 430
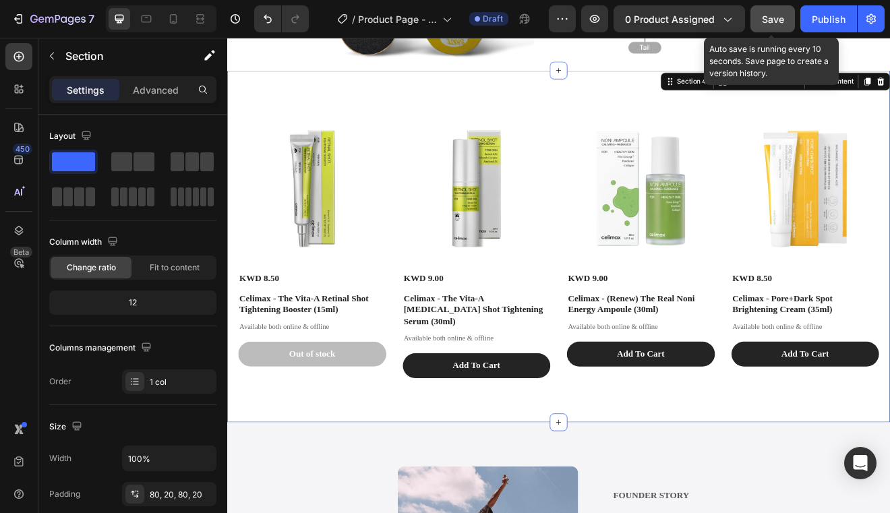
click at [773, 19] on span "Save" at bounding box center [773, 18] width 22 height 11
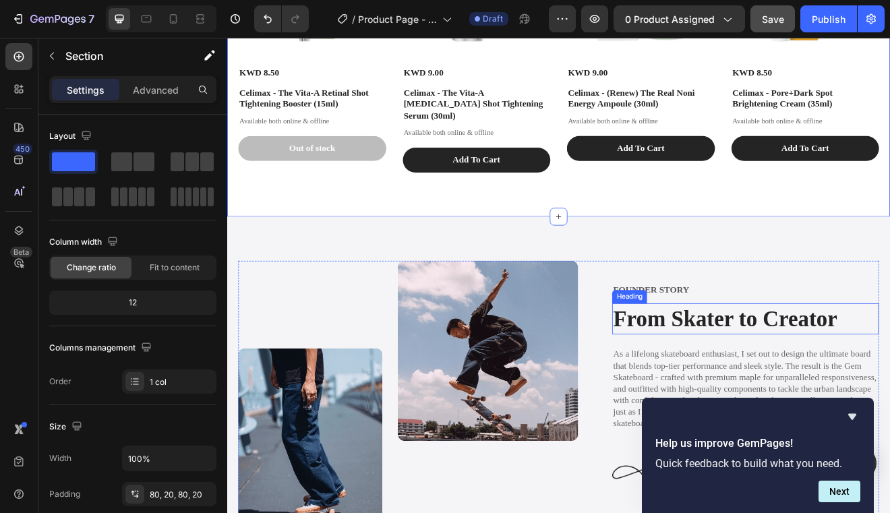
scroll to position [2232, 0]
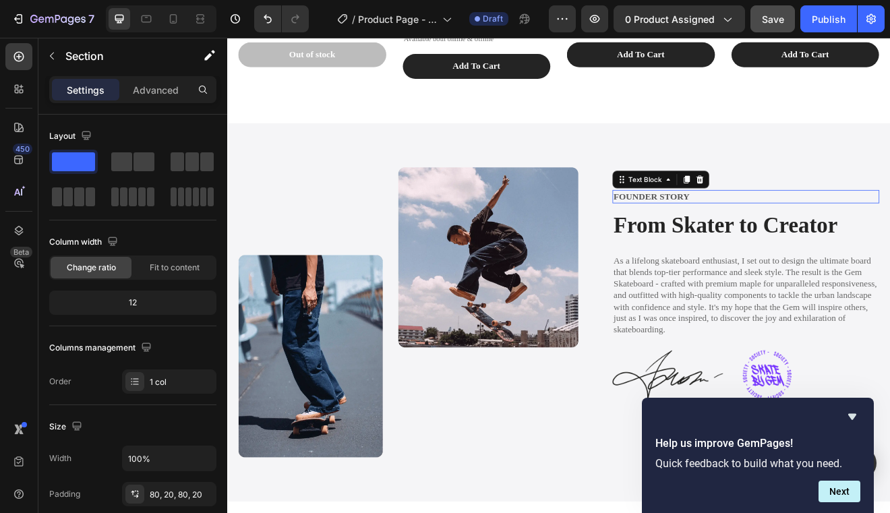
click at [737, 225] on p "FOUNDER STORY" at bounding box center [860, 232] width 323 height 14
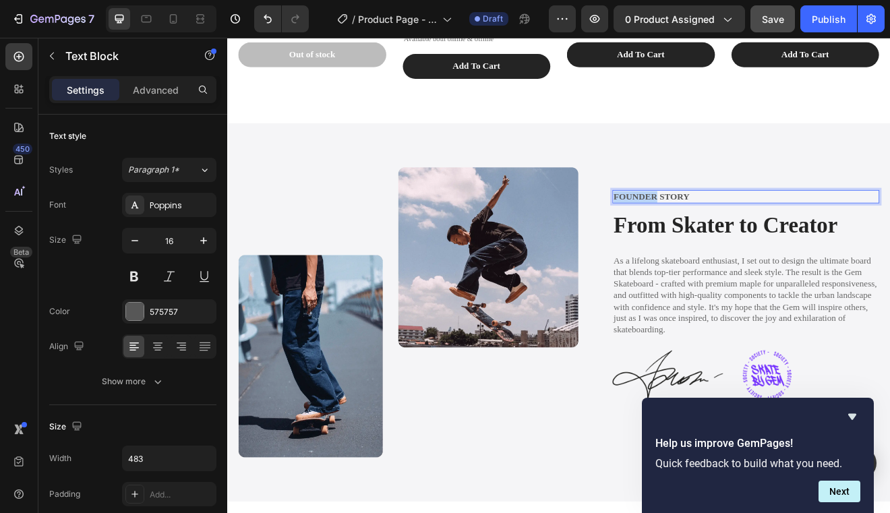
click at [737, 225] on p "FOUNDER STORY" at bounding box center [860, 232] width 323 height 14
click at [750, 273] on h2 "From Skater to Creator" at bounding box center [860, 267] width 326 height 38
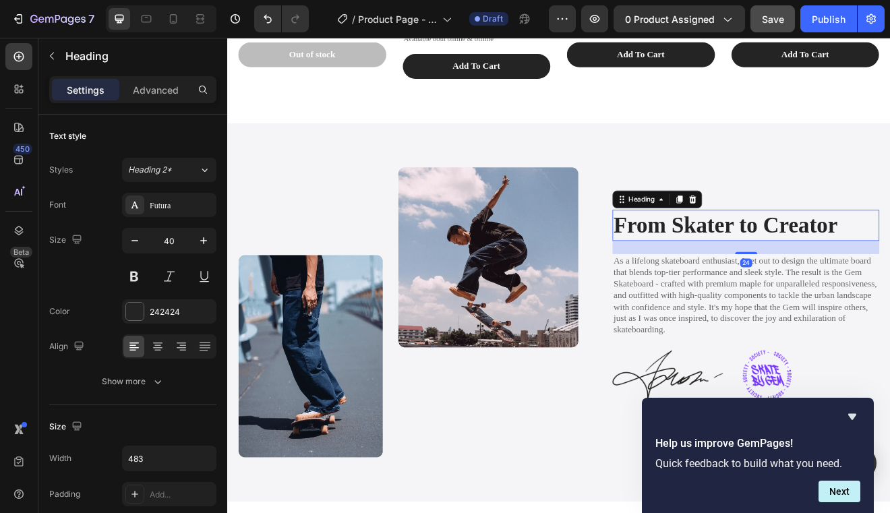
click at [750, 273] on h2 "From Skater to Creator" at bounding box center [860, 267] width 326 height 38
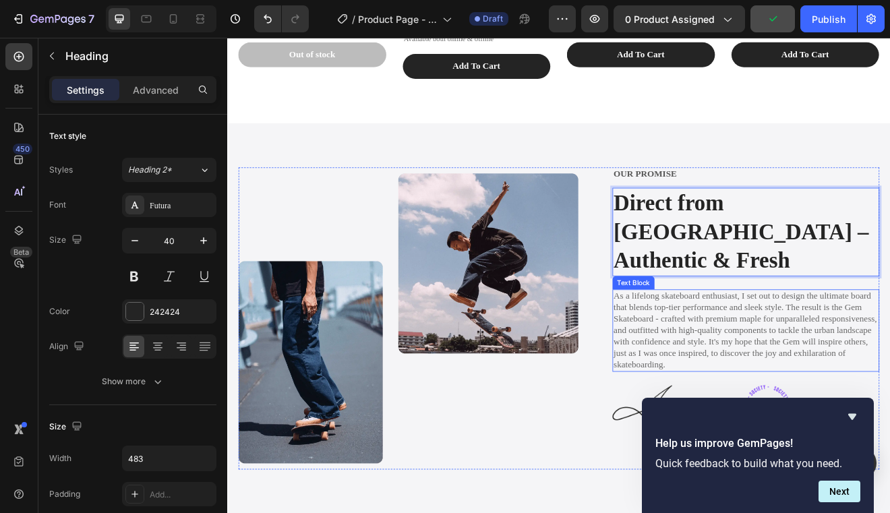
click at [774, 354] on p "As a lifelong skateboard enthusiast, I set out to design the ultimate board tha…" at bounding box center [860, 396] width 323 height 98
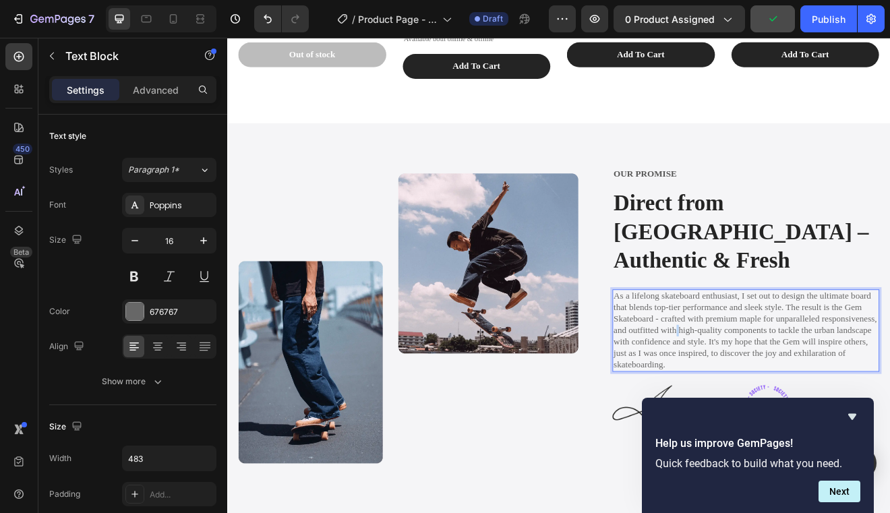
click at [774, 354] on p "As a lifelong skateboard enthusiast, I set out to design the ultimate board tha…" at bounding box center [860, 396] width 323 height 98
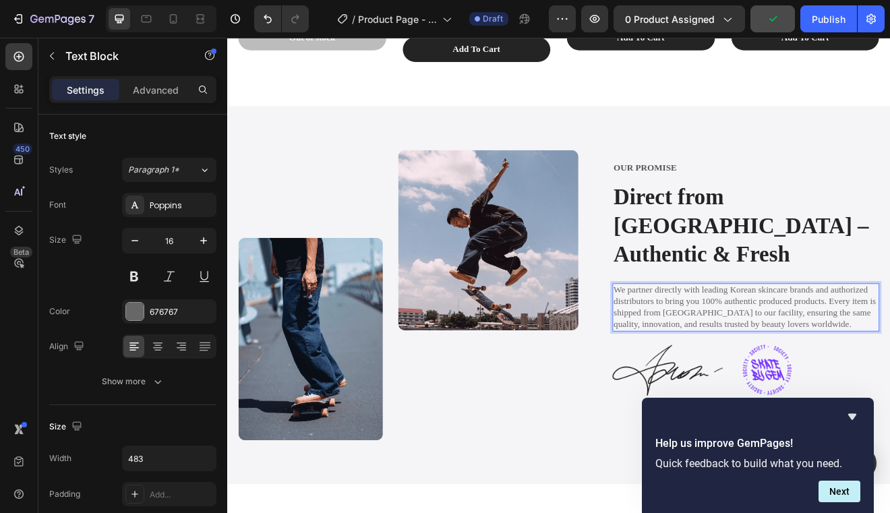
scroll to position [2315, 0]
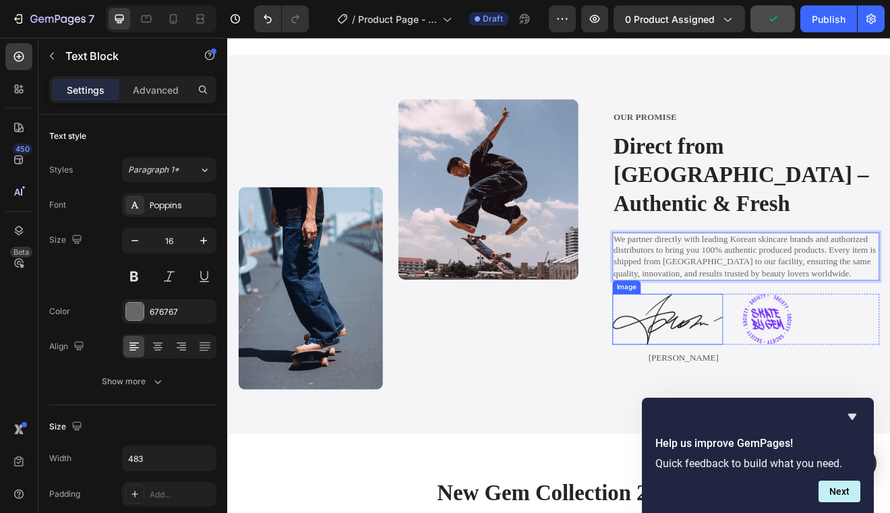
click at [761, 355] on img at bounding box center [764, 382] width 135 height 62
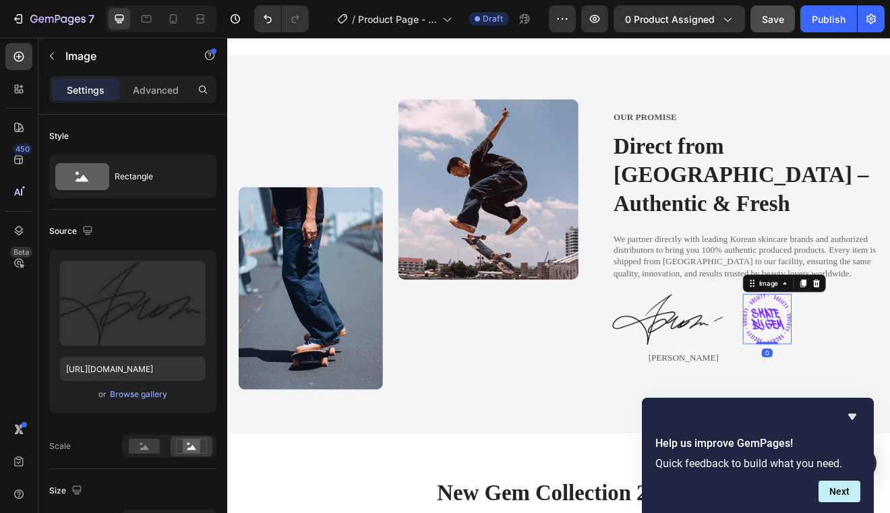
click at [890, 374] on img at bounding box center [885, 381] width 59 height 61
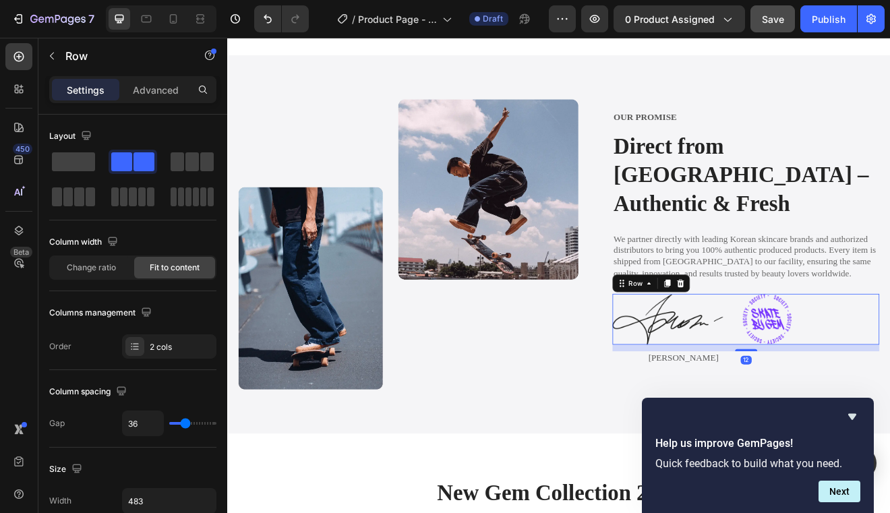
click at [890, 372] on div "Image Image Row 12" at bounding box center [860, 382] width 326 height 62
click at [781, 332] on icon at bounding box center [780, 337] width 11 height 11
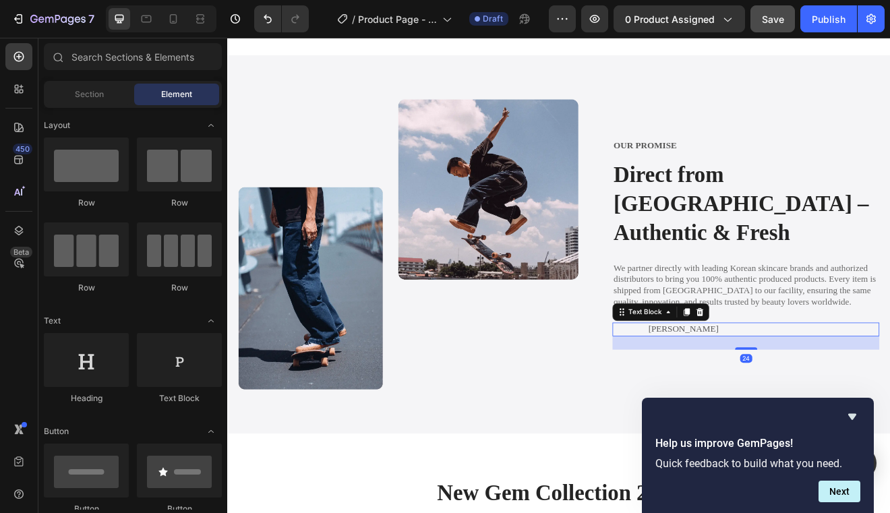
click at [772, 387] on p "Jonathan" at bounding box center [881, 394] width 281 height 14
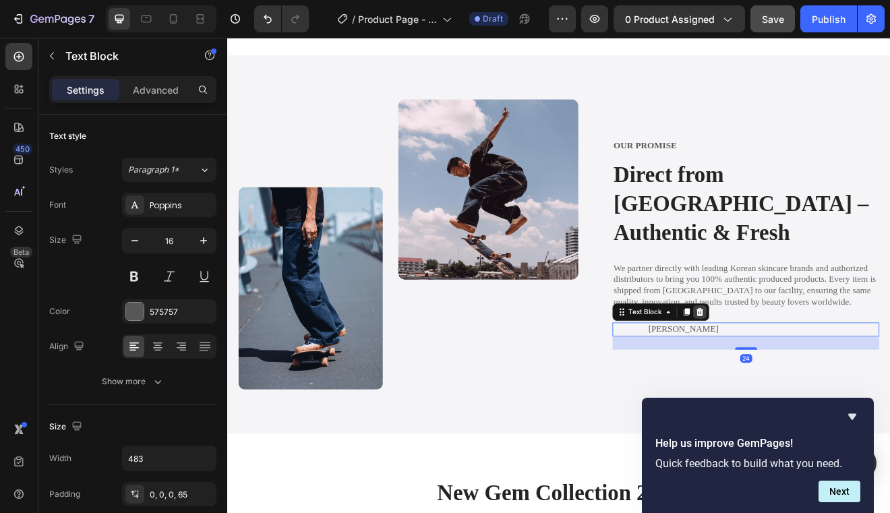
click at [809, 365] on div at bounding box center [804, 373] width 16 height 16
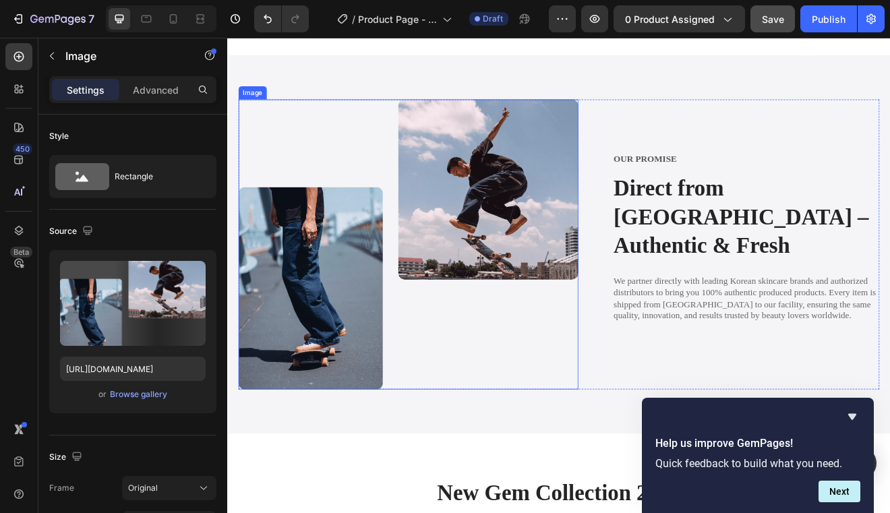
click at [506, 301] on img at bounding box center [448, 290] width 415 height 354
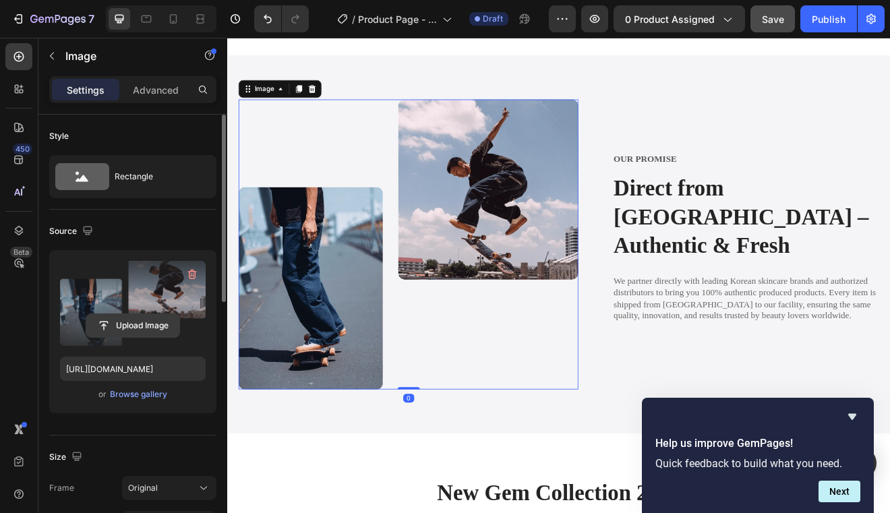
click at [121, 318] on input "file" at bounding box center [132, 325] width 93 height 23
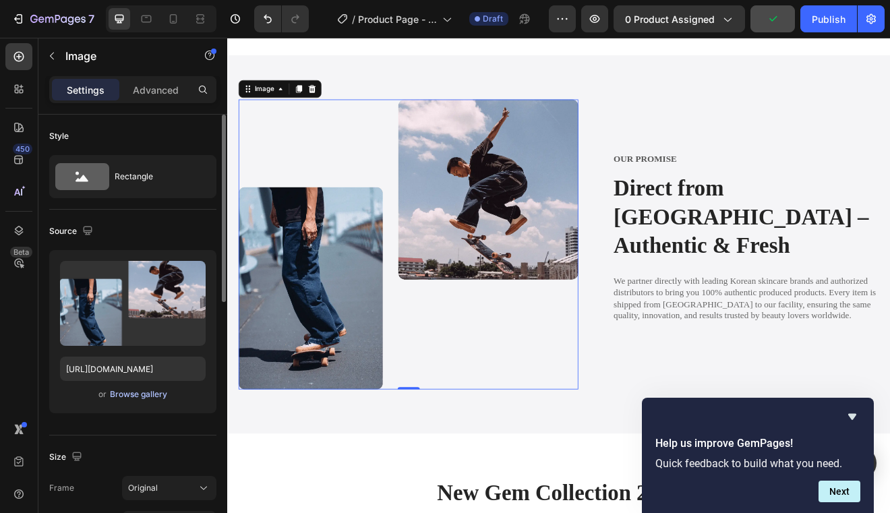
click at [125, 398] on div "Browse gallery" at bounding box center [138, 394] width 57 height 12
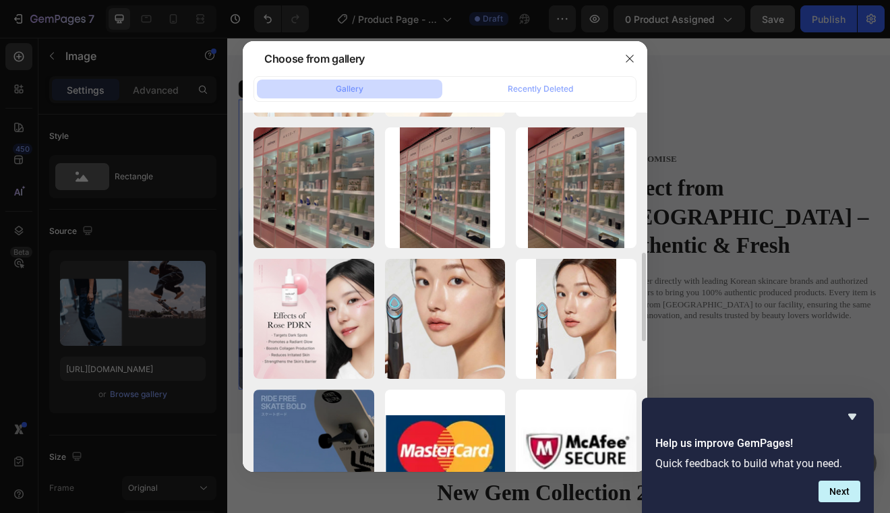
scroll to position [846, 0]
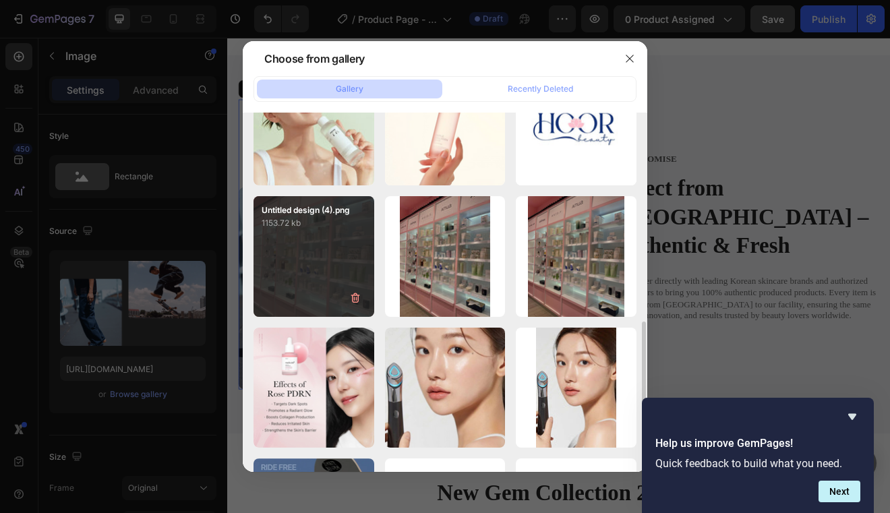
click at [316, 299] on div "Untitled design (4).png 1153.72 kb" at bounding box center [314, 256] width 121 height 121
type input "https://cdn.shopify.com/s/files/1/0597/5713/3912/files/gempages_530026437520917…"
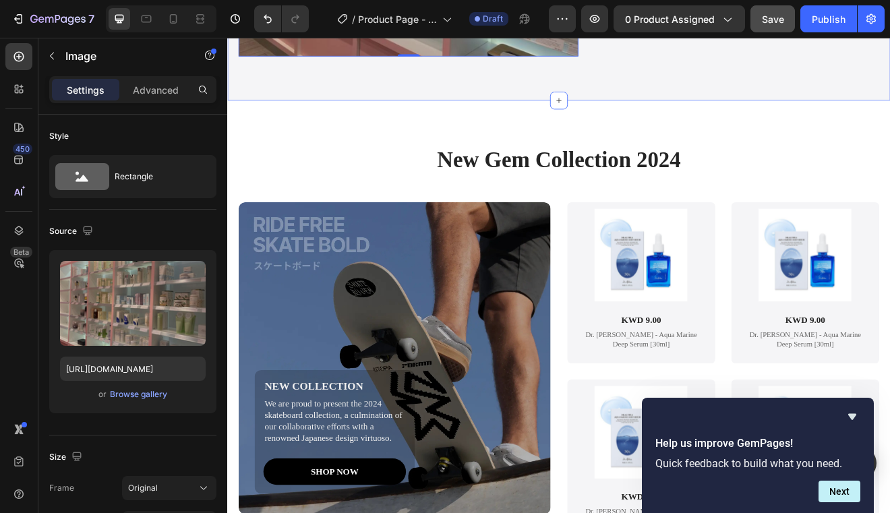
scroll to position [2787, 0]
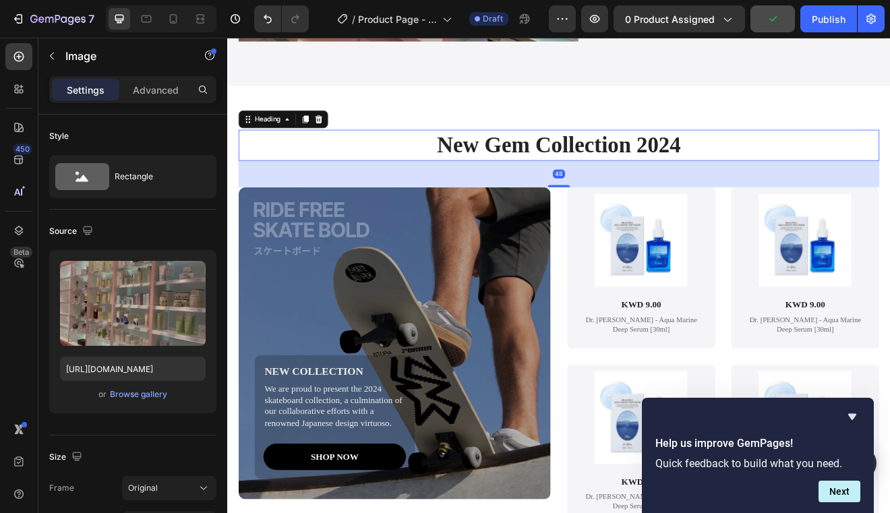
click at [676, 172] on h2 "New Gem Collection 2024" at bounding box center [632, 169] width 782 height 38
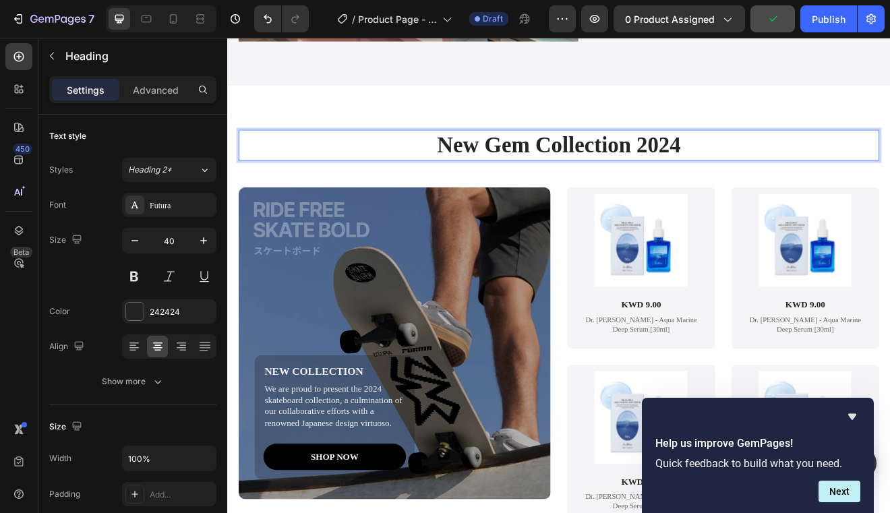
click at [676, 172] on h2 "New Gem Collection 2024" at bounding box center [632, 169] width 782 height 38
click at [383, 332] on div "Background Image" at bounding box center [431, 411] width 381 height 381
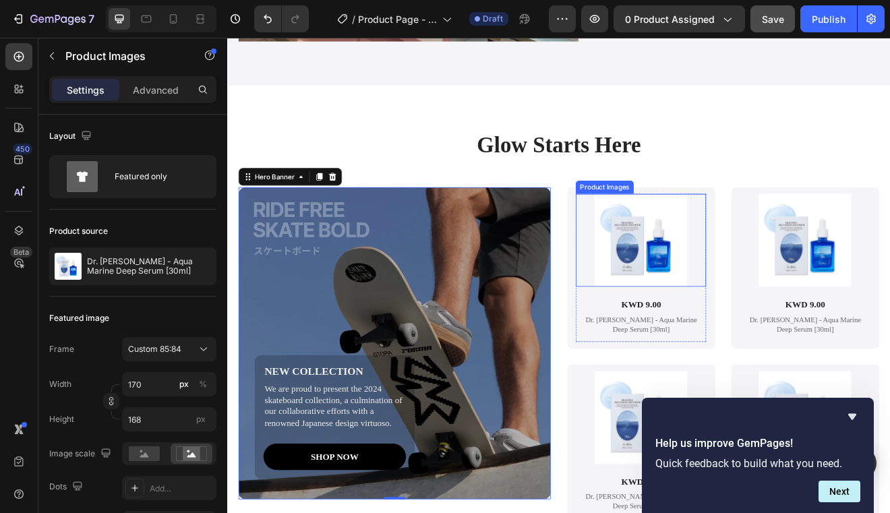
click at [660, 296] on div at bounding box center [732, 285] width 159 height 113
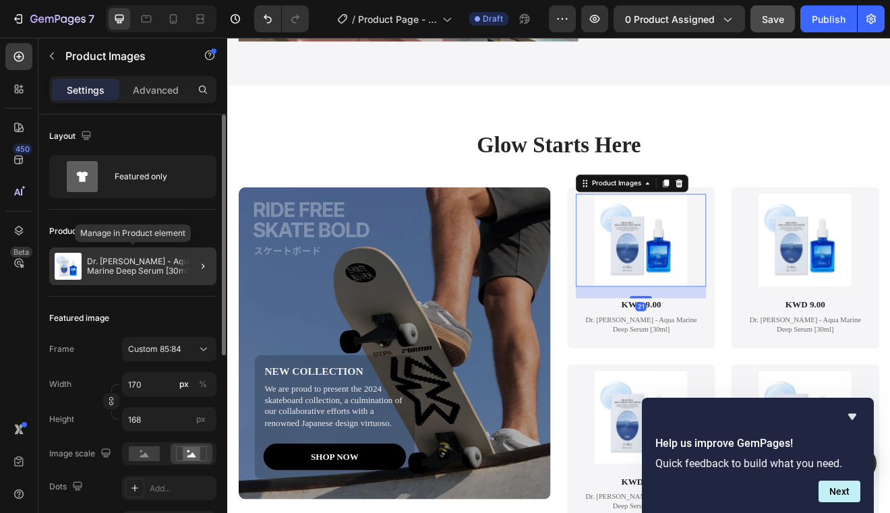
click at [94, 261] on p "Dr. [PERSON_NAME] - Aqua Marine Deep Serum [30ml]" at bounding box center [149, 266] width 124 height 19
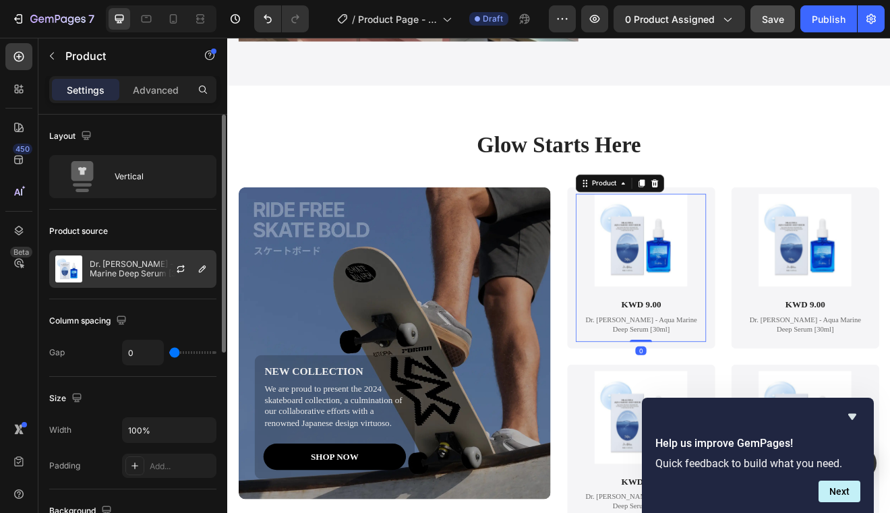
click at [156, 275] on div at bounding box center [185, 269] width 59 height 36
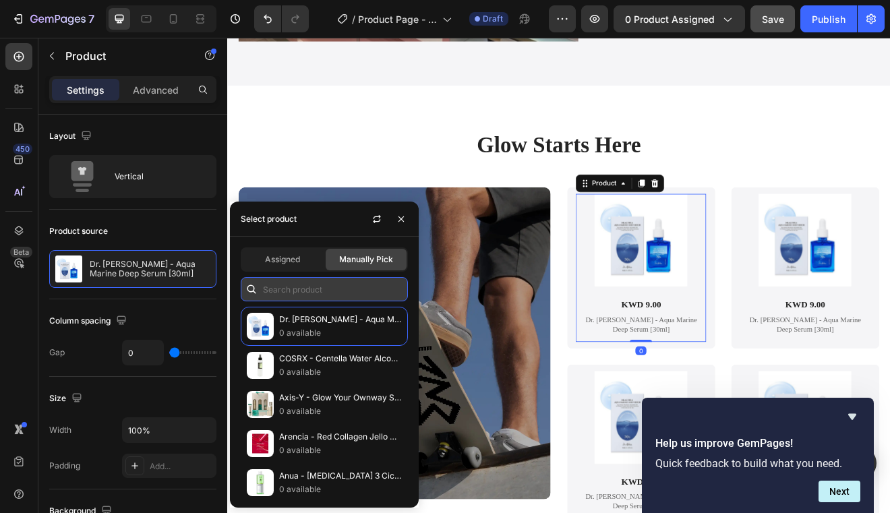
click at [289, 287] on input "text" at bounding box center [324, 289] width 167 height 24
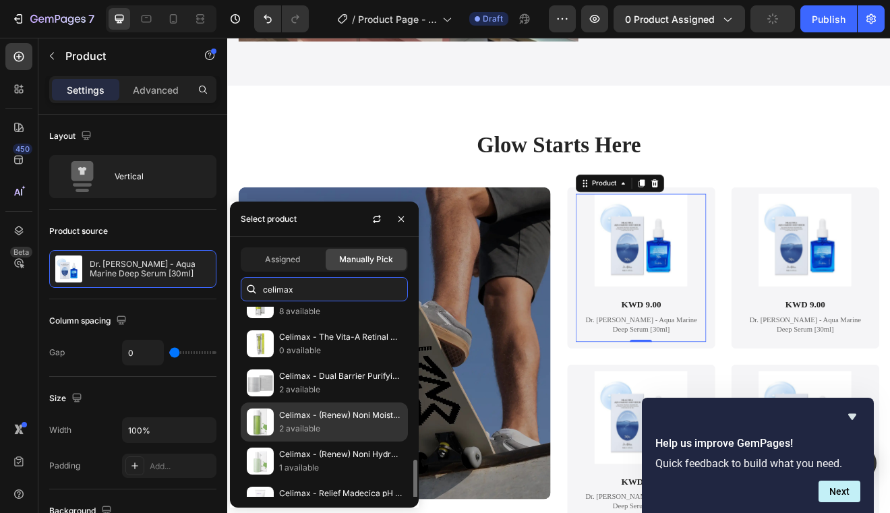
scroll to position [641, 0]
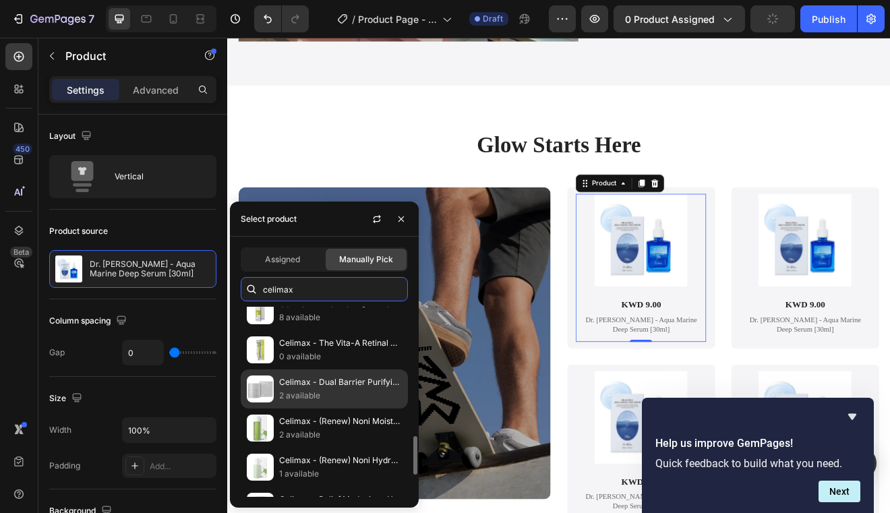
type input "celimax"
click at [337, 390] on p "2 available" at bounding box center [340, 395] width 123 height 13
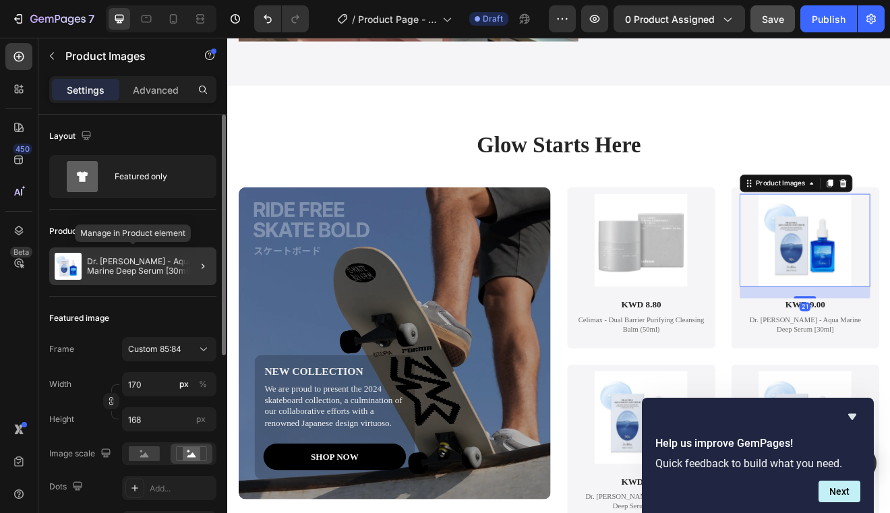
click at [80, 266] on img at bounding box center [68, 266] width 27 height 27
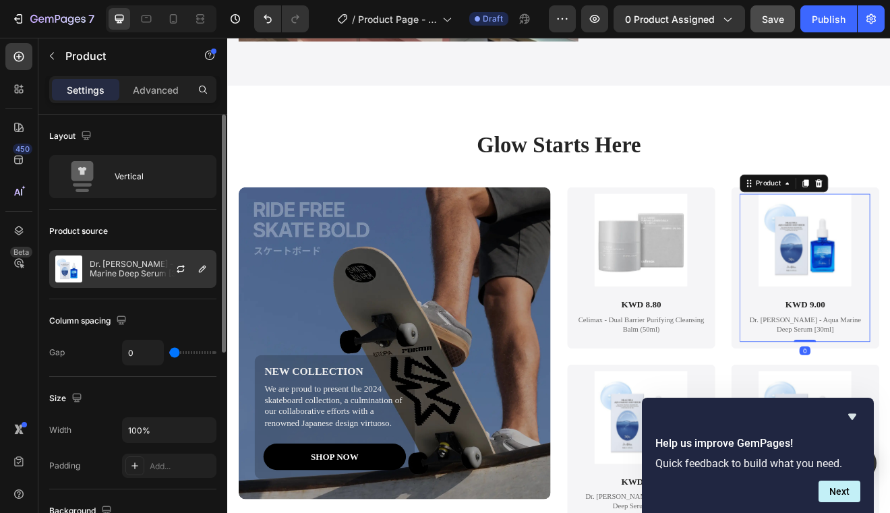
click at [149, 272] on p "Dr. [PERSON_NAME] - Aqua Marine Deep Serum [30ml]" at bounding box center [150, 269] width 121 height 19
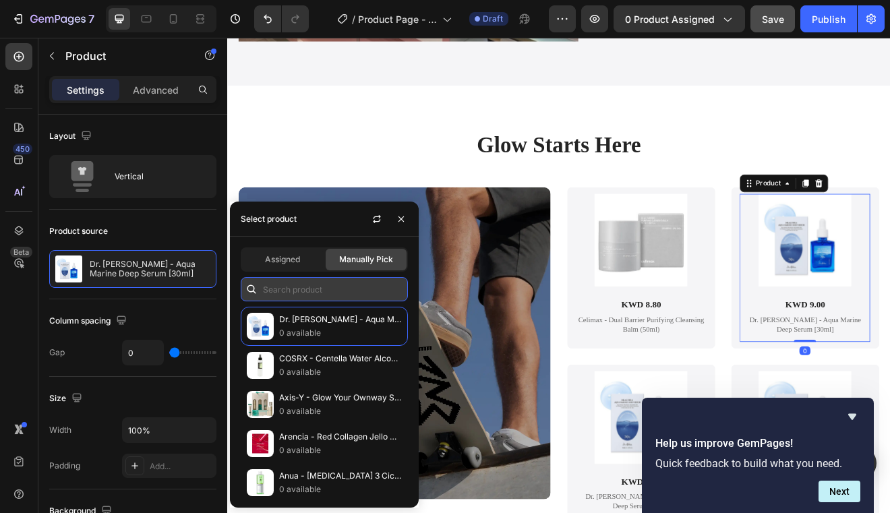
click at [279, 295] on input "text" at bounding box center [324, 289] width 167 height 24
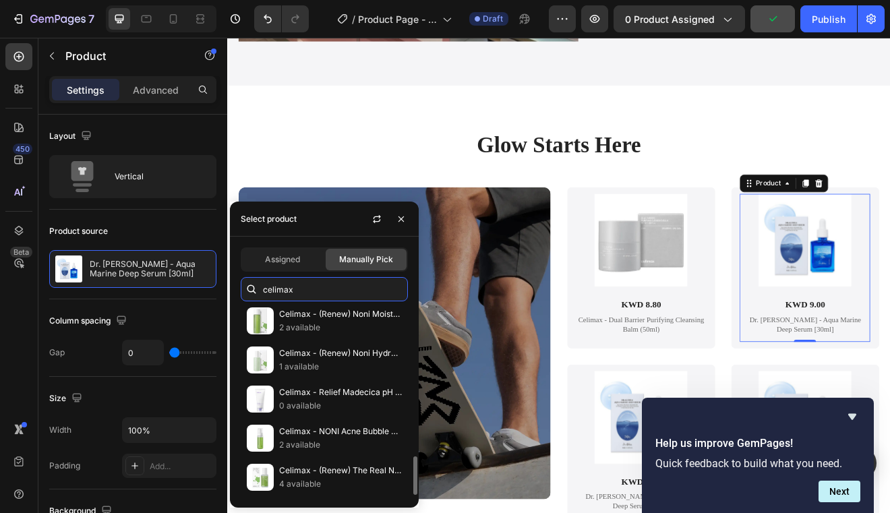
scroll to position [741, 0]
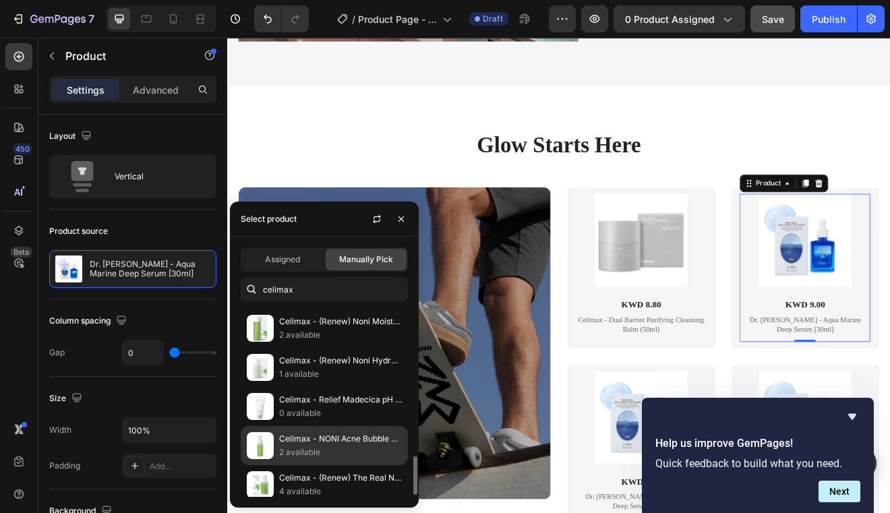
click at [305, 443] on p "Celimax - NONI Acne Bubble Cleanser (155ml)" at bounding box center [340, 438] width 123 height 13
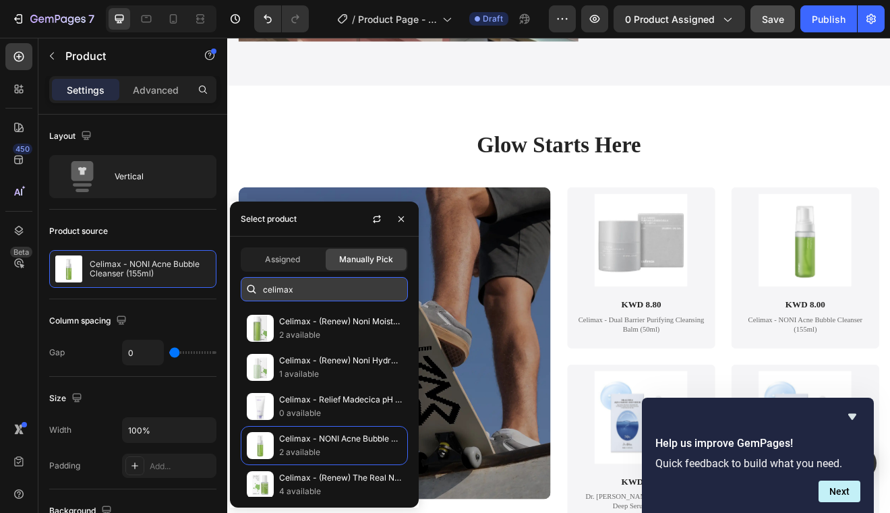
click at [314, 289] on input "celimax" at bounding box center [324, 289] width 167 height 24
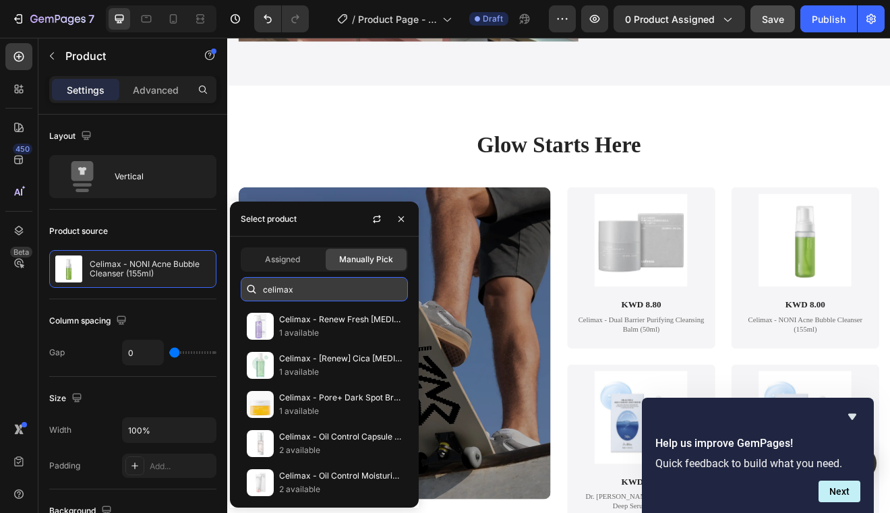
click at [311, 289] on input "celimax" at bounding box center [324, 289] width 167 height 24
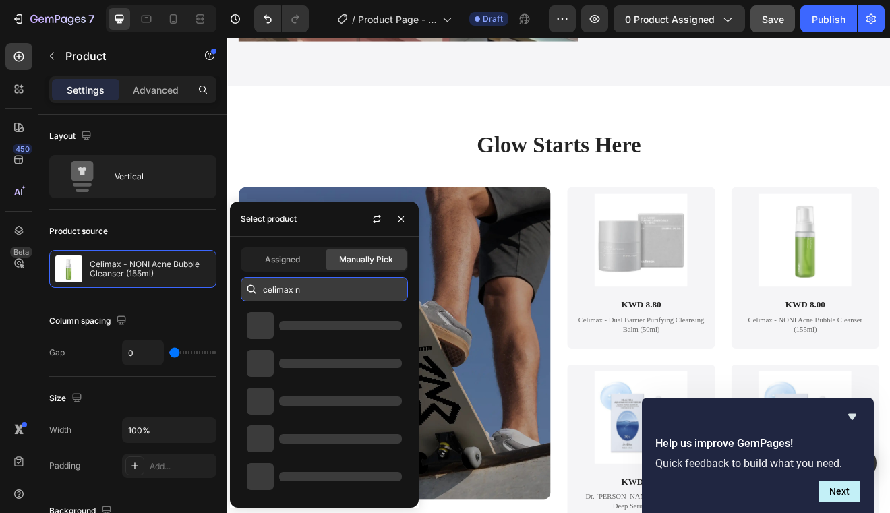
type input "celimax"
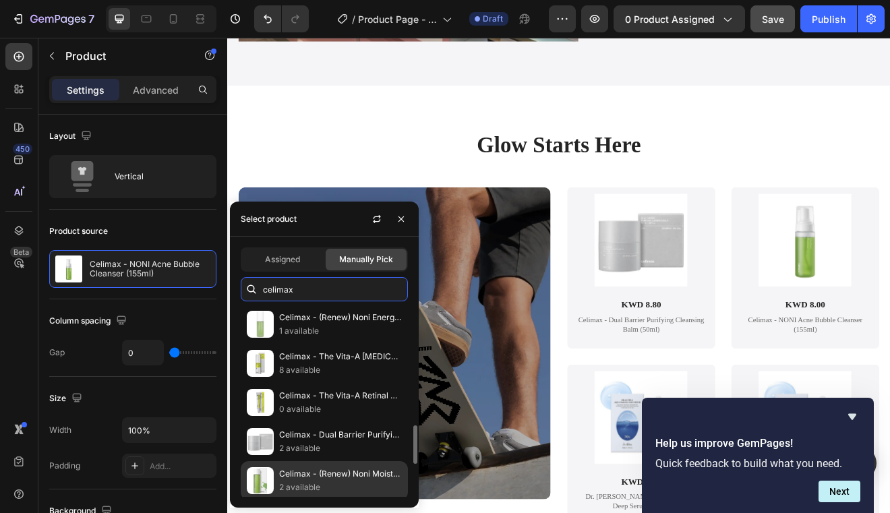
scroll to position [538, 0]
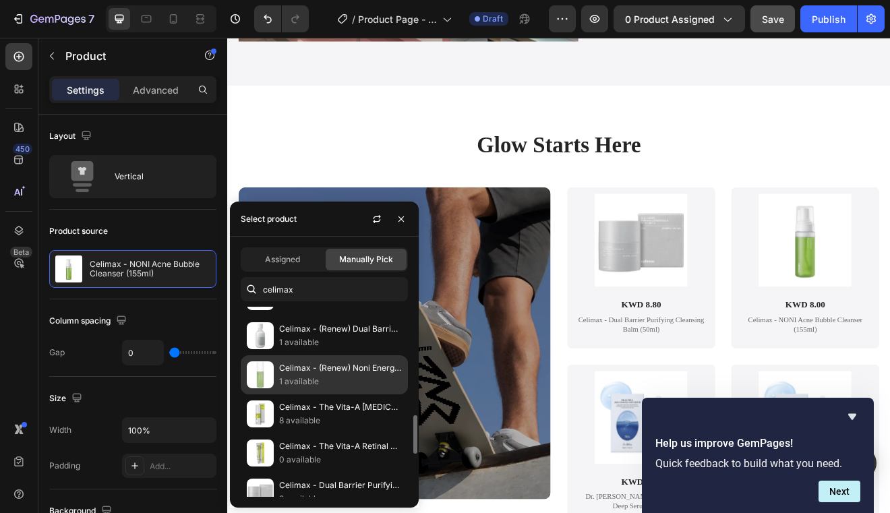
click at [346, 375] on p "1 available" at bounding box center [340, 381] width 123 height 13
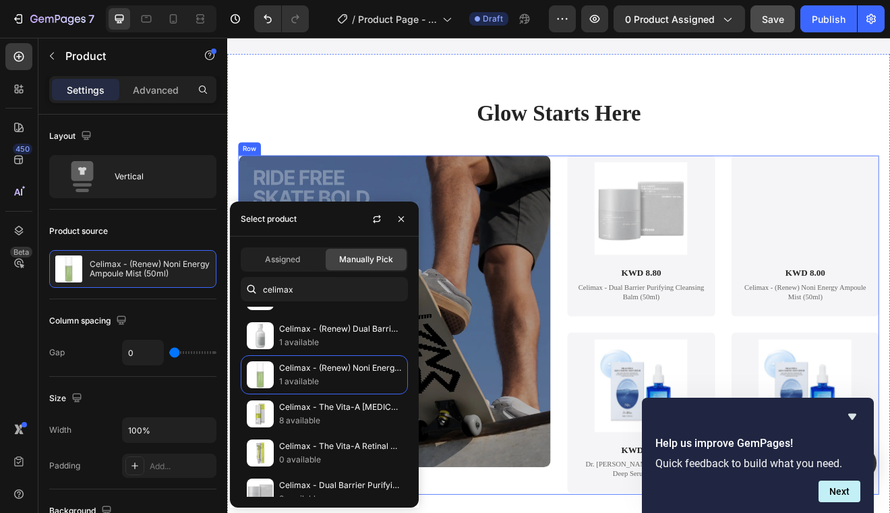
scroll to position [2873, 0]
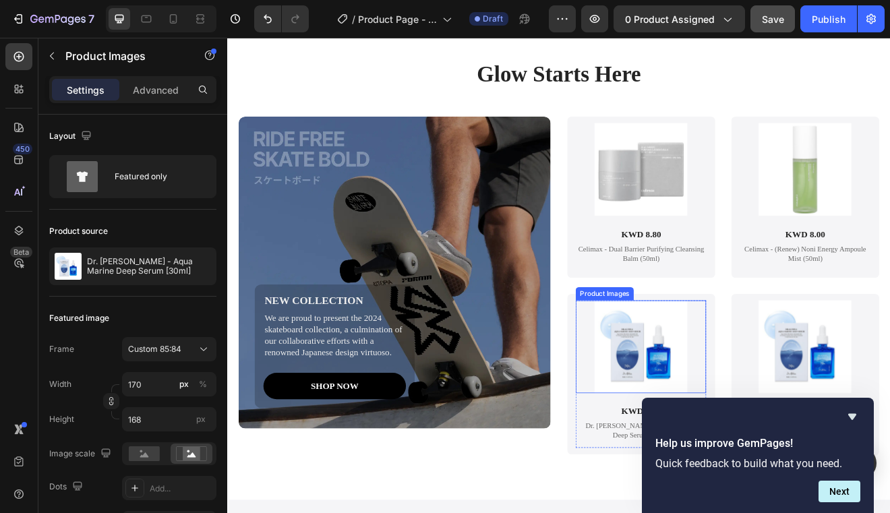
click at [711, 413] on img at bounding box center [732, 415] width 115 height 113
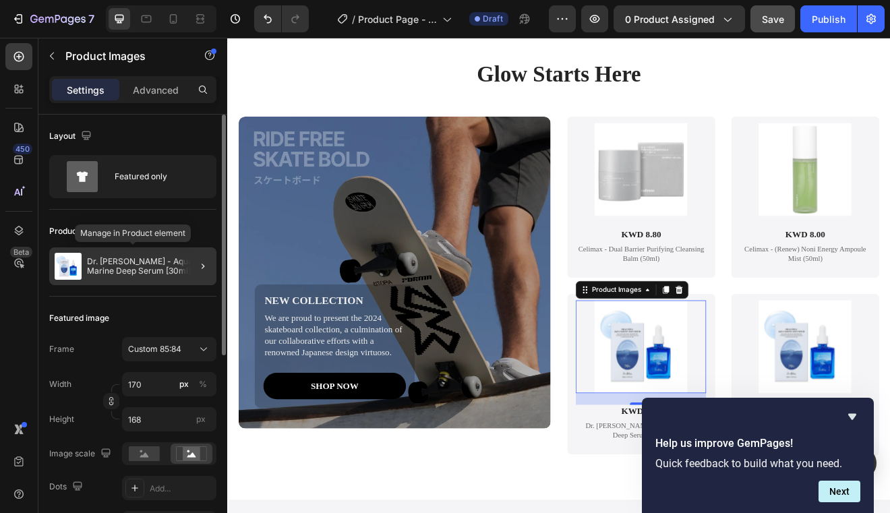
click at [106, 270] on p "Dr. [PERSON_NAME] - Aqua Marine Deep Serum [30ml]" at bounding box center [149, 266] width 124 height 19
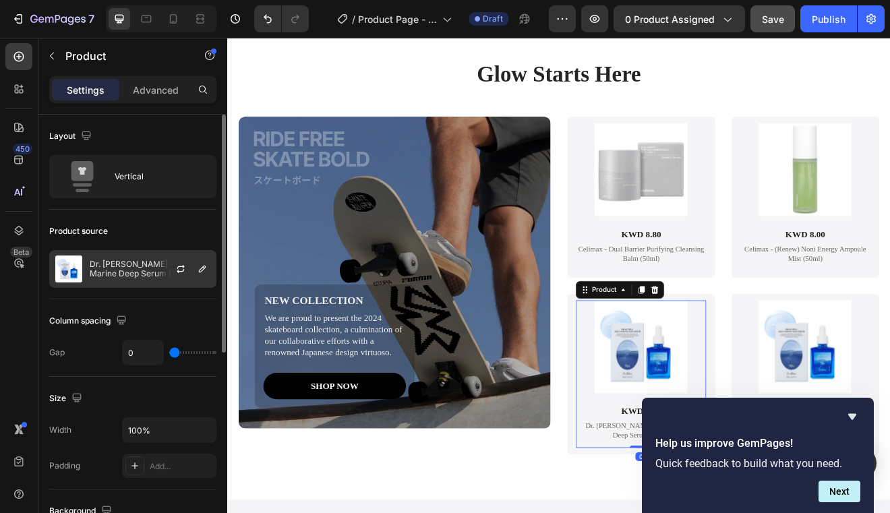
click at [158, 279] on div at bounding box center [185, 269] width 59 height 36
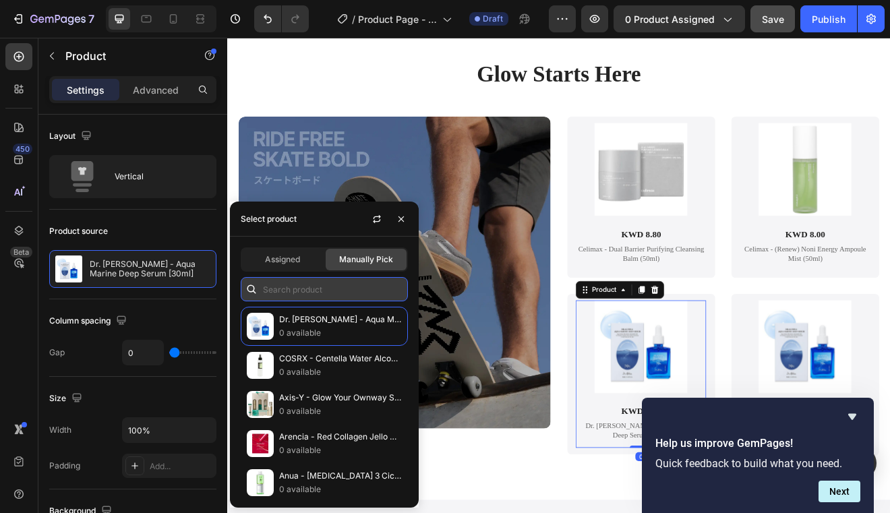
click at [278, 293] on input "text" at bounding box center [324, 289] width 167 height 24
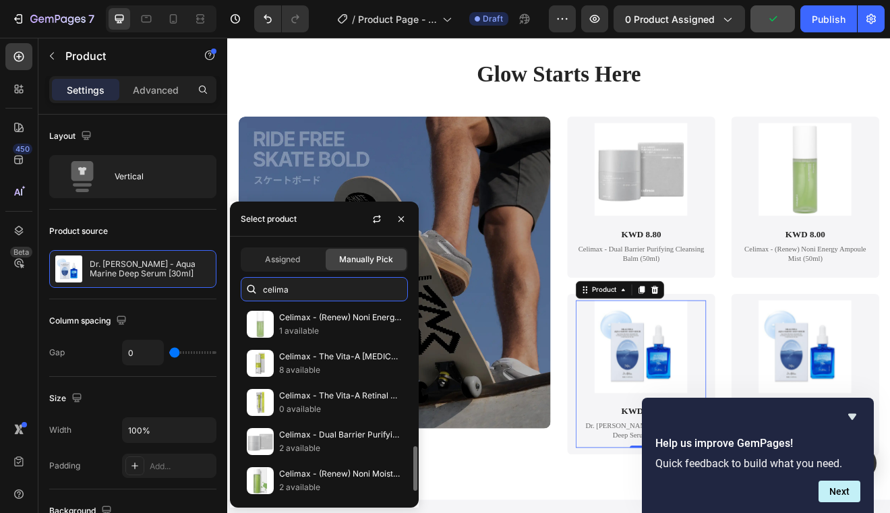
scroll to position [590, 0]
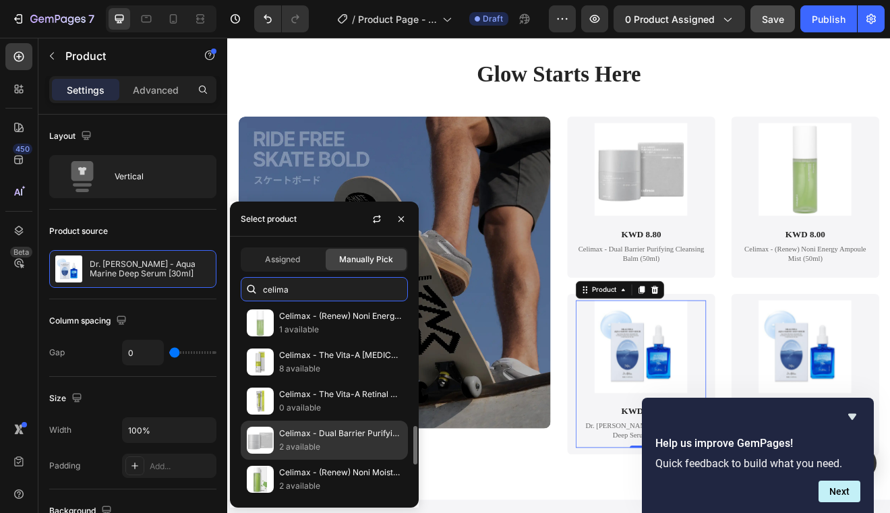
type input "celima"
click at [293, 423] on div "Celimax - Dual Barrier Purifying Cleansing Balm (50ml) 2 available" at bounding box center [324, 440] width 167 height 39
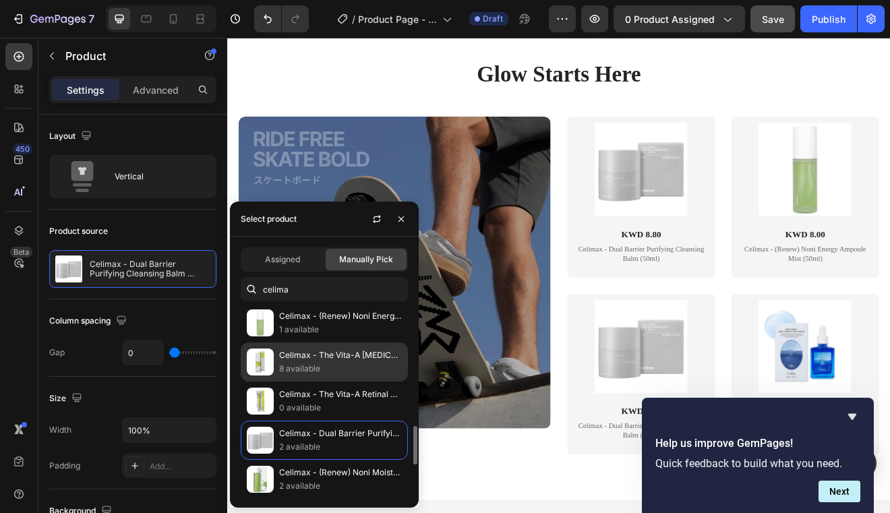
click at [341, 361] on p "Celimax - The Vita-A [MEDICAL_DATA] Shot Tightening Serum (30ml)" at bounding box center [340, 355] width 123 height 13
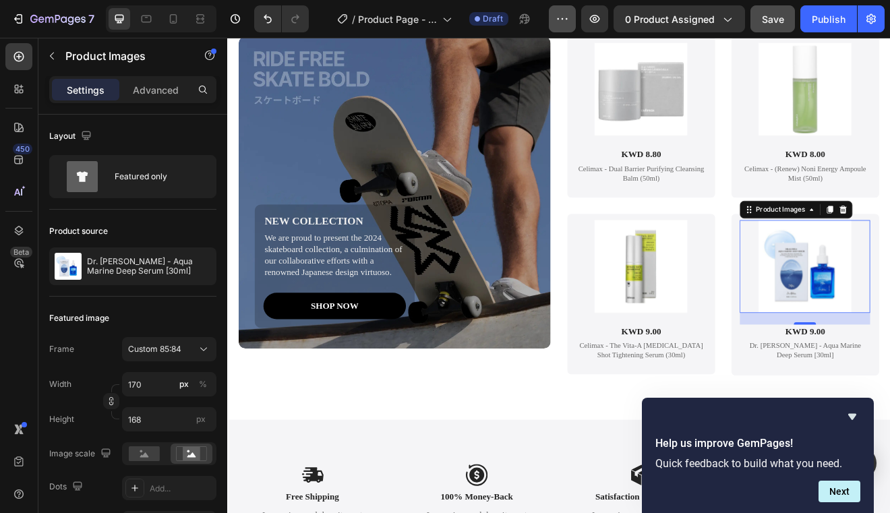
scroll to position [2983, 0]
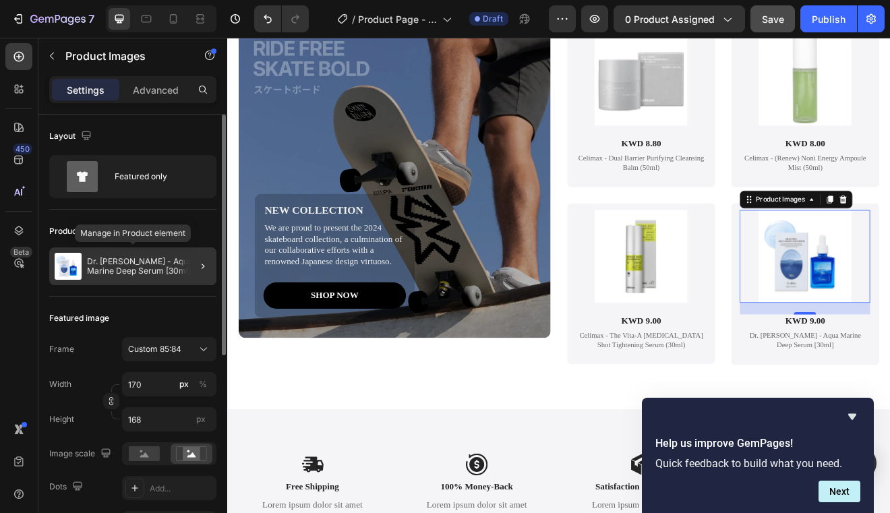
click at [128, 262] on p "Dr. [PERSON_NAME] - Aqua Marine Deep Serum [30ml]" at bounding box center [149, 266] width 124 height 19
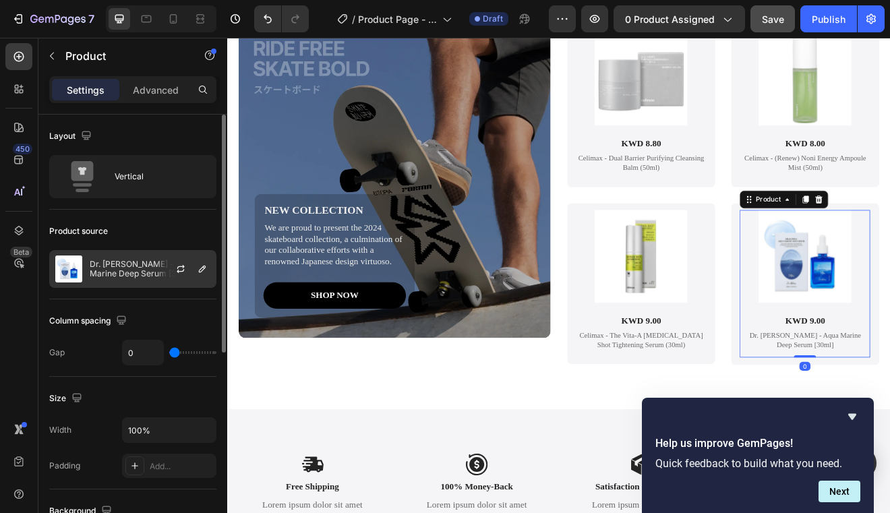
click at [123, 281] on div "Dr. [PERSON_NAME] - Aqua Marine Deep Serum [30ml]" at bounding box center [132, 269] width 167 height 38
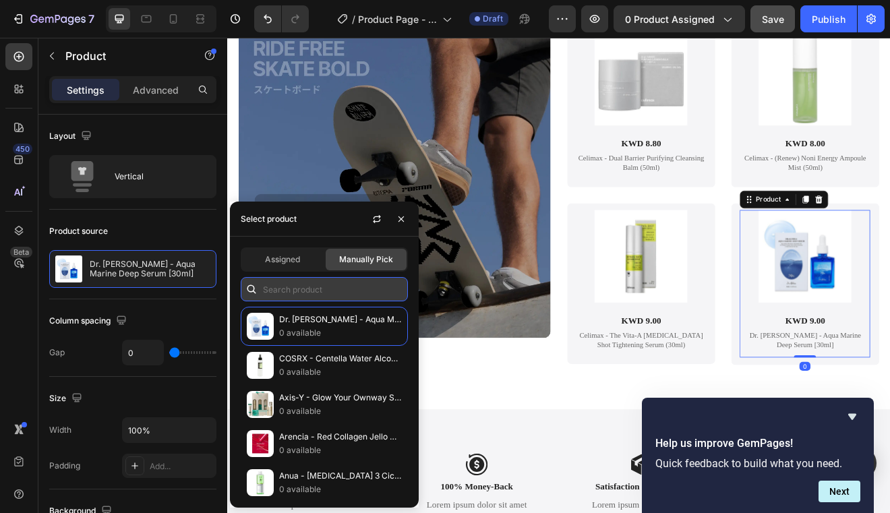
click at [287, 283] on input "text" at bounding box center [324, 289] width 167 height 24
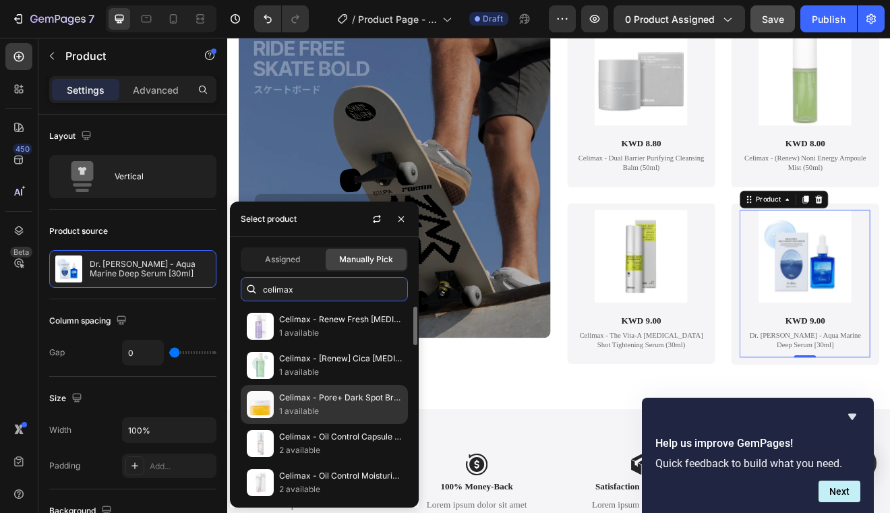
type input "celimax"
click at [330, 413] on p "1 available" at bounding box center [340, 411] width 123 height 13
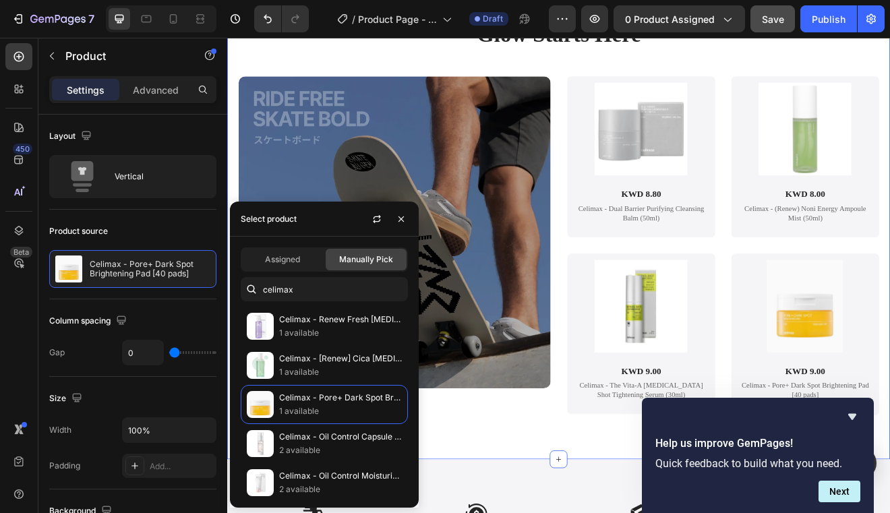
scroll to position [2894, 0]
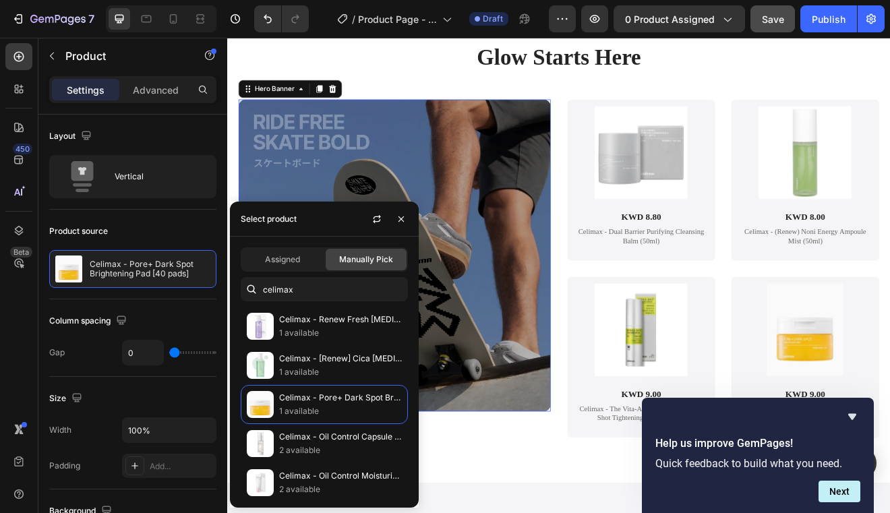
click at [587, 335] on div "NEW COLLECTION Text Block We are proud to present the 2024 skateboard collectio…" at bounding box center [441, 393] width 362 height 151
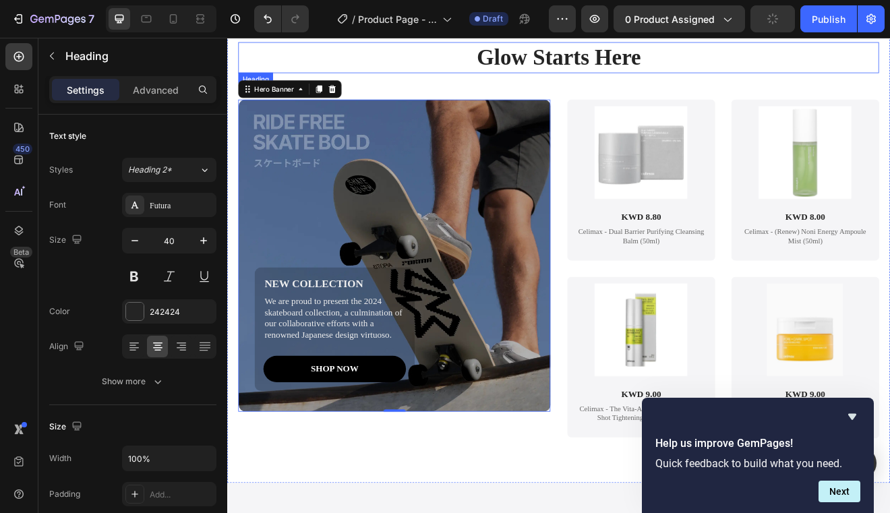
click at [593, 56] on strong "Glow Starts Here" at bounding box center [632, 62] width 200 height 30
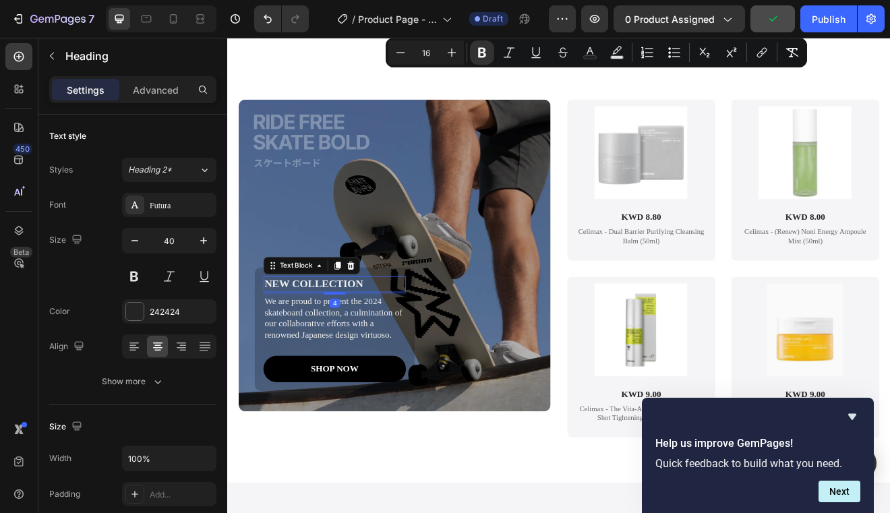
click at [352, 335] on p "NEW COLLECTION" at bounding box center [357, 338] width 171 height 17
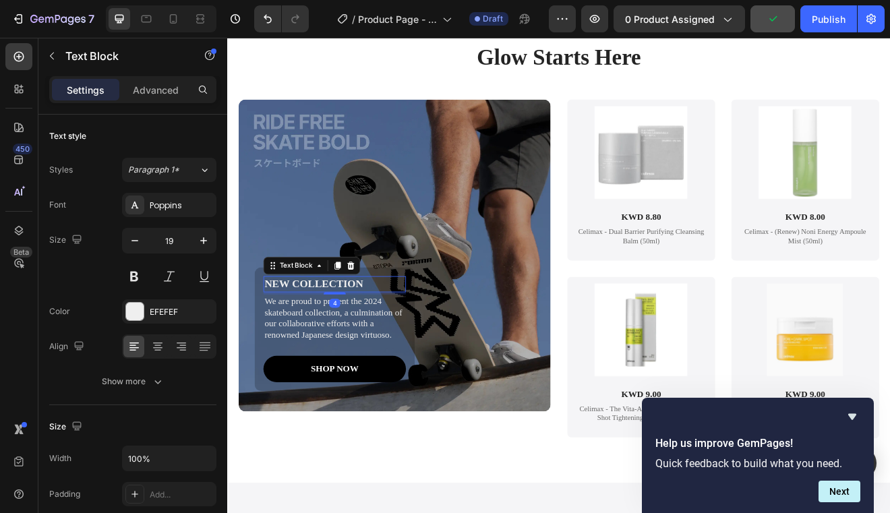
click at [352, 335] on p "NEW COLLECTION" at bounding box center [357, 338] width 171 height 17
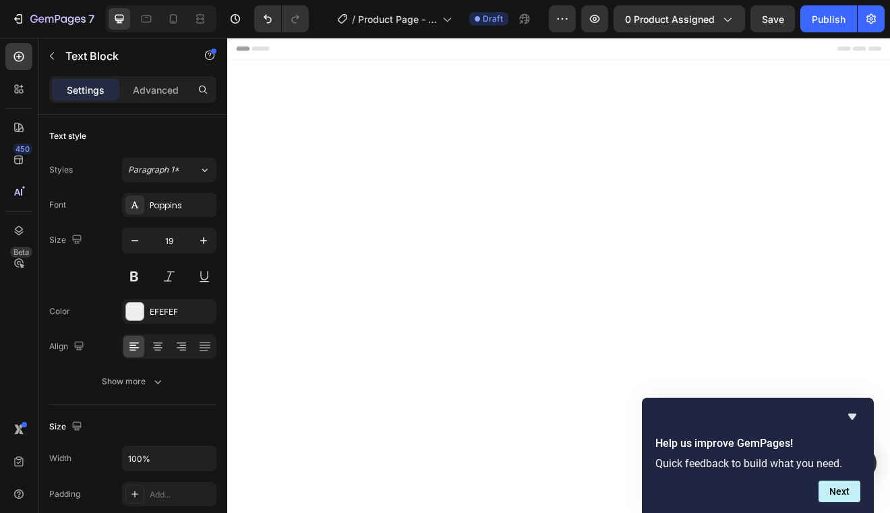
scroll to position [2894, 0]
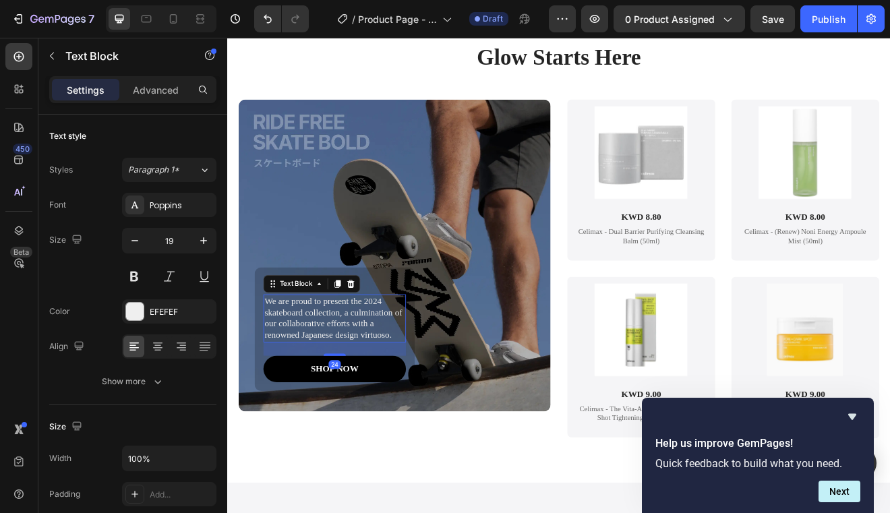
click at [342, 380] on p "We are proud to present the 2024 skateboard collection, a culmination of our co…" at bounding box center [357, 381] width 171 height 56
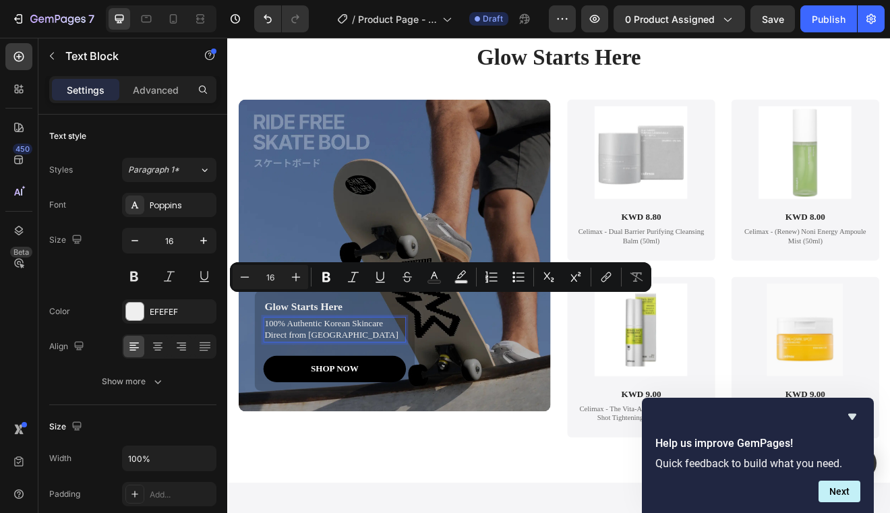
scroll to position [2922, 0]
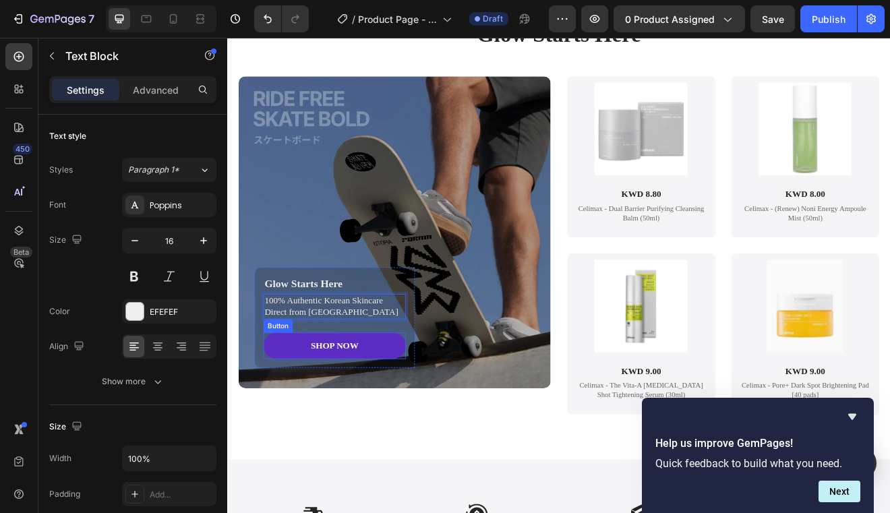
click at [394, 411] on link "SHOP NOW" at bounding box center [358, 414] width 174 height 32
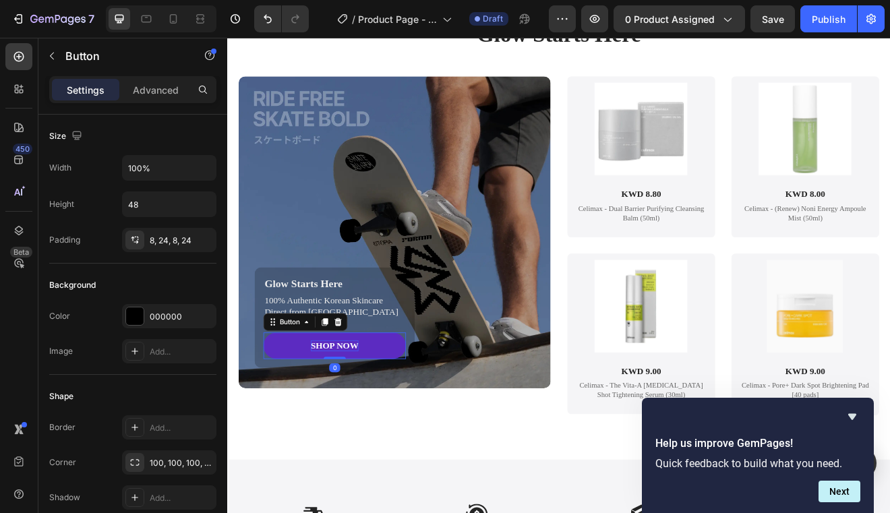
click at [368, 408] on p "SHOP NOW" at bounding box center [358, 414] width 59 height 14
click at [295, 418] on link "SHOP CELIMAX" at bounding box center [358, 414] width 174 height 32
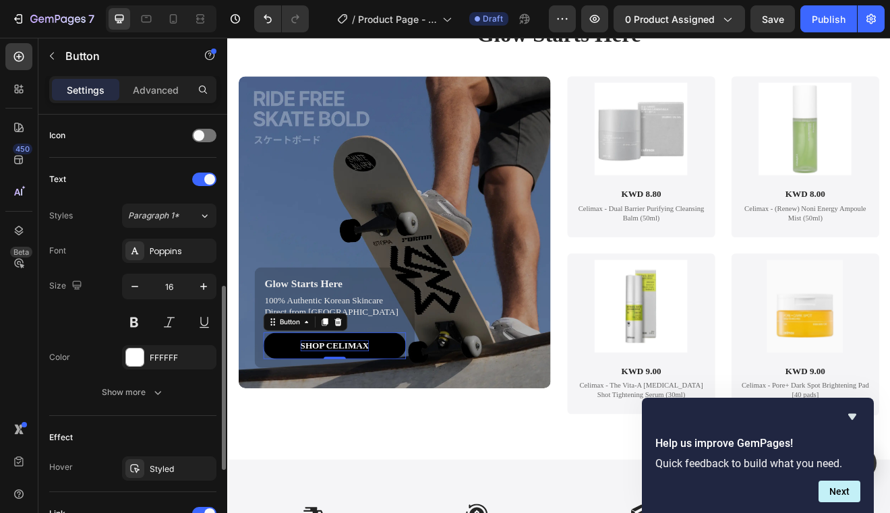
scroll to position [411, 0]
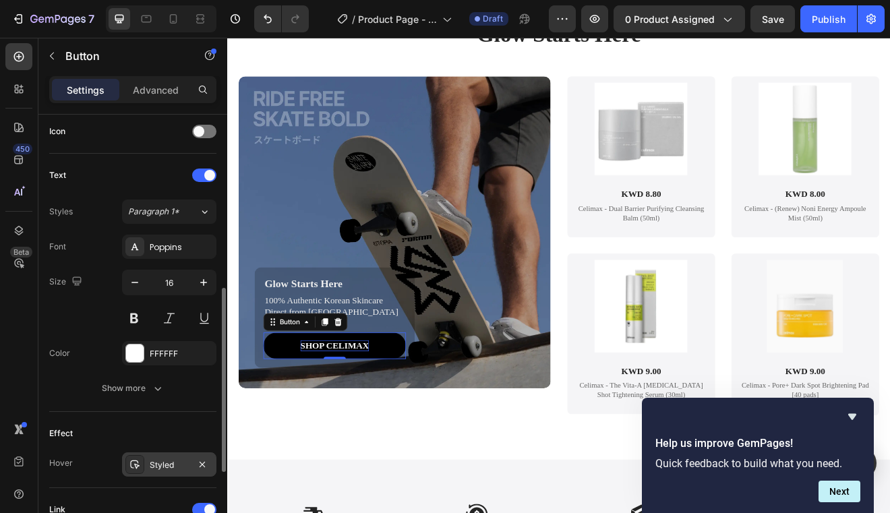
click at [148, 471] on div "Styled" at bounding box center [169, 465] width 94 height 24
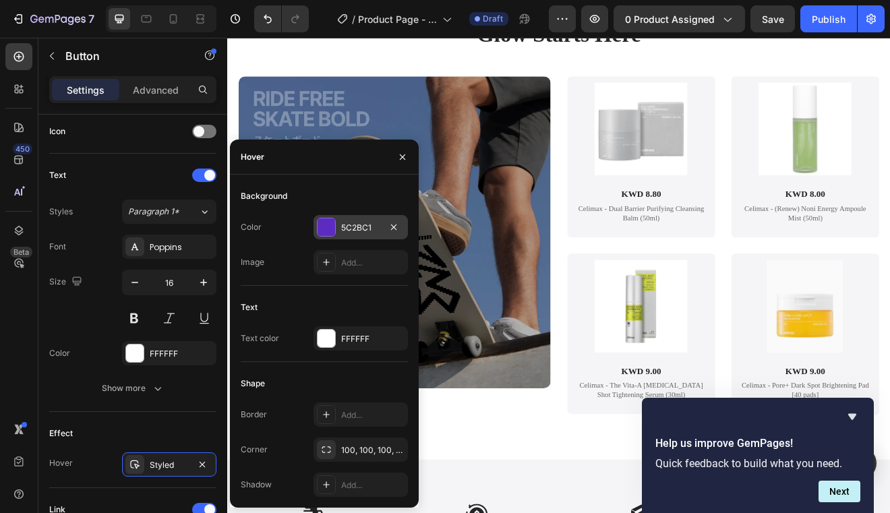
drag, startPoint x: 358, startPoint y: 231, endPoint x: 152, endPoint y: 259, distance: 207.6
click at [358, 231] on div "5C2BC1" at bounding box center [360, 228] width 39 height 12
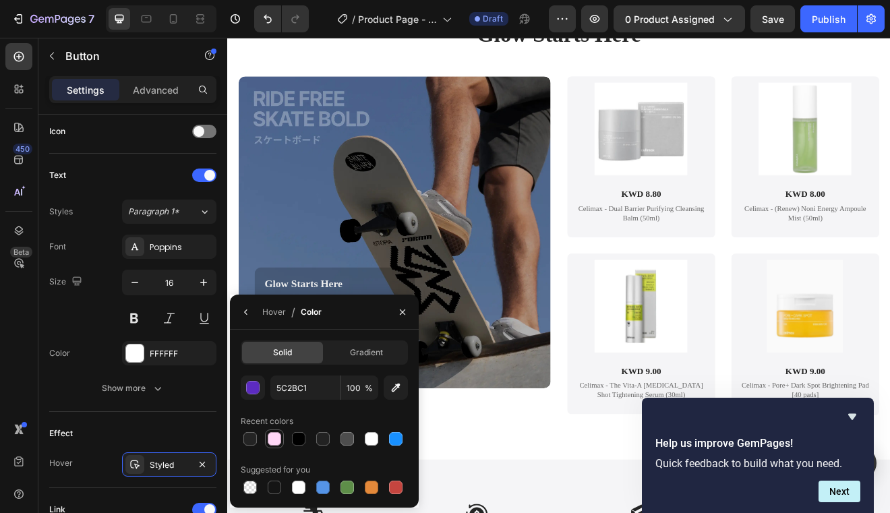
click at [276, 445] on div at bounding box center [274, 438] width 13 height 13
type input "FFD6F6"
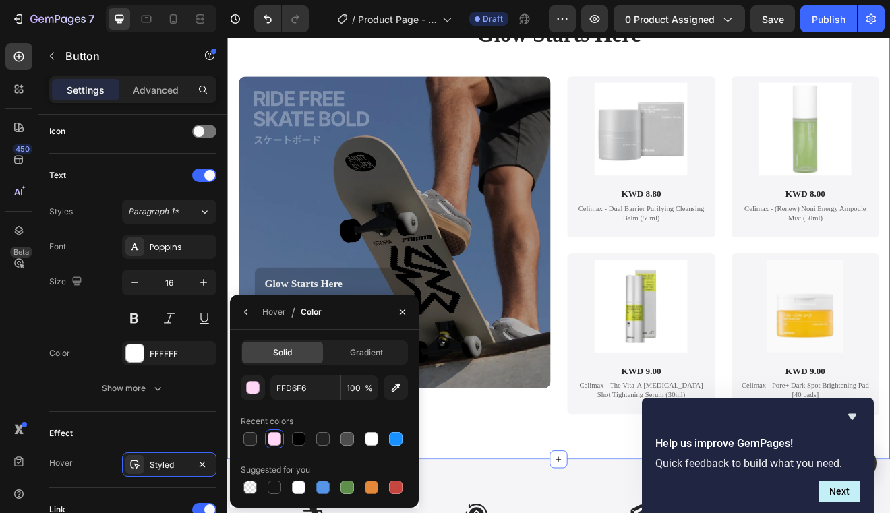
click at [577, 513] on div "⁠⁠⁠⁠⁠⁠⁠ Glow Starts Here Heading Glow Starts Here Text Block 100% Authentic Kor…" at bounding box center [632, 284] width 782 height 538
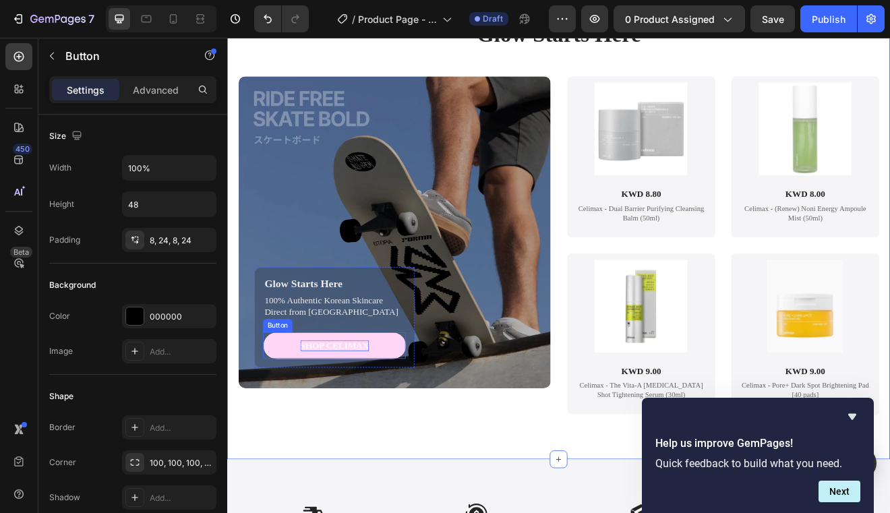
click at [281, 411] on link "SHOP CELIMAX" at bounding box center [358, 414] width 174 height 32
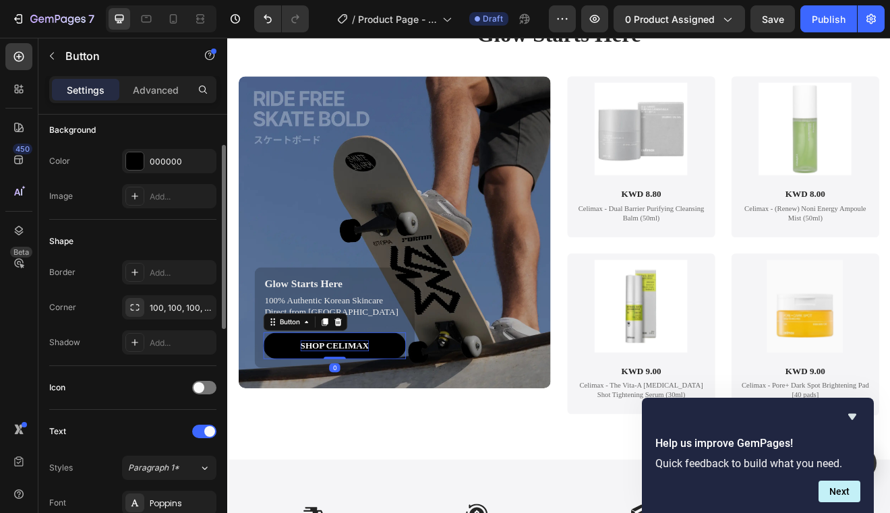
scroll to position [107, 0]
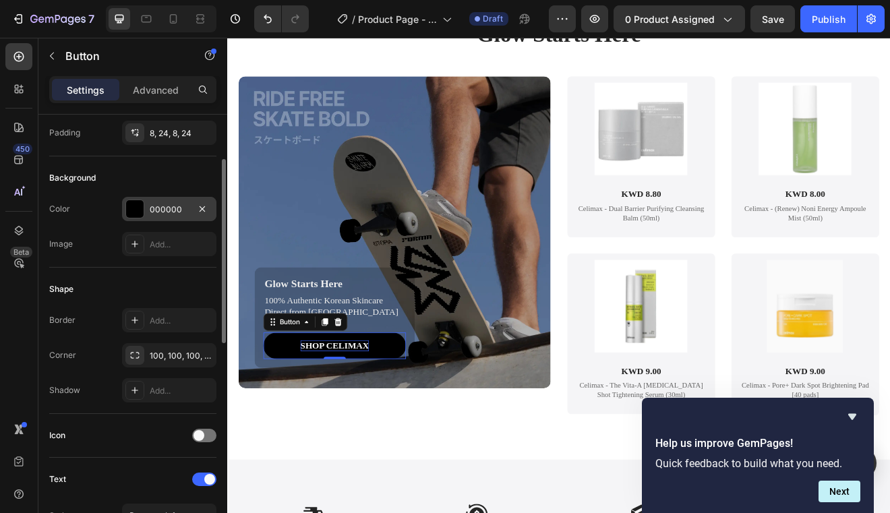
click at [165, 218] on div "000000" at bounding box center [169, 209] width 94 height 24
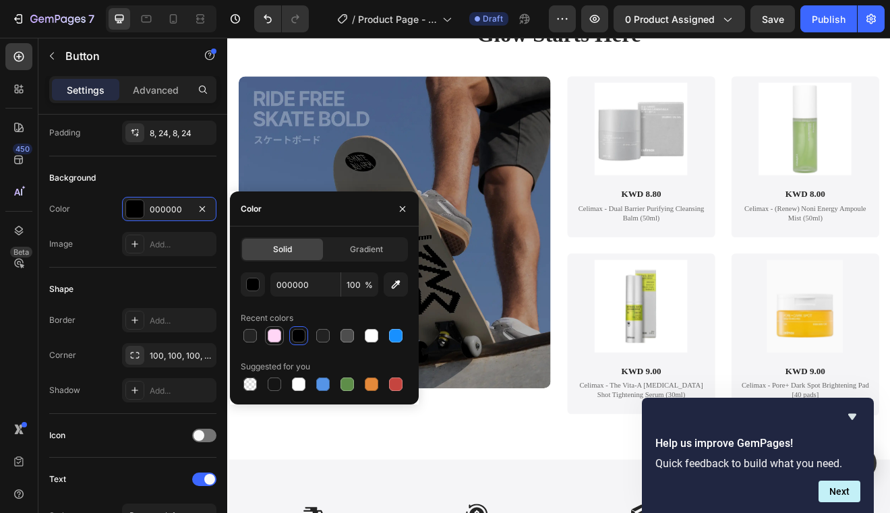
click at [267, 343] on div at bounding box center [274, 335] width 19 height 19
type input "FFD6F6"
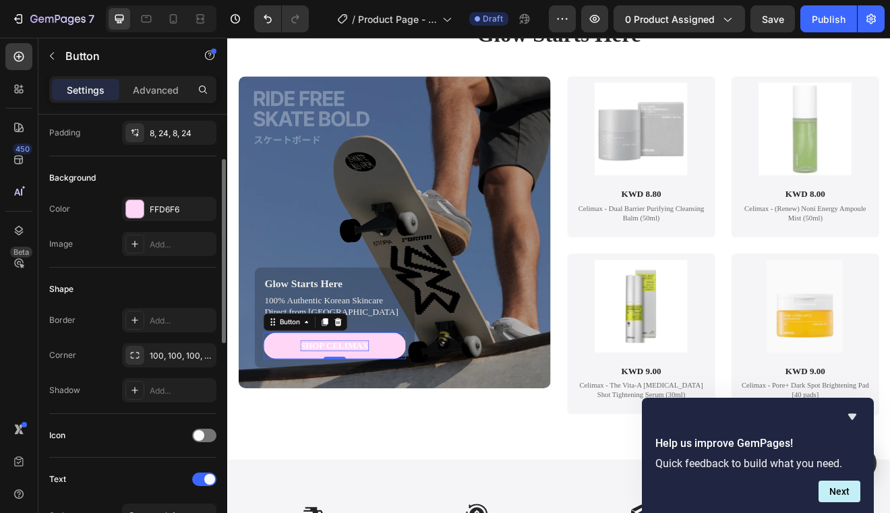
click at [129, 426] on div "Icon" at bounding box center [132, 436] width 167 height 22
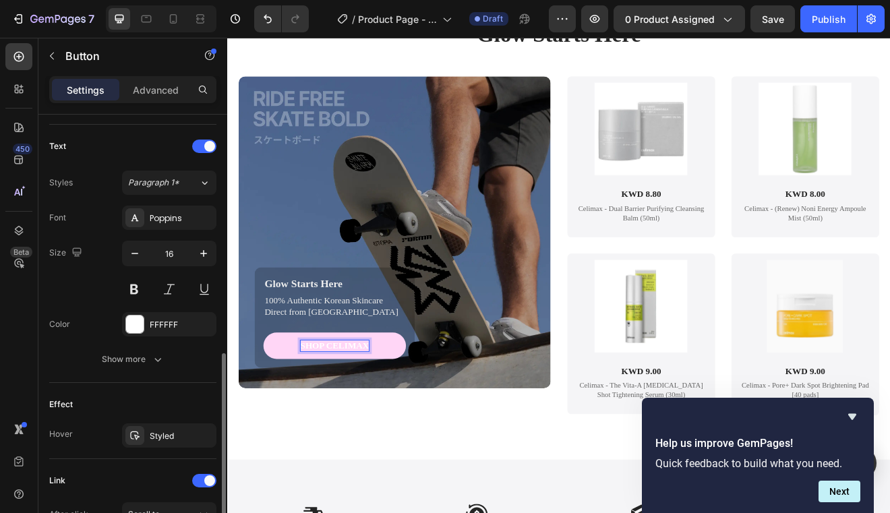
scroll to position [478, 0]
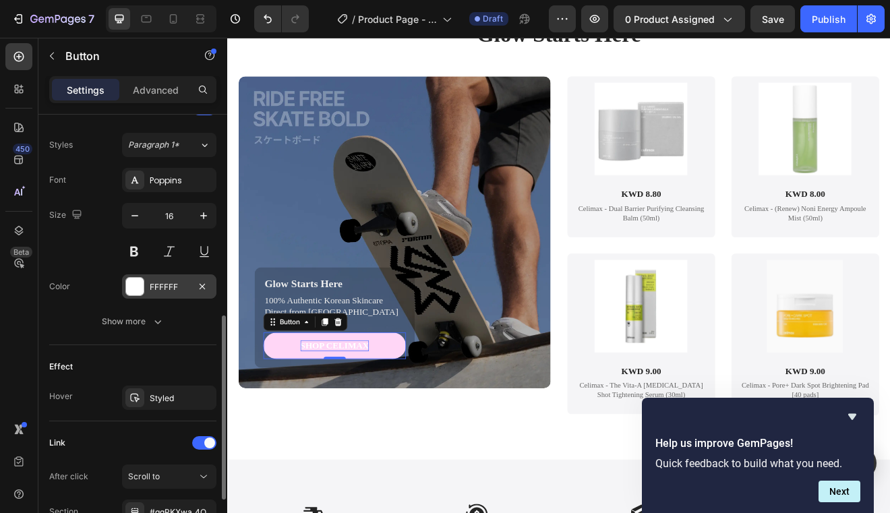
click at [168, 288] on div "FFFFFF" at bounding box center [169, 287] width 39 height 12
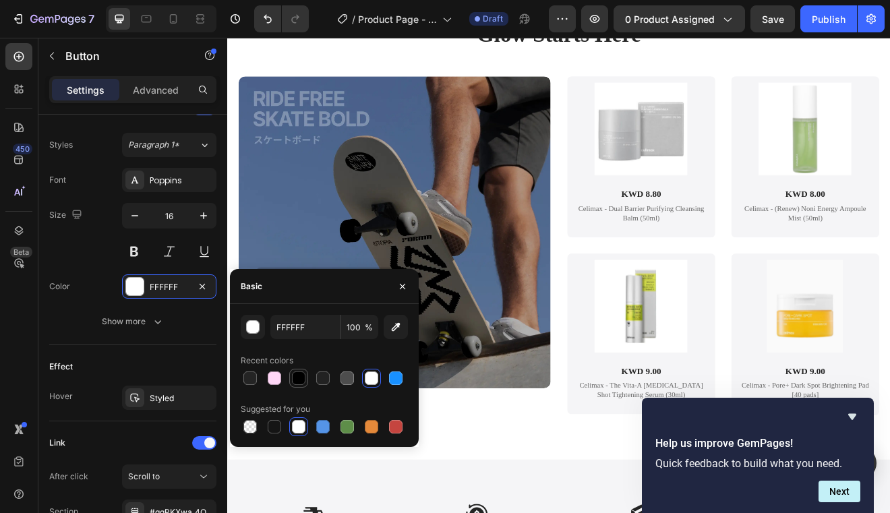
click at [297, 378] on div at bounding box center [298, 378] width 13 height 13
type input "000000"
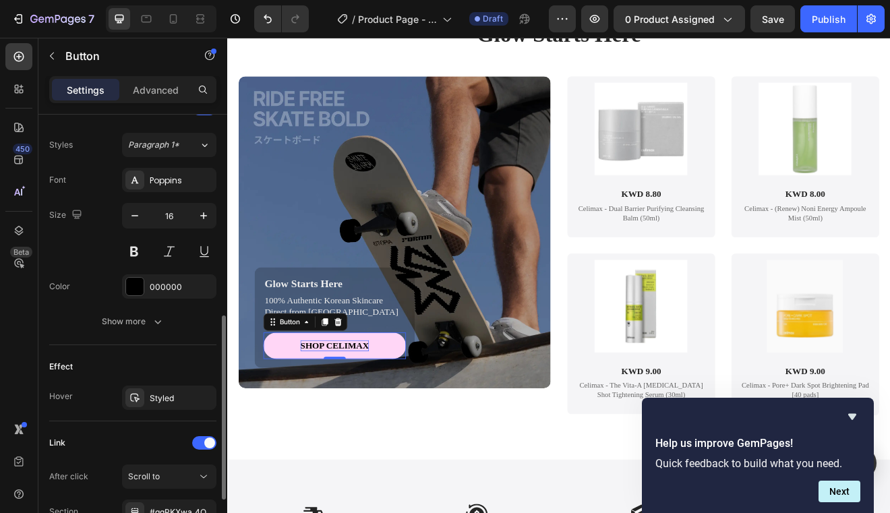
click at [155, 339] on div "Text Styles Paragraph 1* Font Poppins Size 16 Color 000000 Show more" at bounding box center [132, 216] width 167 height 258
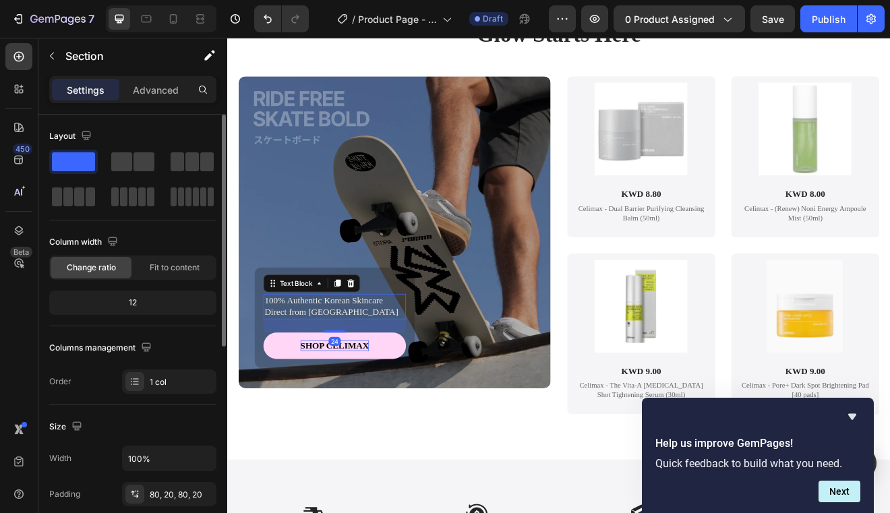
click at [421, 361] on p "100% Authentic Korean Skincare" at bounding box center [357, 359] width 171 height 14
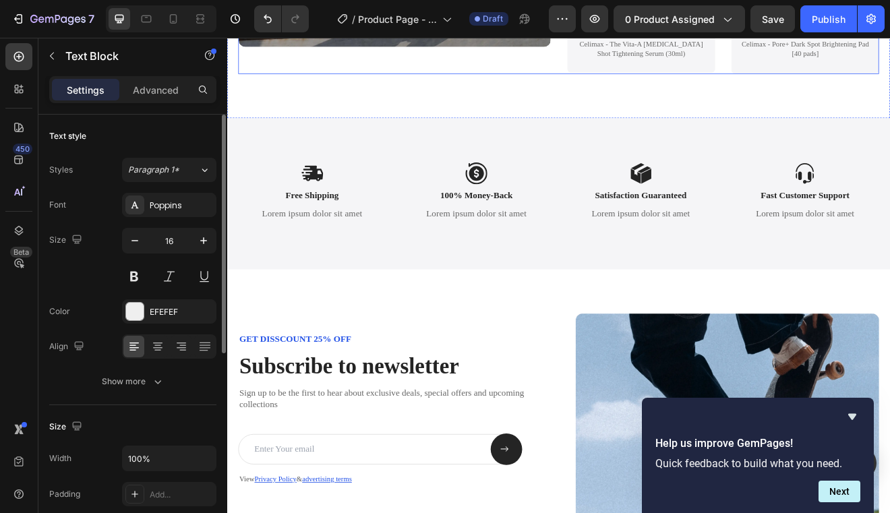
scroll to position [3343, 0]
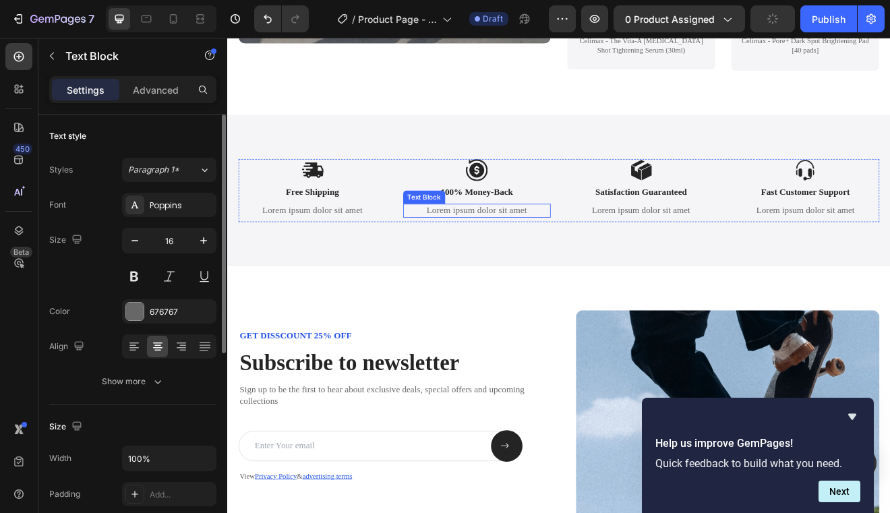
click at [614, 248] on p "Lorem ipsum dolor sit amet" at bounding box center [532, 249] width 178 height 14
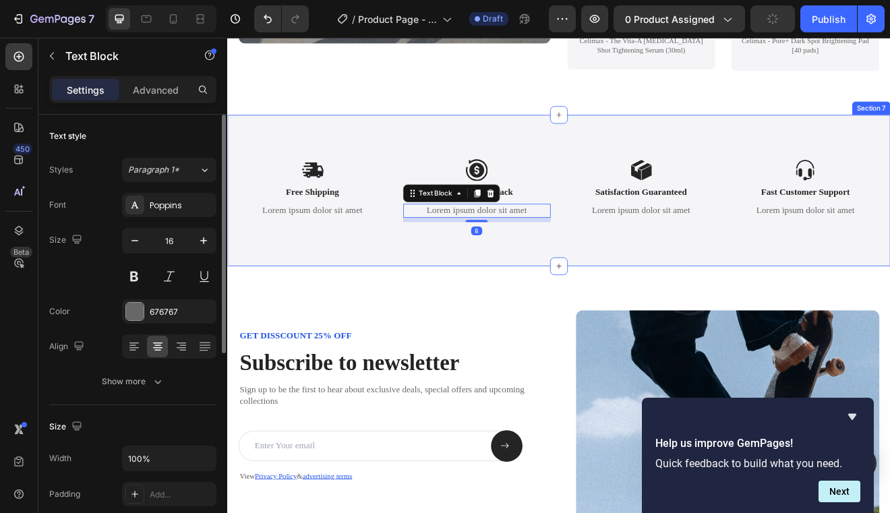
click at [636, 276] on div "Icon Free Shipping Text Block Lorem ipsum dolor sit amet Text Block Icon 100% M…" at bounding box center [631, 224] width 809 height 185
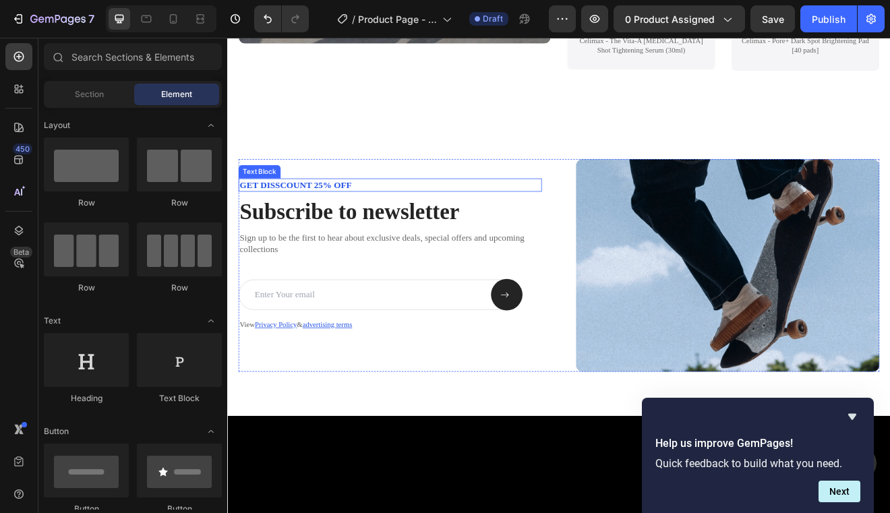
click at [377, 216] on p "GET DISSCOUNT 25% OFF" at bounding box center [426, 218] width 368 height 14
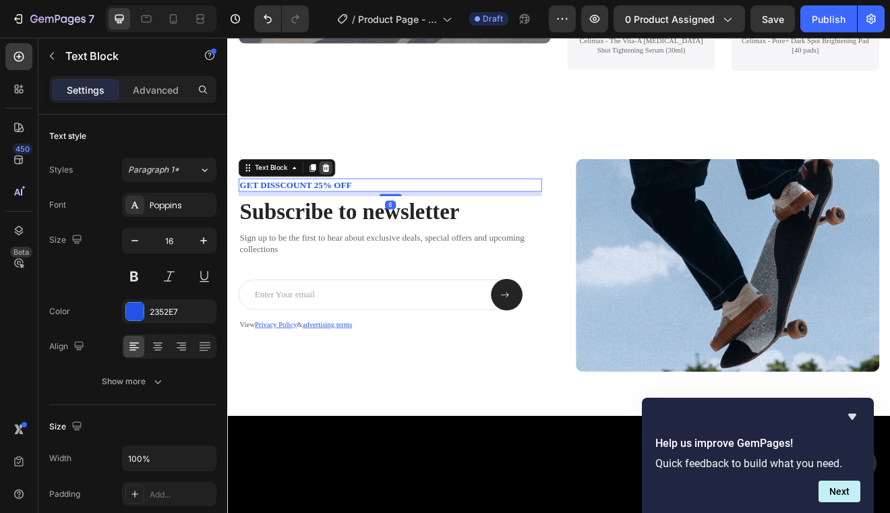
click at [345, 195] on icon at bounding box center [347, 196] width 9 height 9
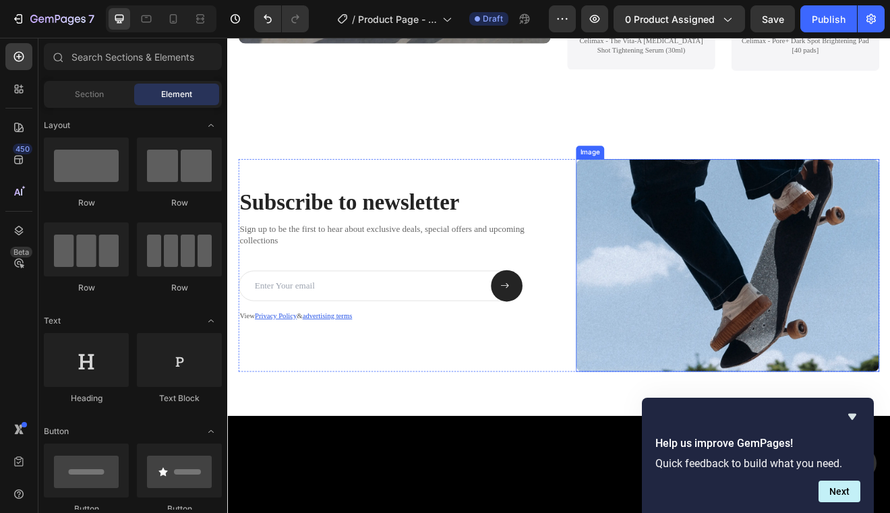
click at [684, 278] on img at bounding box center [838, 316] width 370 height 260
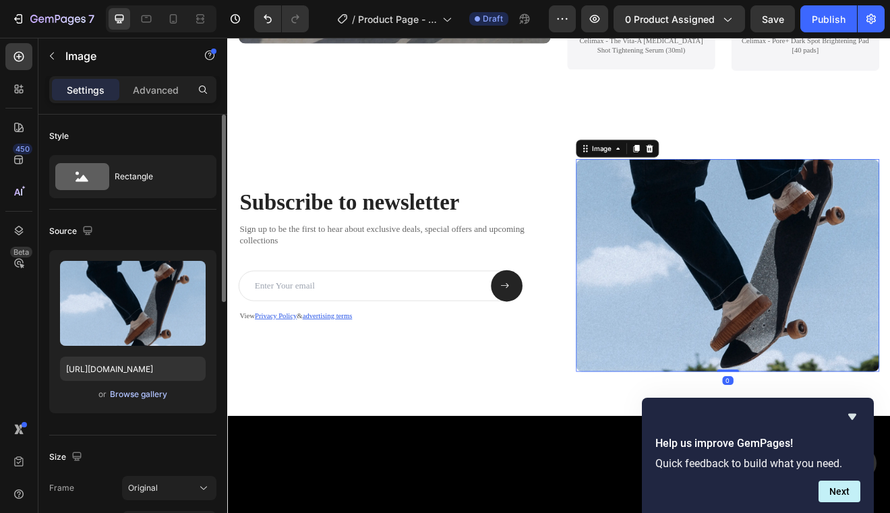
click at [138, 398] on div "Browse gallery" at bounding box center [138, 394] width 57 height 12
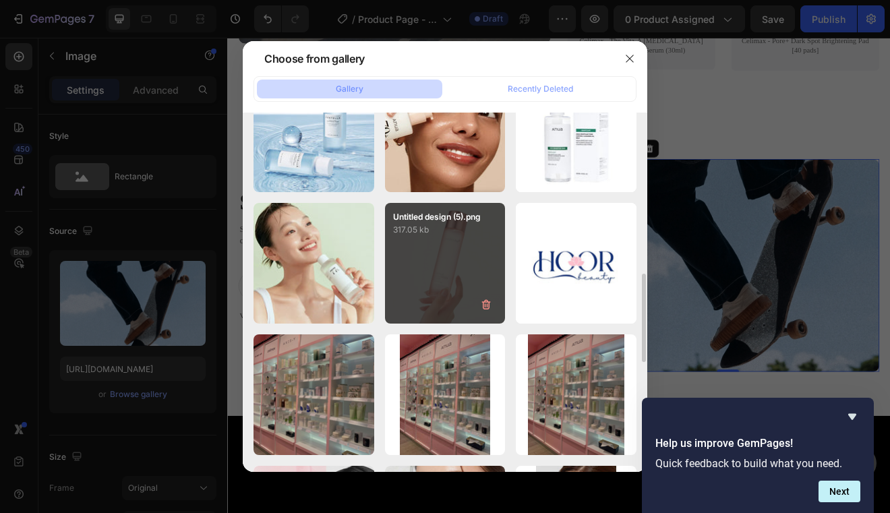
scroll to position [686, 0]
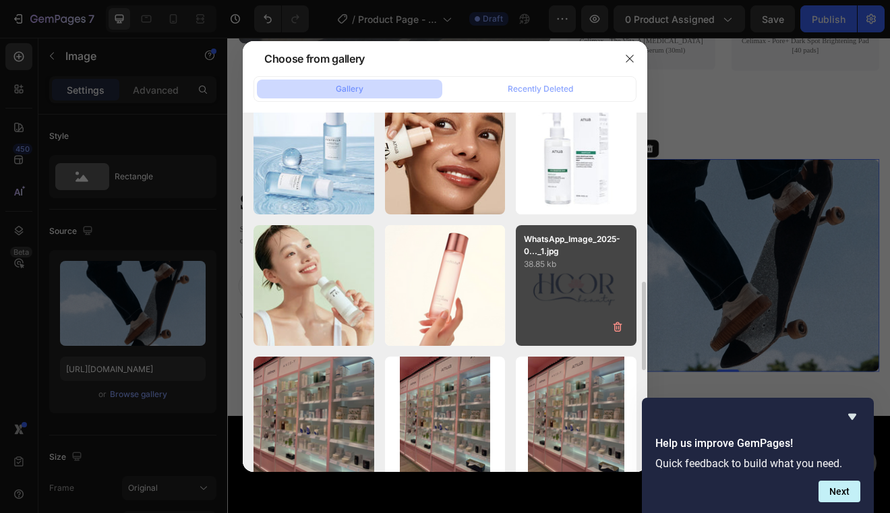
click at [608, 284] on div "WhatsApp_Image_2025-0..._1.jpg 38.85 kb" at bounding box center [576, 285] width 121 height 121
type input "[URL][DOMAIN_NAME]"
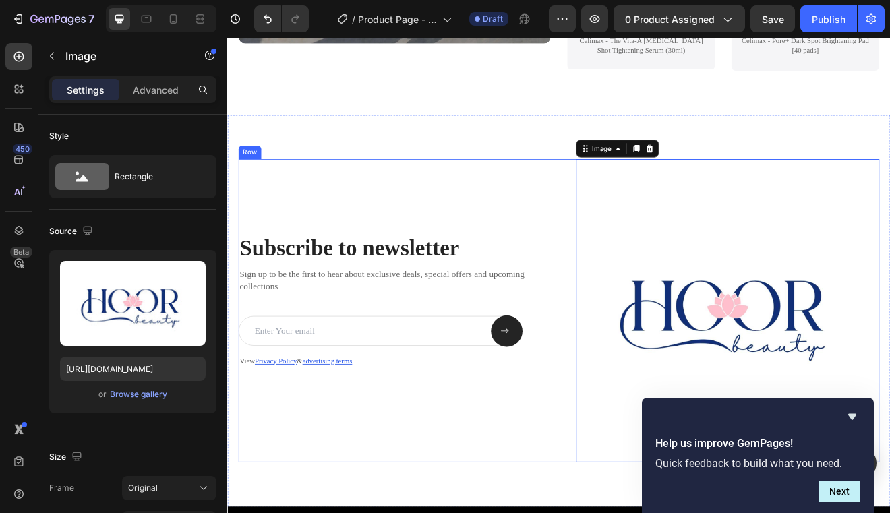
click at [501, 475] on div "Subscribe to newsletter Heading Sign up to be the first to hear about exclusive…" at bounding box center [426, 371] width 370 height 370
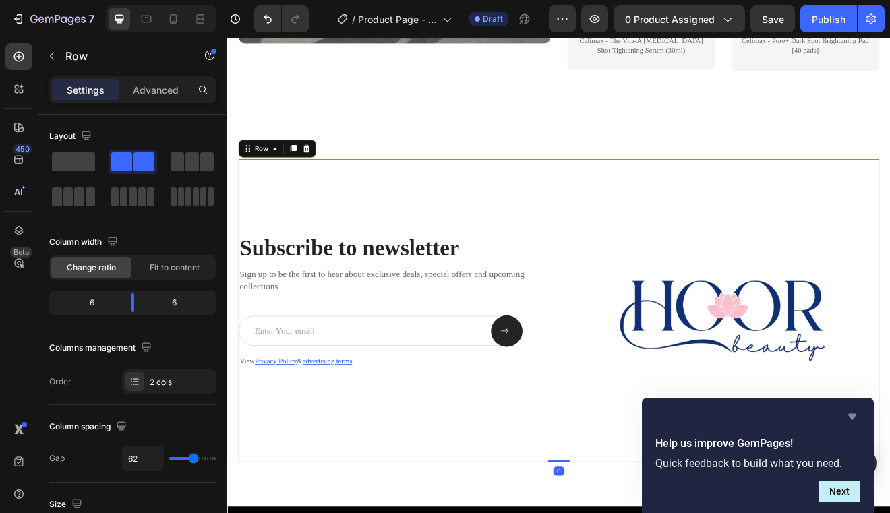
drag, startPoint x: 859, startPoint y: 421, endPoint x: 764, endPoint y: 471, distance: 107.4
click at [859, 421] on icon "Hide survey" at bounding box center [852, 417] width 16 height 16
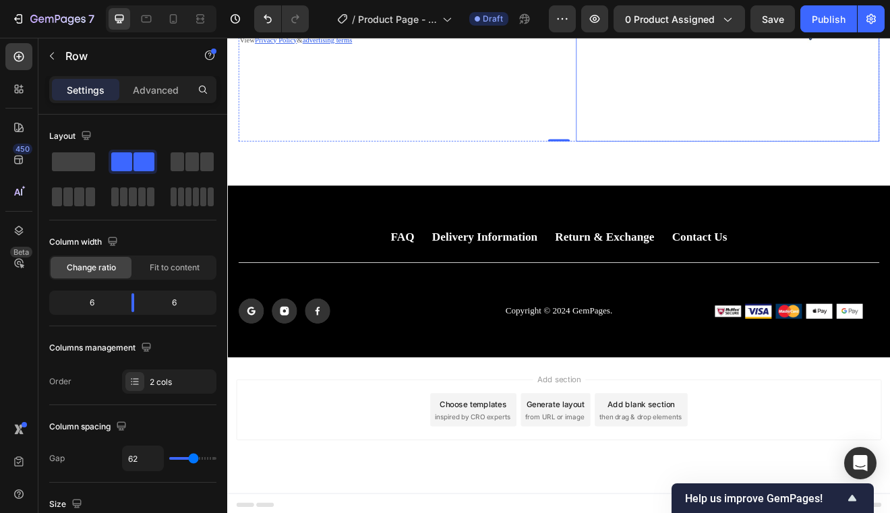
scroll to position [3737, 0]
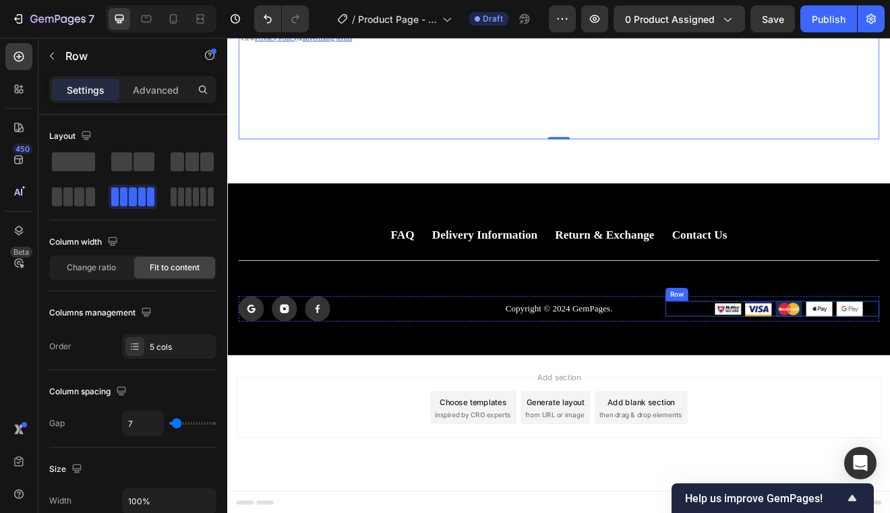
click at [769, 372] on div "Image Image Image Image Image Row" at bounding box center [892, 368] width 261 height 19
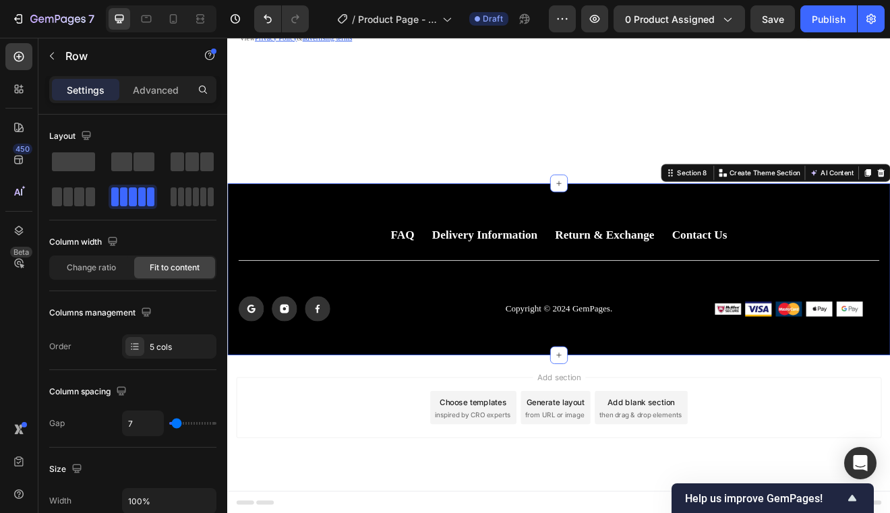
click at [890, 227] on div "FAQ Button Delivery Information Button Return & Exchange Button Contact Us Butt…" at bounding box center [631, 321] width 809 height 210
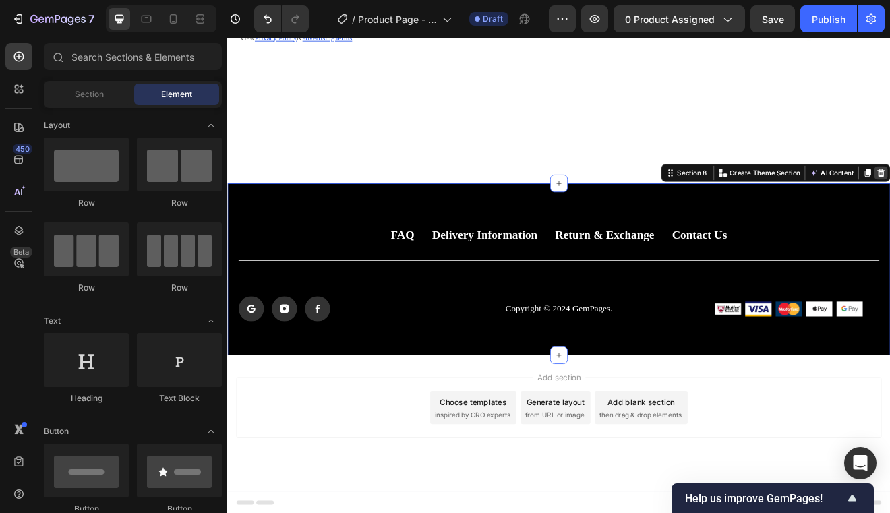
scroll to position [3529, 0]
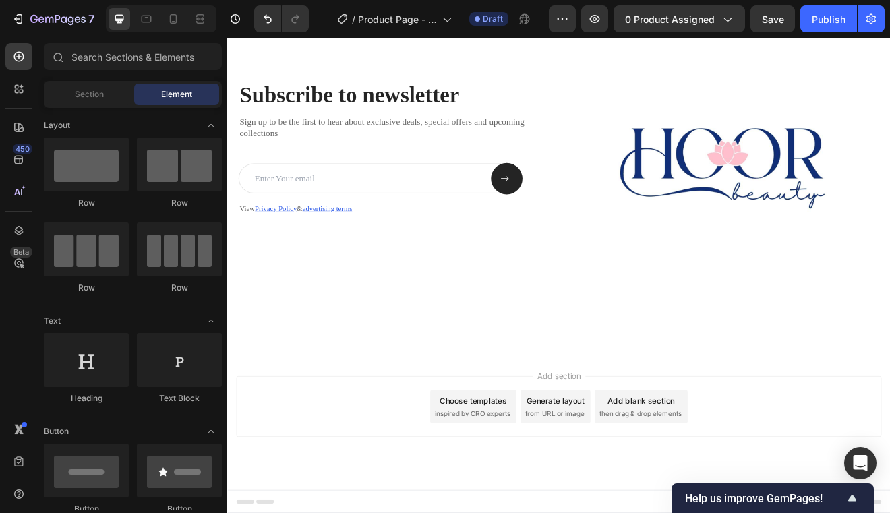
click at [789, 459] on div "Add section Choose templates inspired by CRO experts Generate layout from URL o…" at bounding box center [632, 488] width 788 height 74
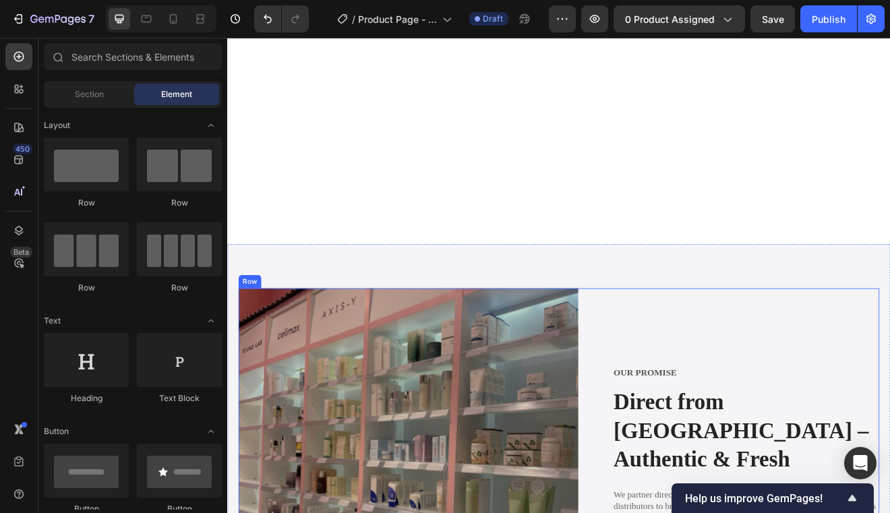
scroll to position [1894, 0]
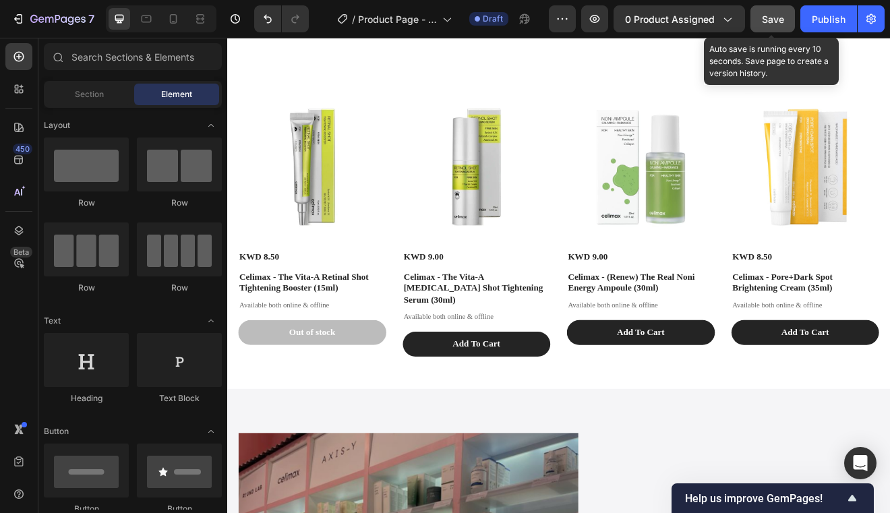
click at [774, 28] on button "Save" at bounding box center [773, 18] width 45 height 27
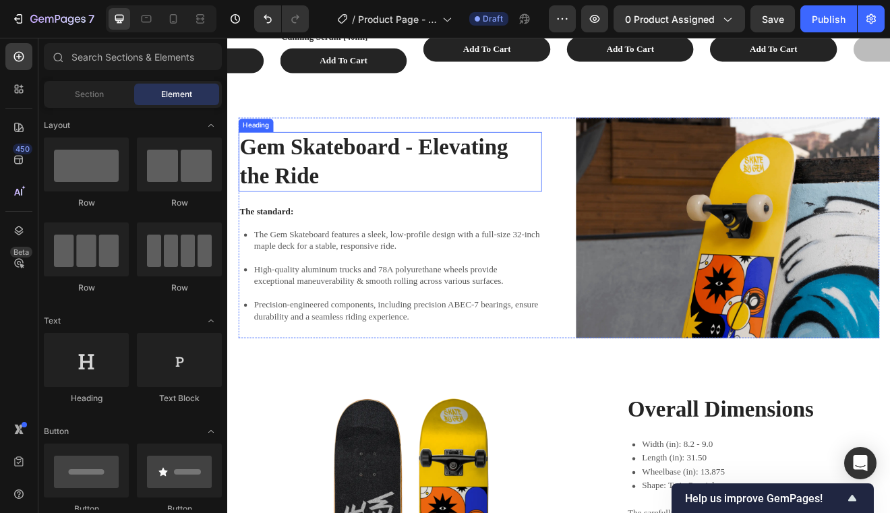
scroll to position [1126, 0]
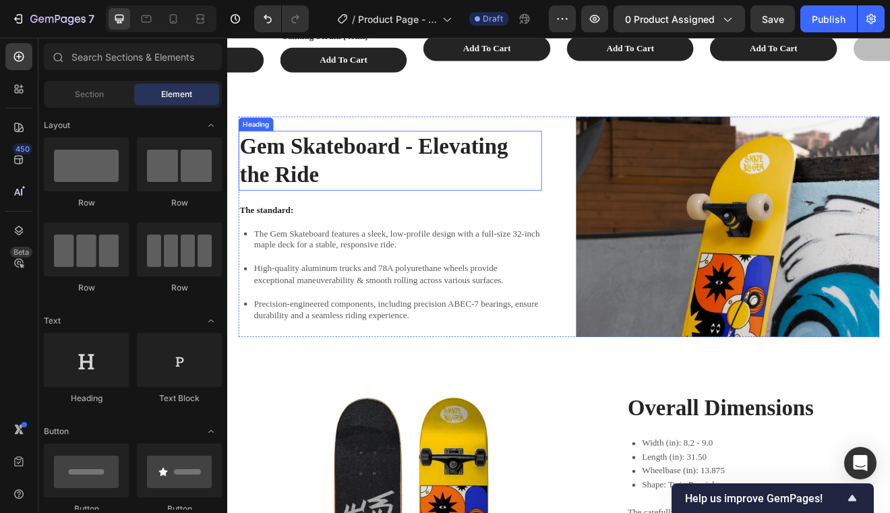
click at [349, 196] on h2 "Gem Skateboard - Elevating the Ride" at bounding box center [426, 188] width 370 height 73
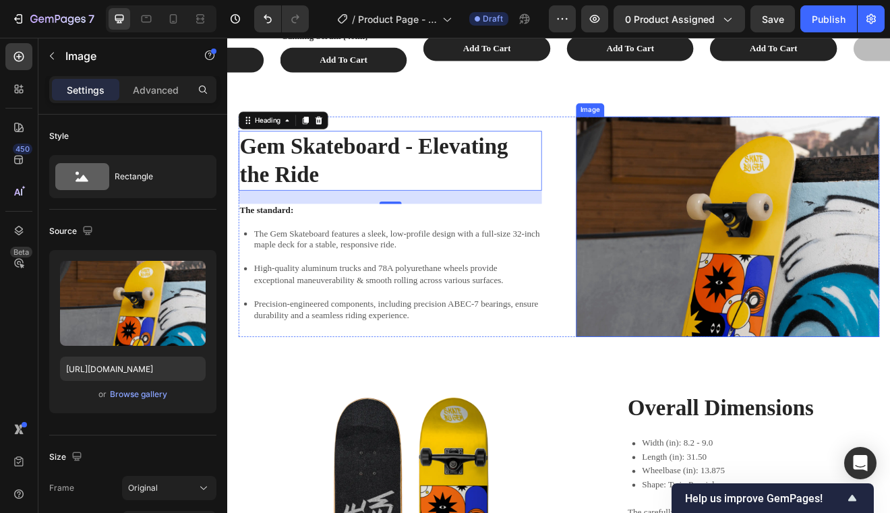
click at [811, 293] on img at bounding box center [838, 268] width 370 height 269
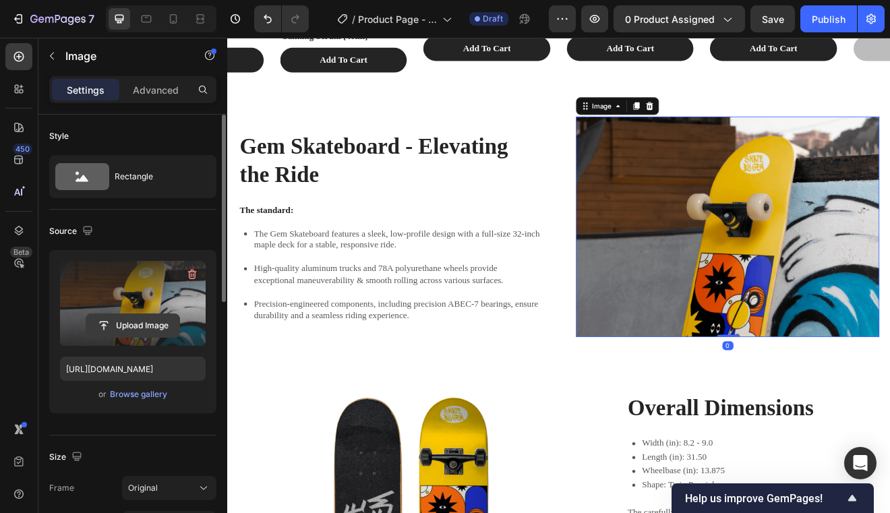
click at [132, 333] on input "file" at bounding box center [132, 325] width 93 height 23
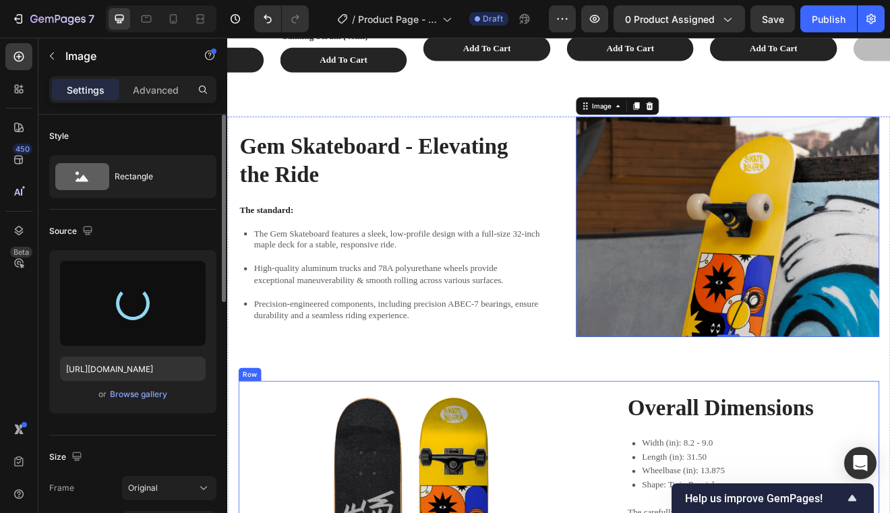
scroll to position [1153, 0]
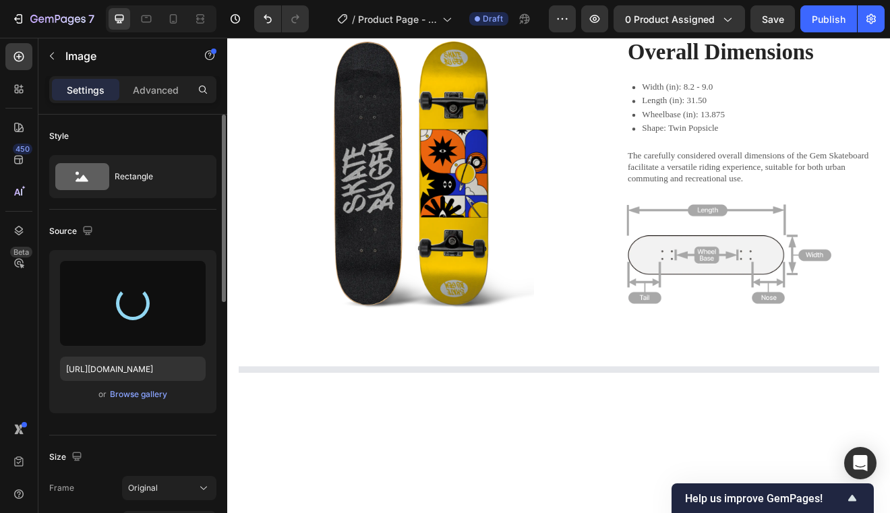
type input "[URL][DOMAIN_NAME]"
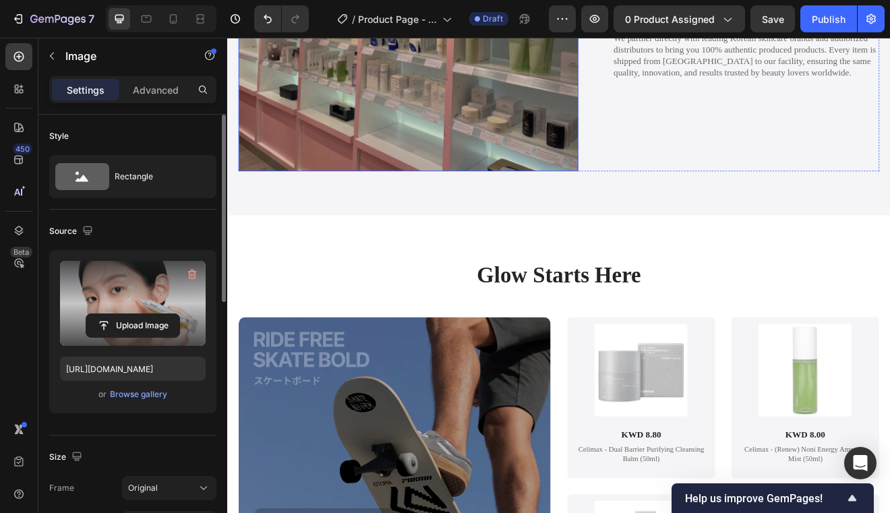
scroll to position [2921, 0]
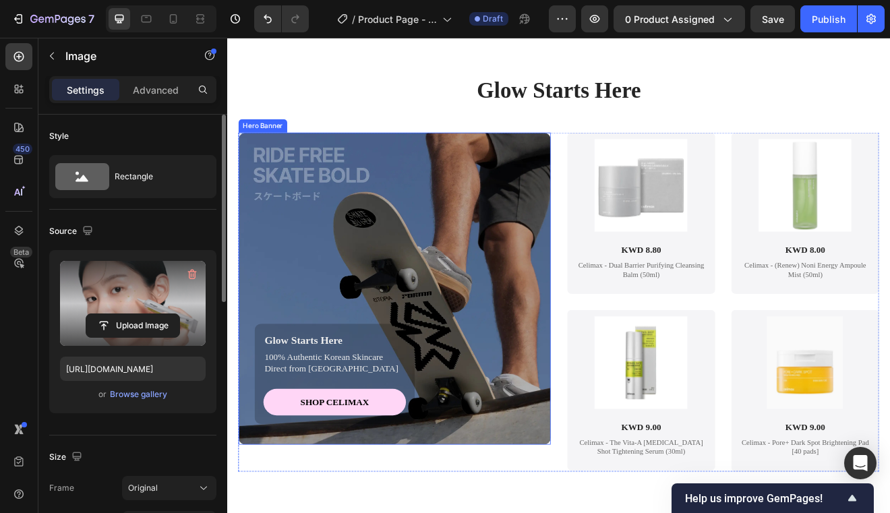
click at [525, 264] on div "Background Image" at bounding box center [431, 344] width 381 height 381
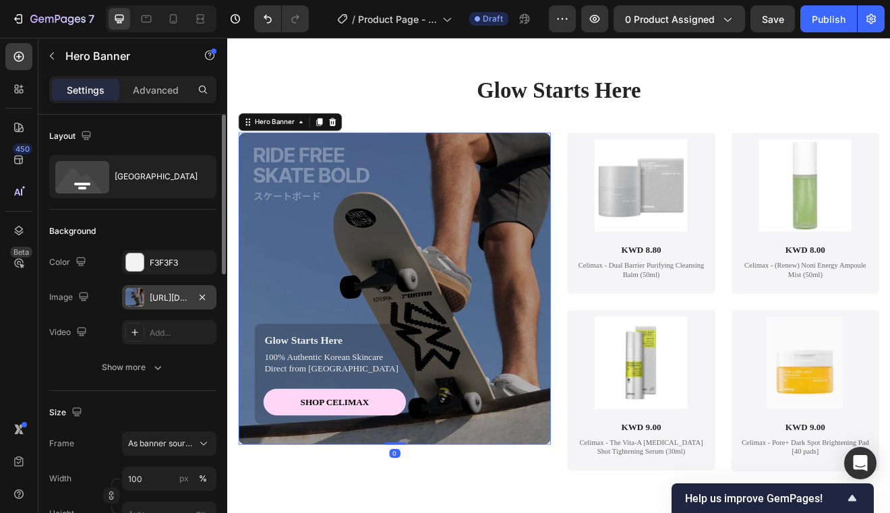
click at [135, 304] on div at bounding box center [134, 297] width 19 height 19
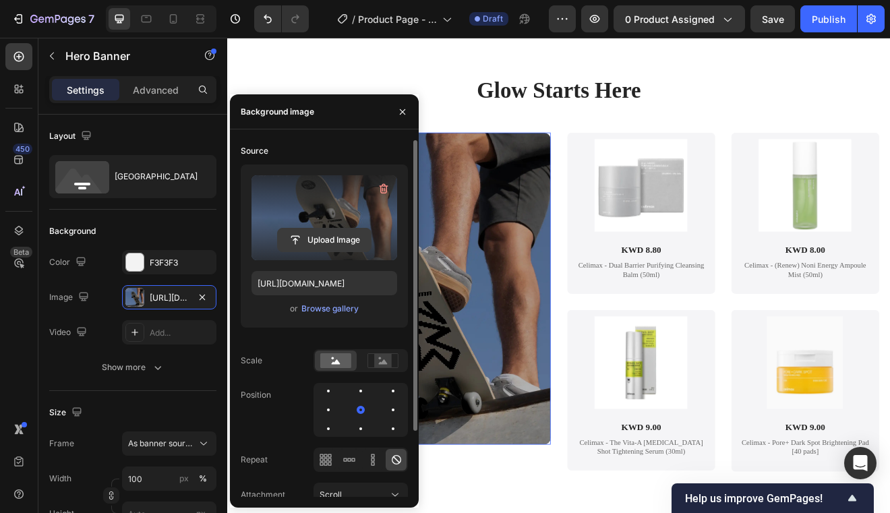
click at [355, 233] on input "file" at bounding box center [324, 240] width 93 height 23
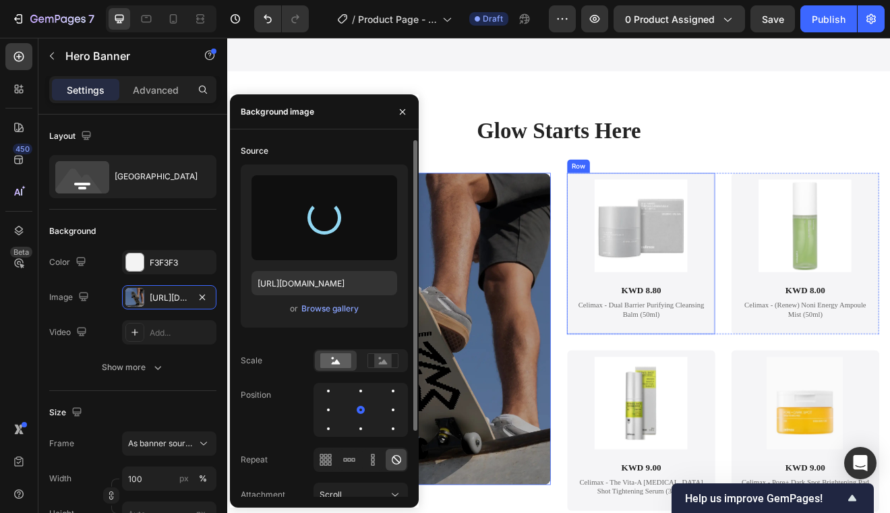
scroll to position [2833, 0]
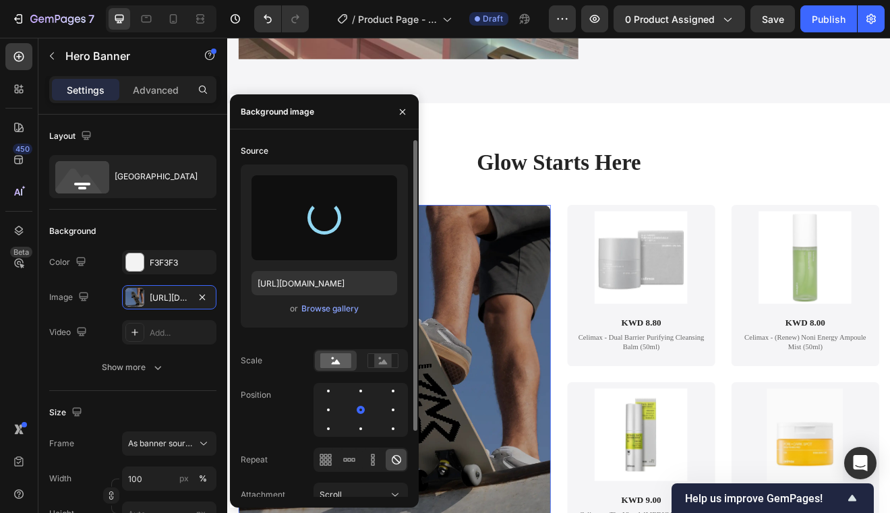
type input "[URL][DOMAIN_NAME]"
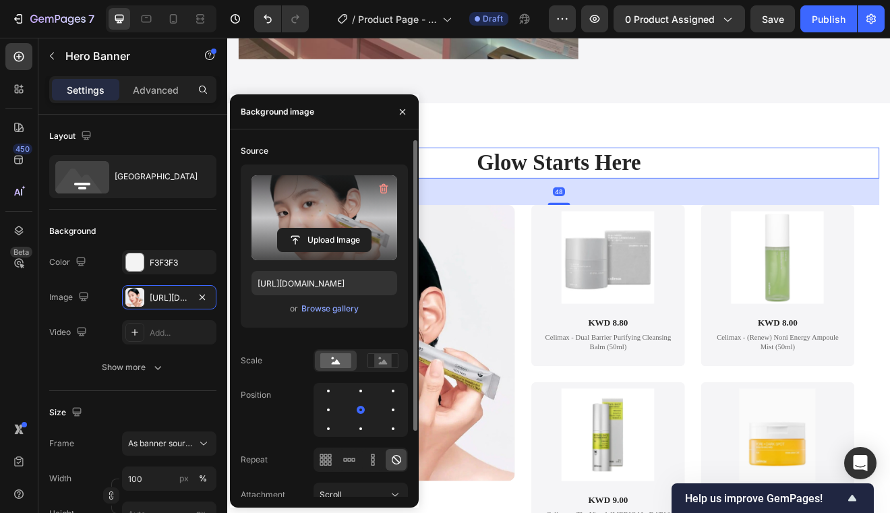
click at [649, 184] on strong "Glow Starts Here" at bounding box center [632, 190] width 200 height 30
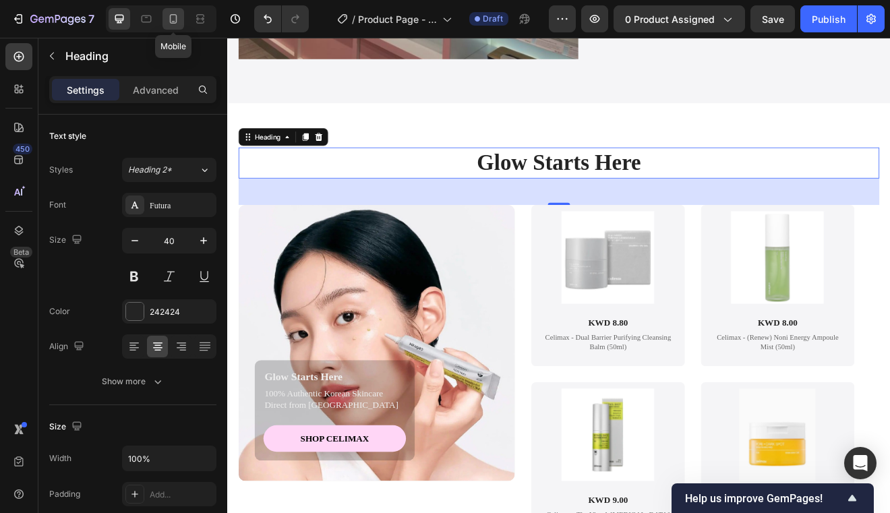
click at [174, 25] on icon at bounding box center [173, 18] width 13 height 13
type input "29"
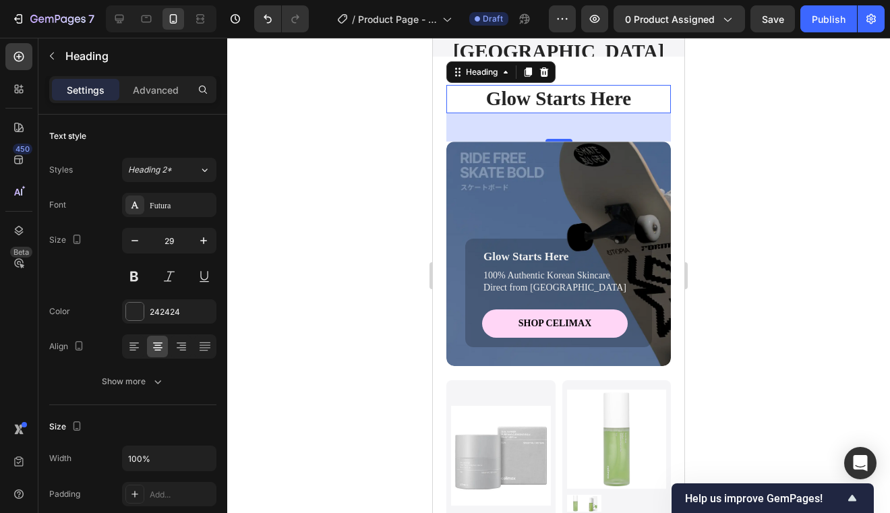
scroll to position [2736, 0]
click at [486, 183] on div "Glow Starts Here Text Block 100% Authentic Korean Skincare Direct from [GEOGRAP…" at bounding box center [558, 269] width 225 height 196
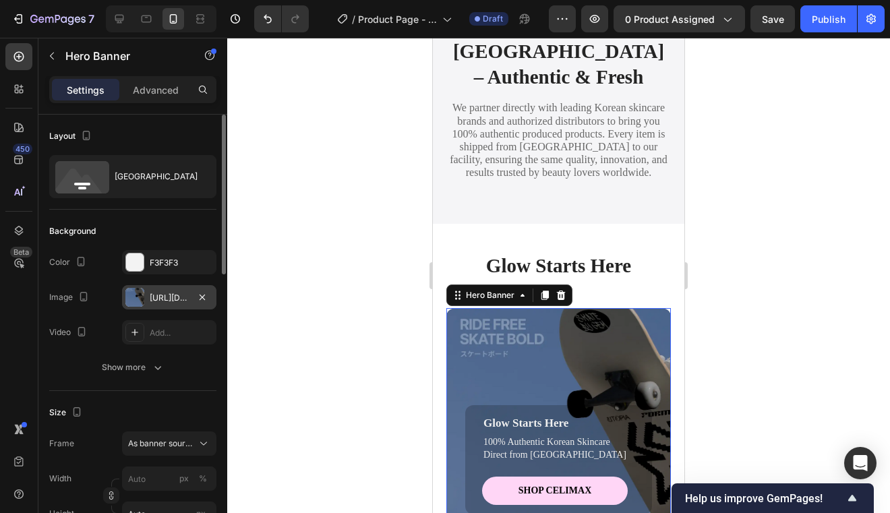
click at [151, 300] on div "[URL][DOMAIN_NAME]" at bounding box center [169, 298] width 39 height 12
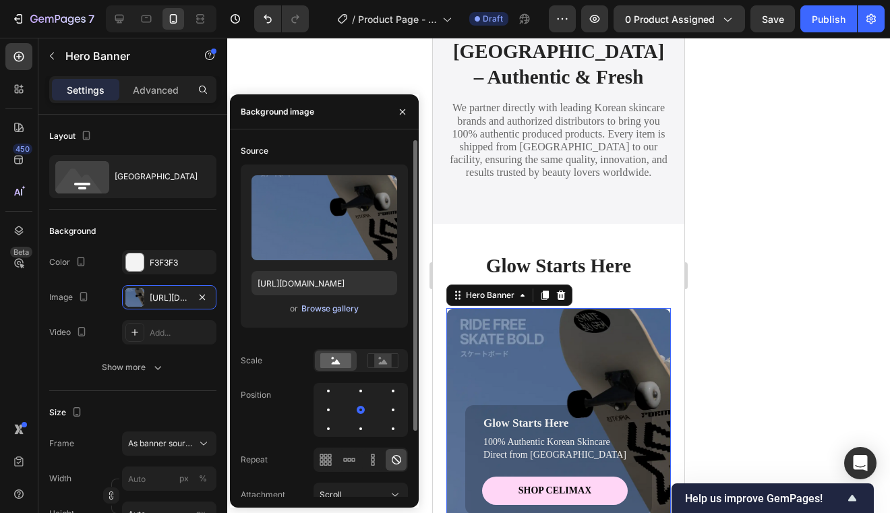
click at [329, 315] on button "Browse gallery" at bounding box center [330, 308] width 59 height 13
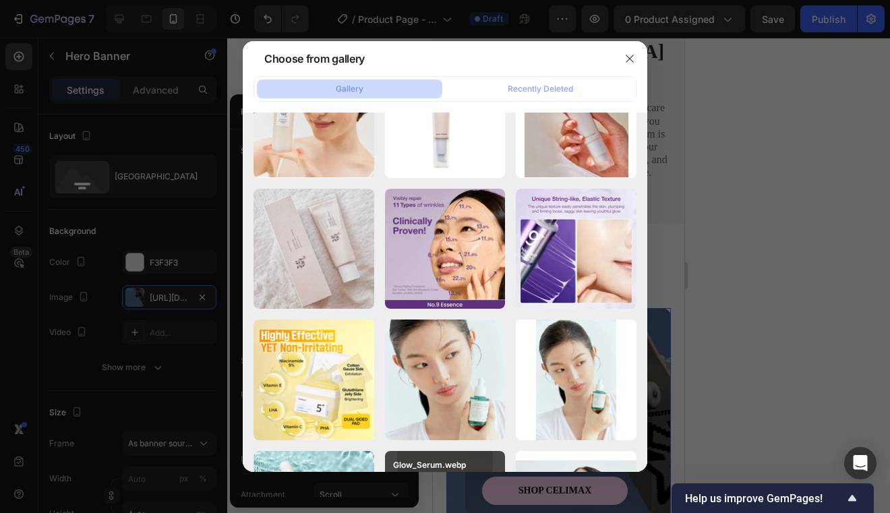
scroll to position [0, 0]
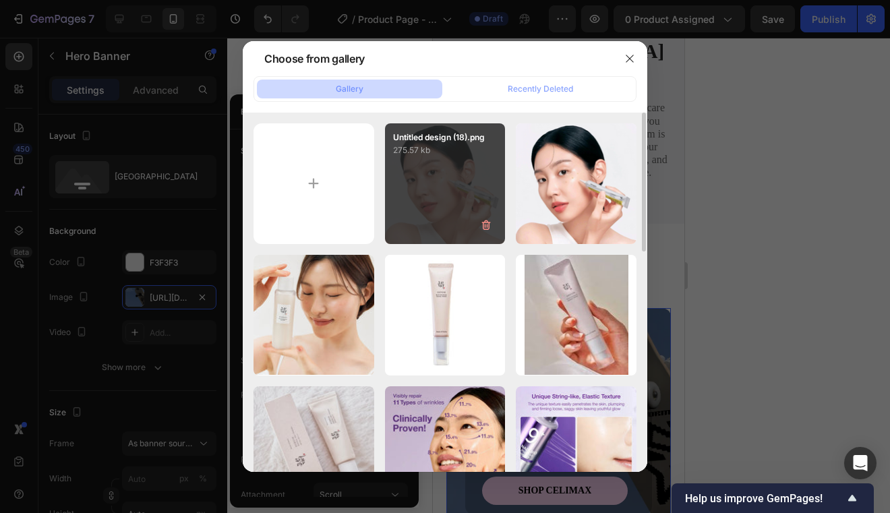
click at [452, 196] on div "Untitled design (18).png 275.57 kb" at bounding box center [445, 183] width 121 height 121
type input "[URL][DOMAIN_NAME]"
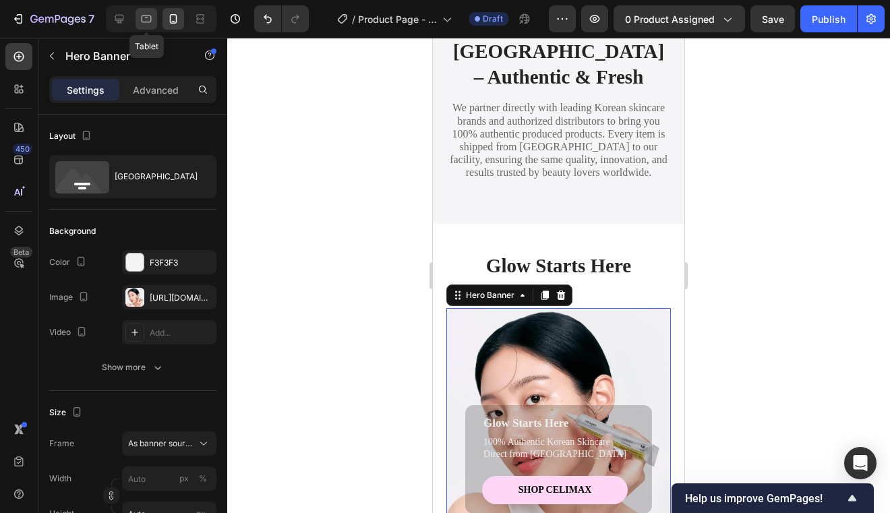
click at [148, 22] on icon at bounding box center [147, 19] width 10 height 7
type input "100"
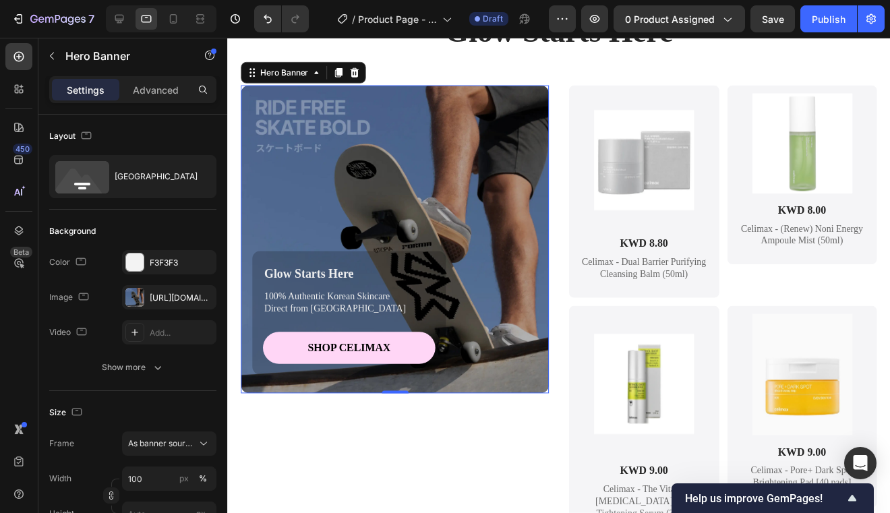
scroll to position [2881, 0]
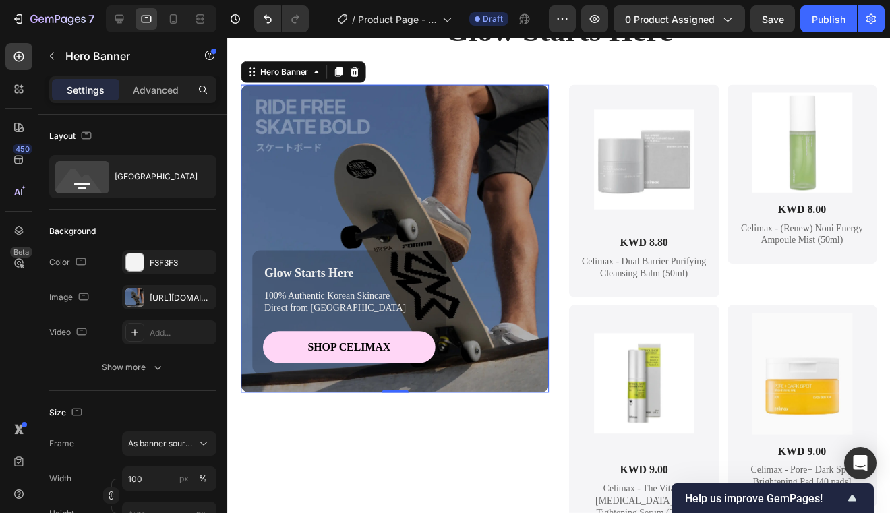
click at [467, 207] on div "Background Image" at bounding box center [396, 240] width 311 height 311
click at [175, 298] on div "[URL][DOMAIN_NAME]" at bounding box center [169, 298] width 39 height 12
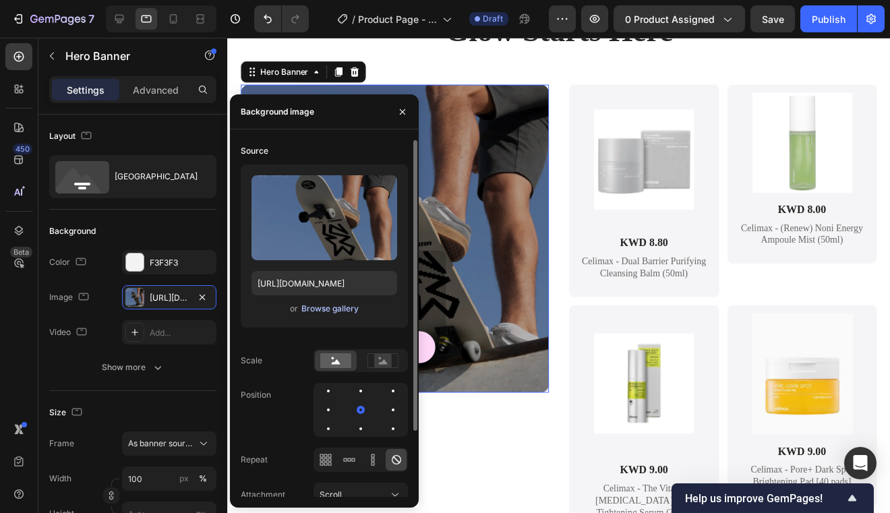
click at [335, 314] on div "Browse gallery" at bounding box center [329, 309] width 57 height 12
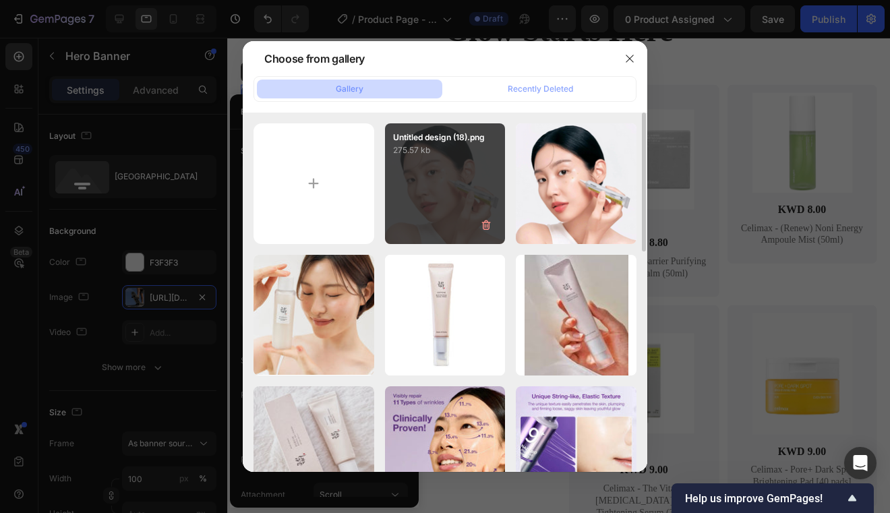
click at [465, 216] on div "Untitled design (18).png 275.57 kb" at bounding box center [445, 183] width 121 height 121
type input "[URL][DOMAIN_NAME]"
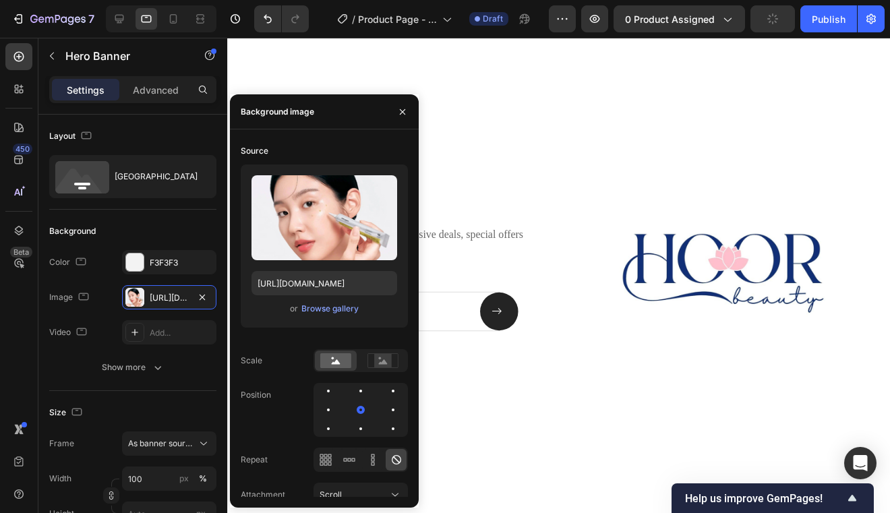
scroll to position [3435, 0]
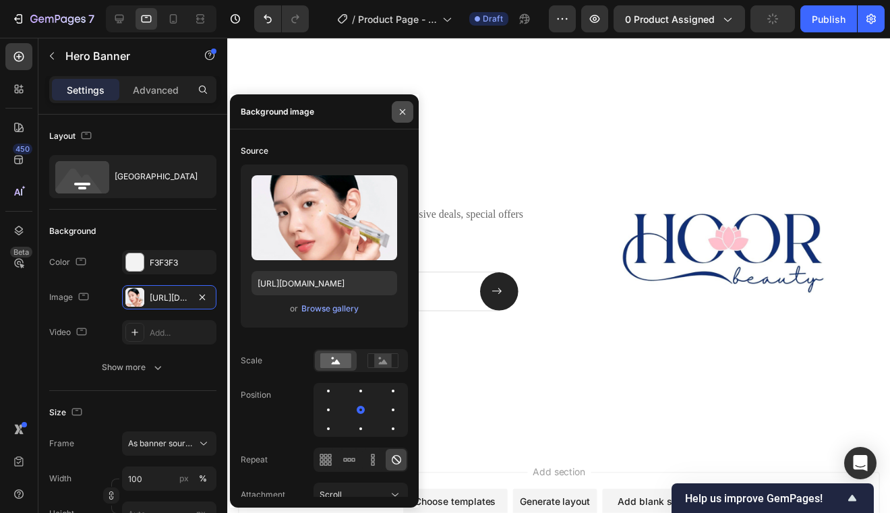
click at [401, 118] on button "button" at bounding box center [403, 112] width 22 height 22
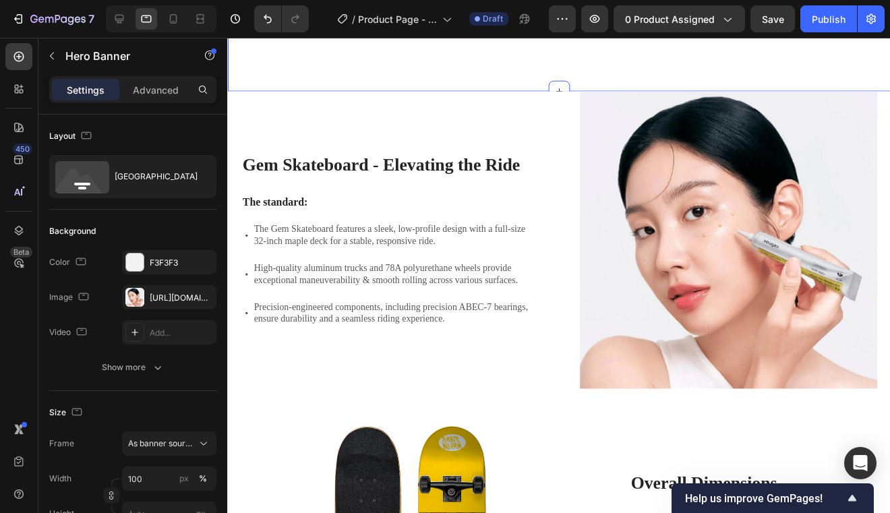
scroll to position [1175, 0]
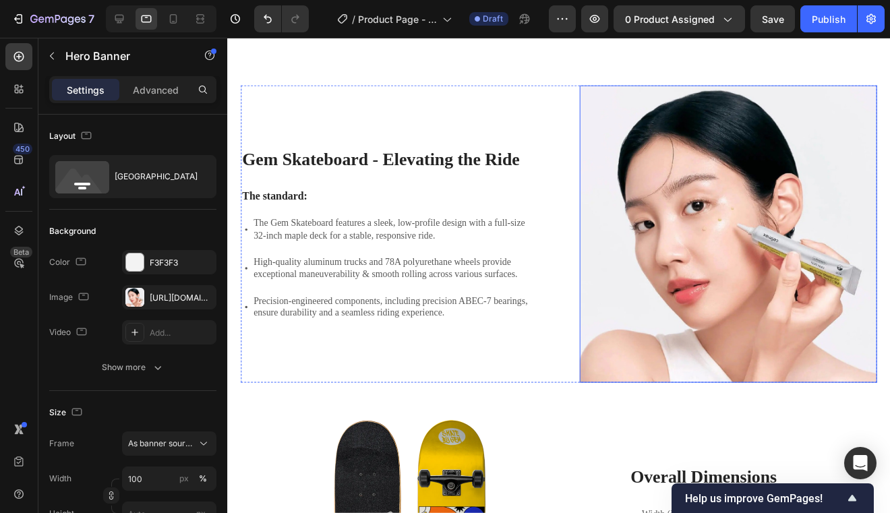
click at [728, 199] on img at bounding box center [733, 236] width 300 height 300
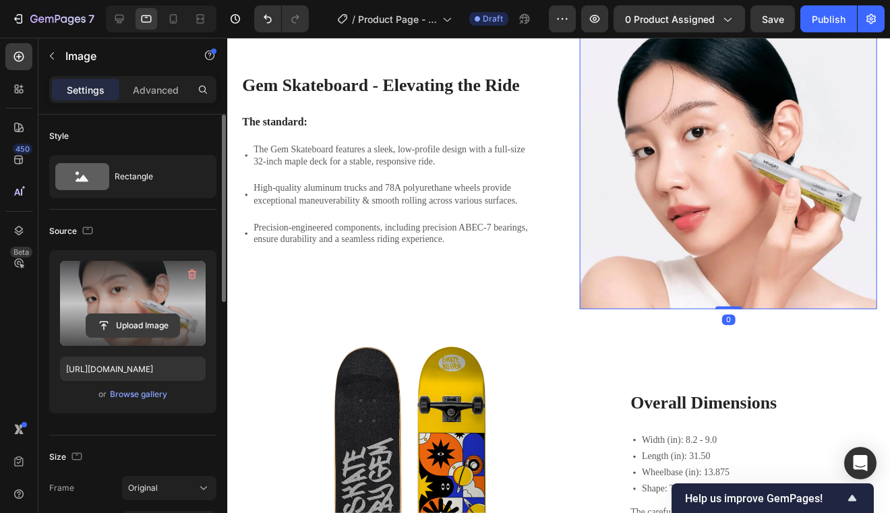
click at [88, 327] on input "file" at bounding box center [132, 325] width 93 height 23
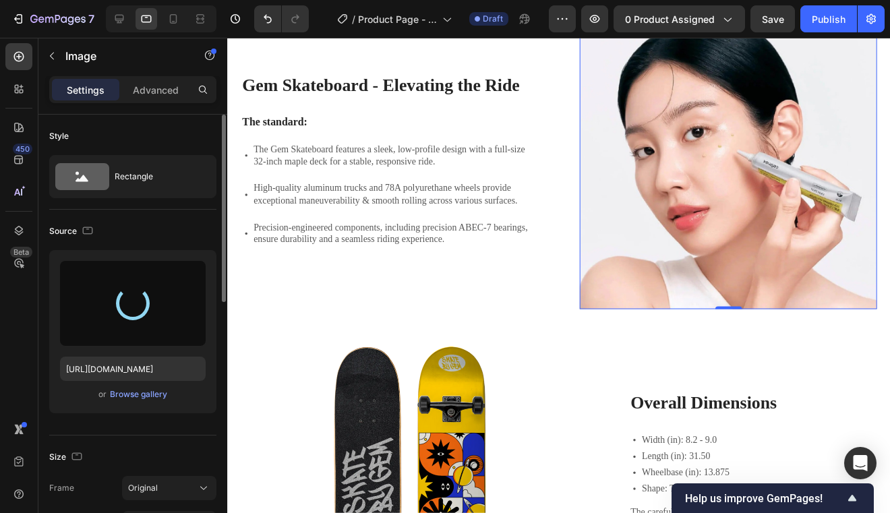
type input "[URL][DOMAIN_NAME]"
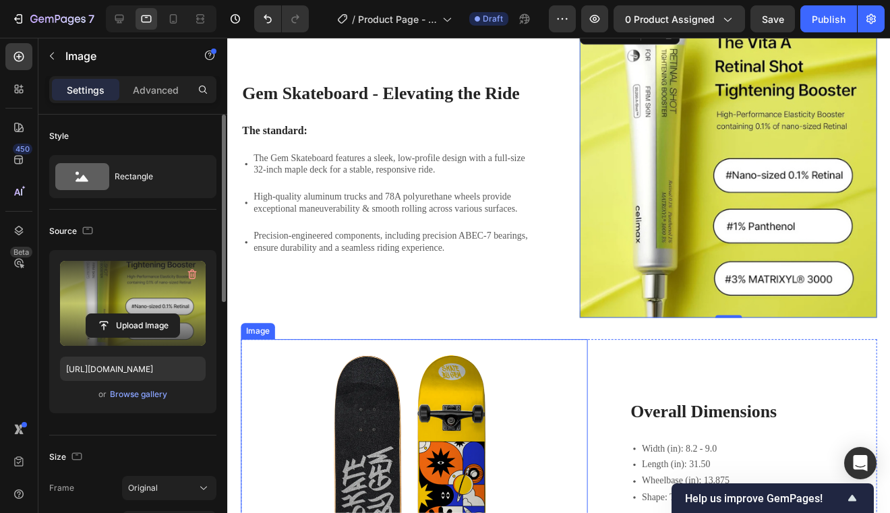
scroll to position [1448, 0]
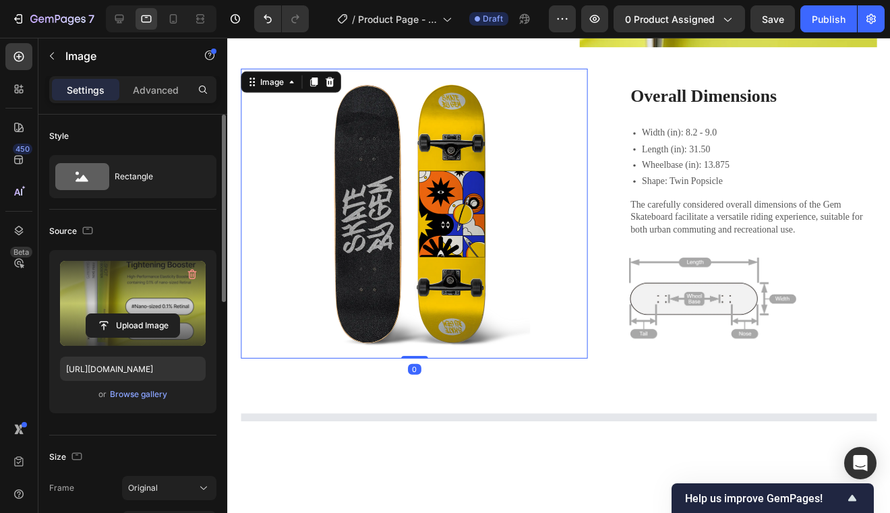
click at [404, 330] on img at bounding box center [416, 215] width 350 height 293
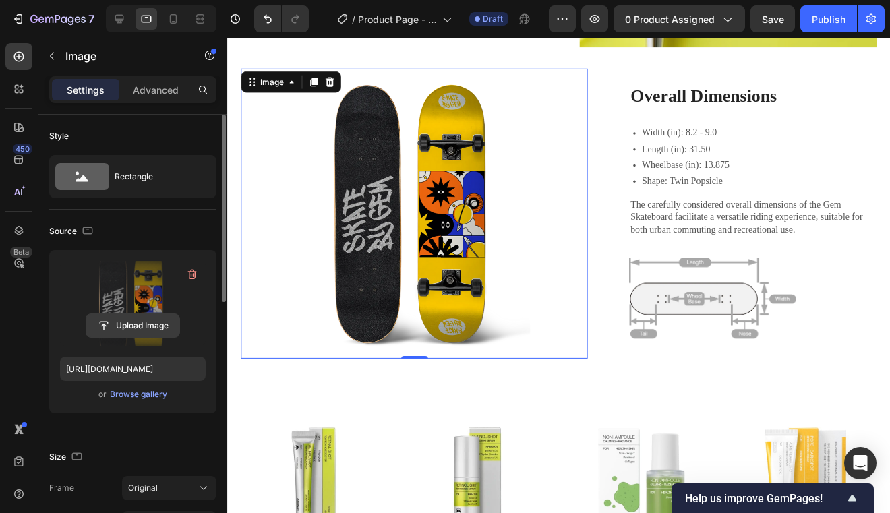
click at [150, 323] on input "file" at bounding box center [132, 325] width 93 height 23
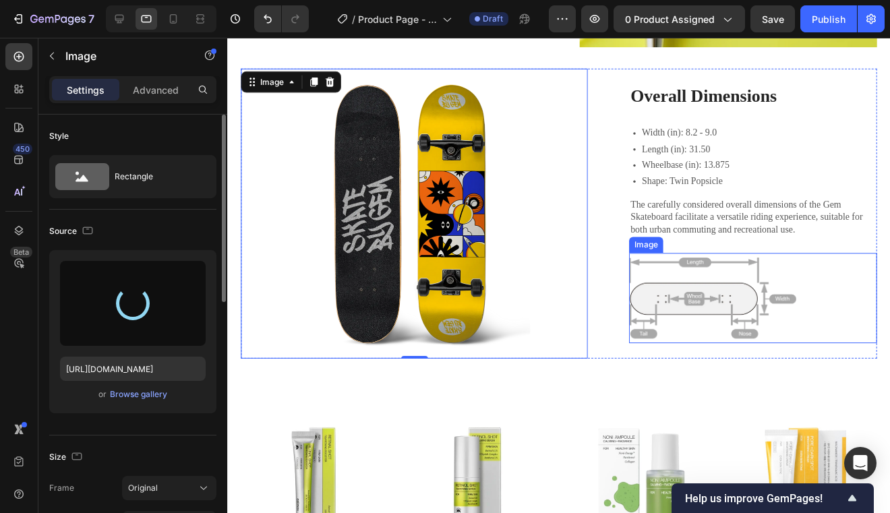
type input "[URL][DOMAIN_NAME]"
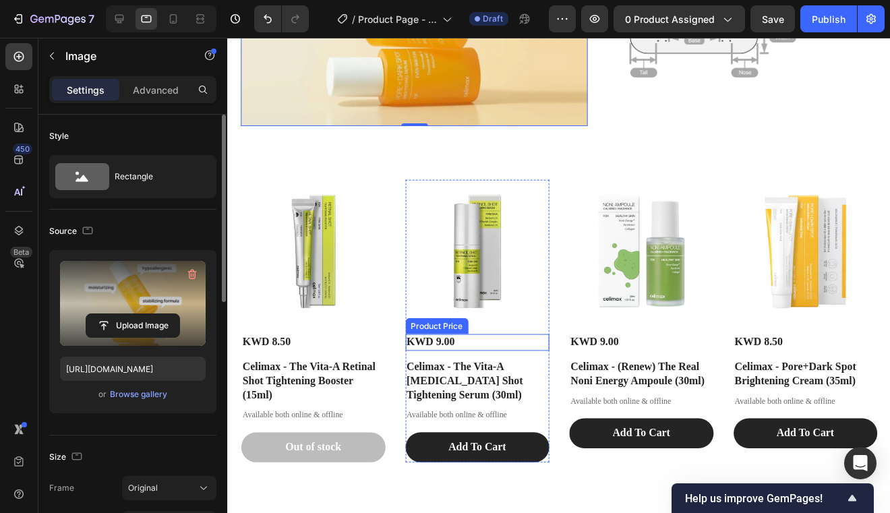
scroll to position [1789, 0]
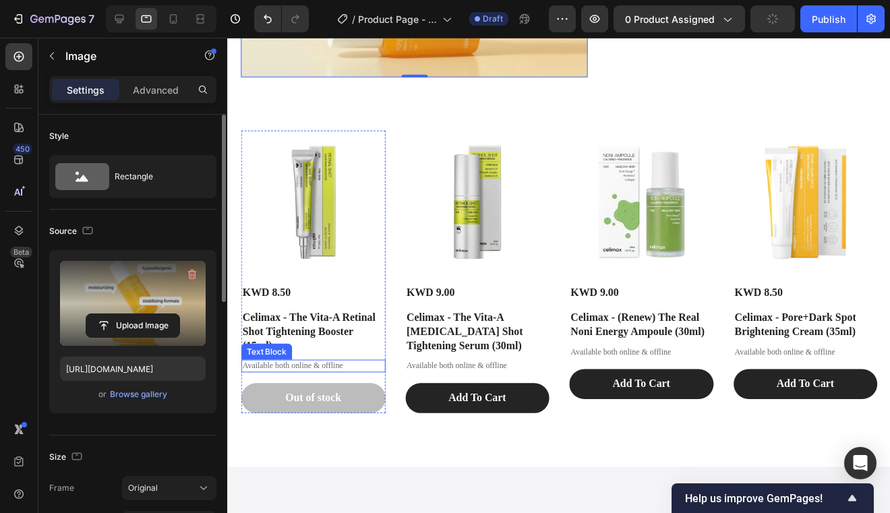
click at [338, 372] on p "Available both online & offline" at bounding box center [313, 369] width 143 height 11
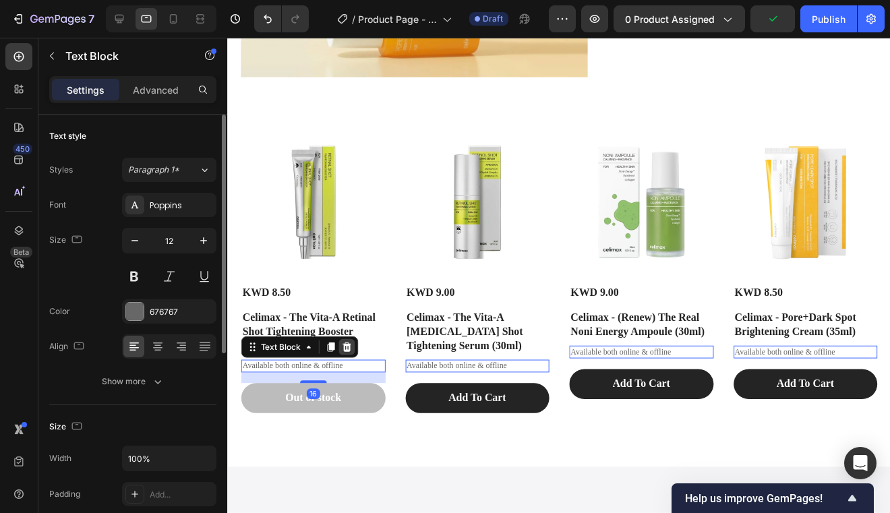
click at [347, 345] on icon at bounding box center [347, 350] width 11 height 11
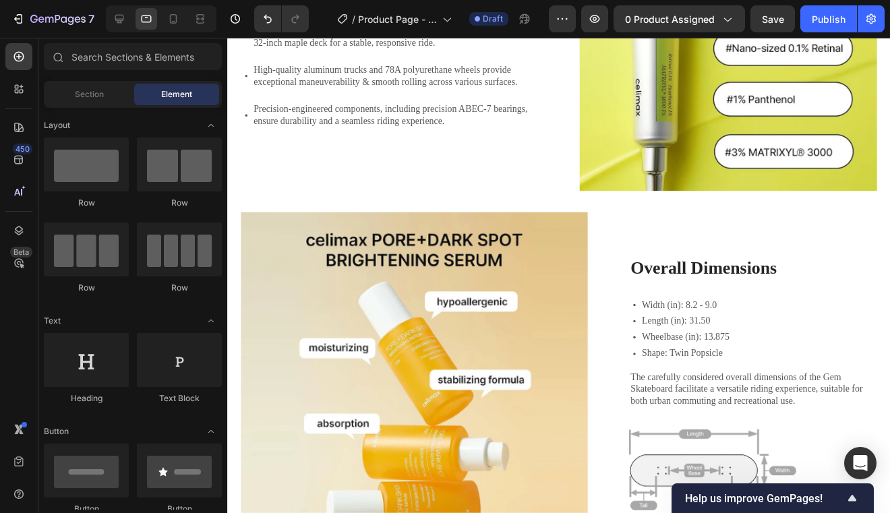
scroll to position [446, 0]
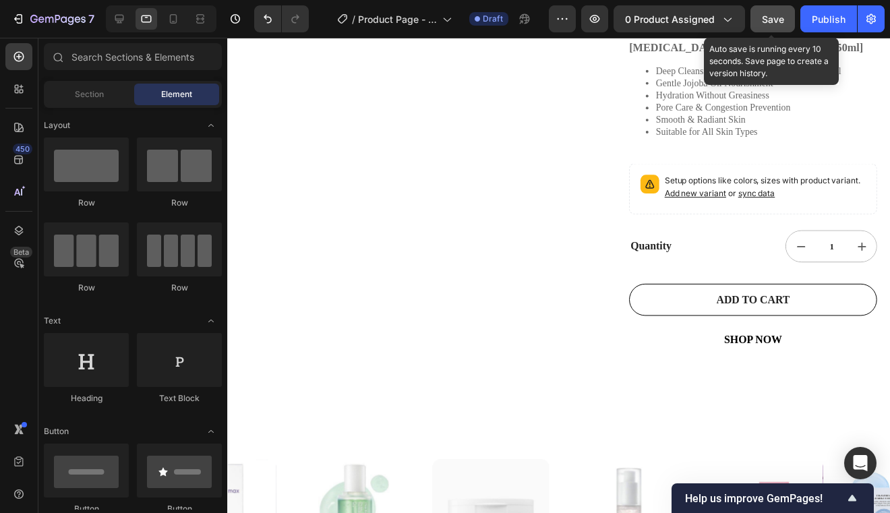
click at [779, 18] on span "Save" at bounding box center [773, 18] width 22 height 11
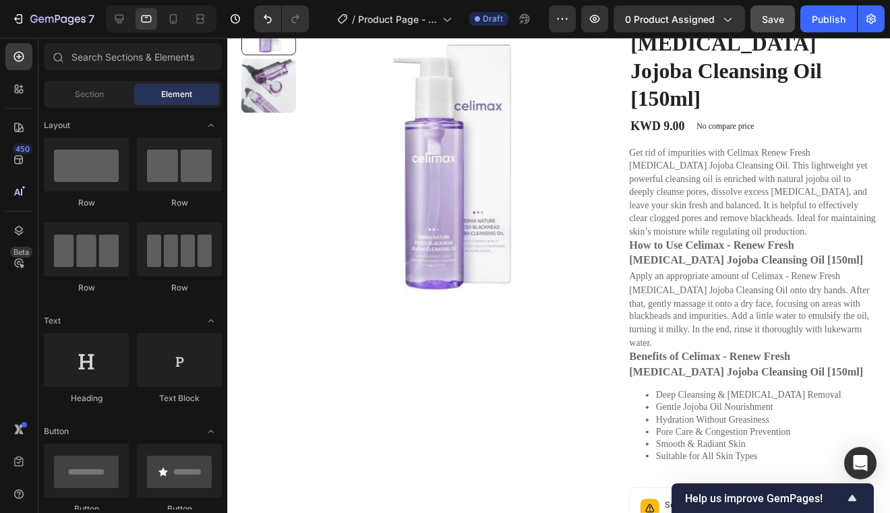
scroll to position [86, 0]
